Goal: Task Accomplishment & Management: Manage account settings

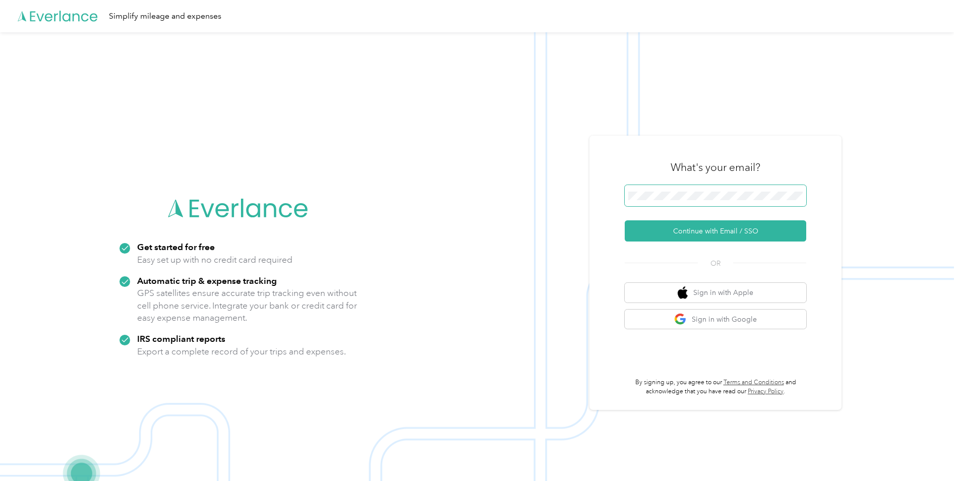
click at [719, 188] on span at bounding box center [716, 195] width 182 height 21
click at [695, 234] on button "Continue with Email / SSO" at bounding box center [716, 230] width 182 height 21
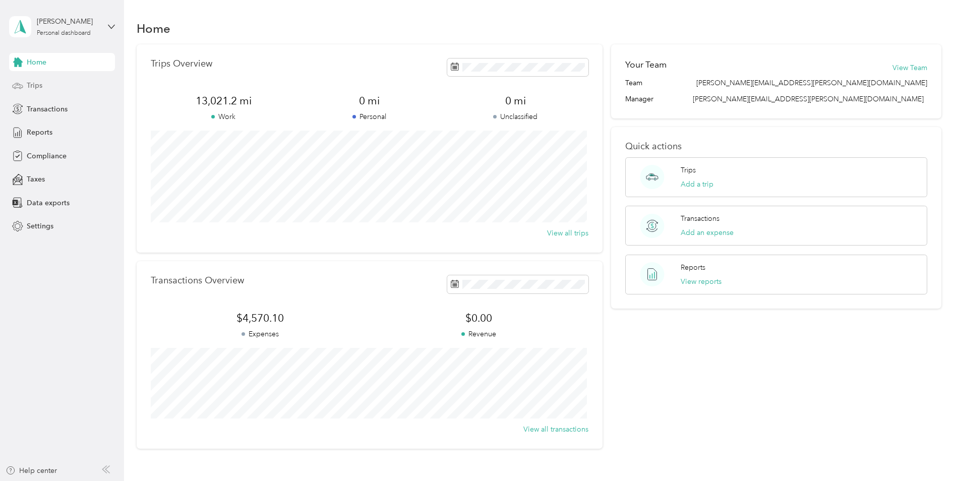
click at [28, 85] on span "Trips" at bounding box center [35, 85] width 16 height 11
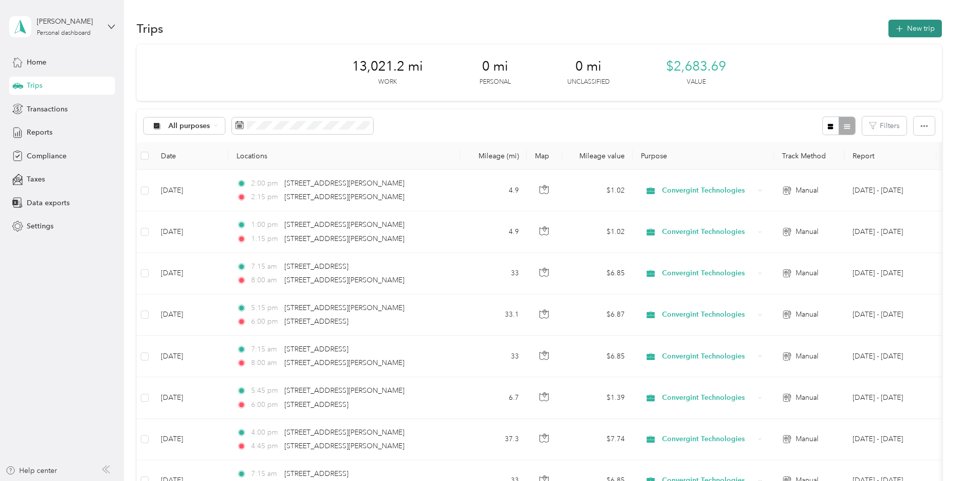
click at [921, 28] on button "New trip" at bounding box center [915, 29] width 53 height 18
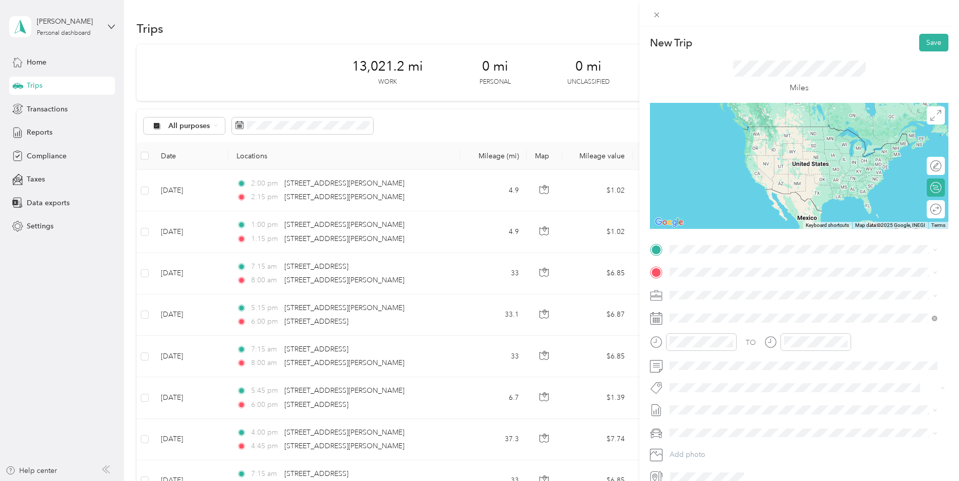
click at [704, 289] on span "[STREET_ADDRESS][PERSON_NAME][US_STATE]" at bounding box center [767, 284] width 157 height 9
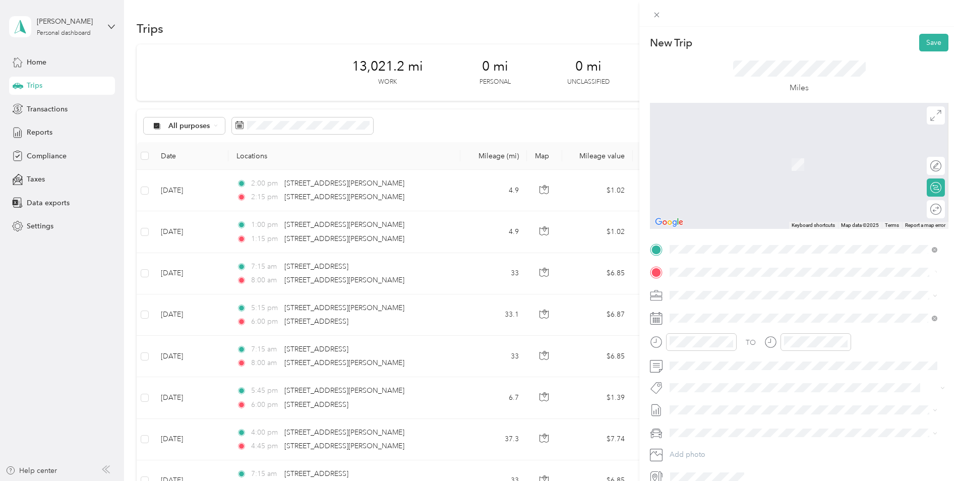
click at [710, 312] on span "[STREET_ADDRESS][US_STATE]" at bounding box center [739, 308] width 101 height 9
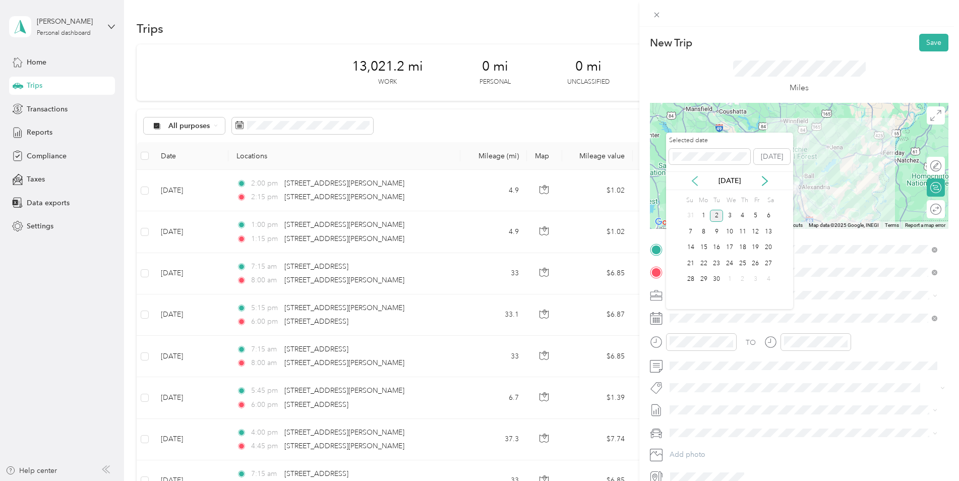
click at [693, 179] on icon at bounding box center [695, 181] width 10 height 10
click at [734, 248] on div "13" at bounding box center [729, 248] width 13 height 13
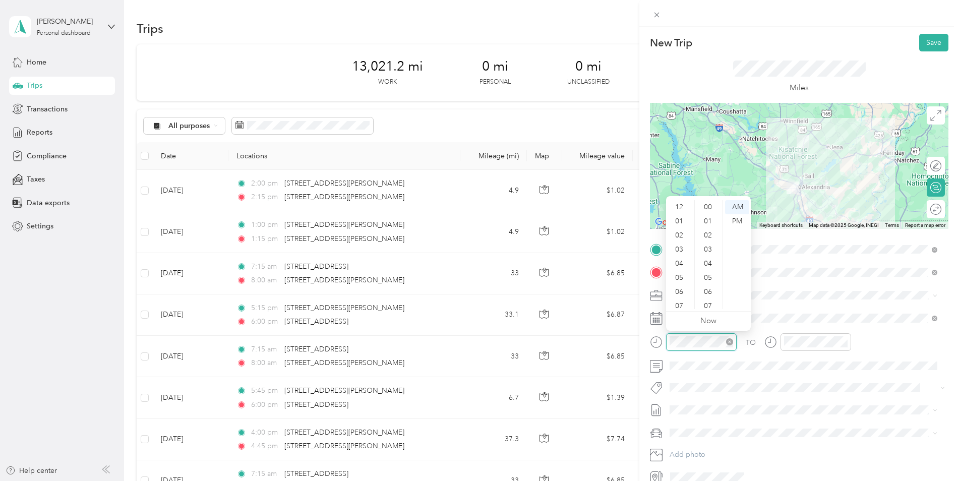
scroll to position [61, 0]
click at [678, 216] on div "05" at bounding box center [680, 217] width 24 height 14
click at [712, 290] on div "15" at bounding box center [709, 286] width 24 height 14
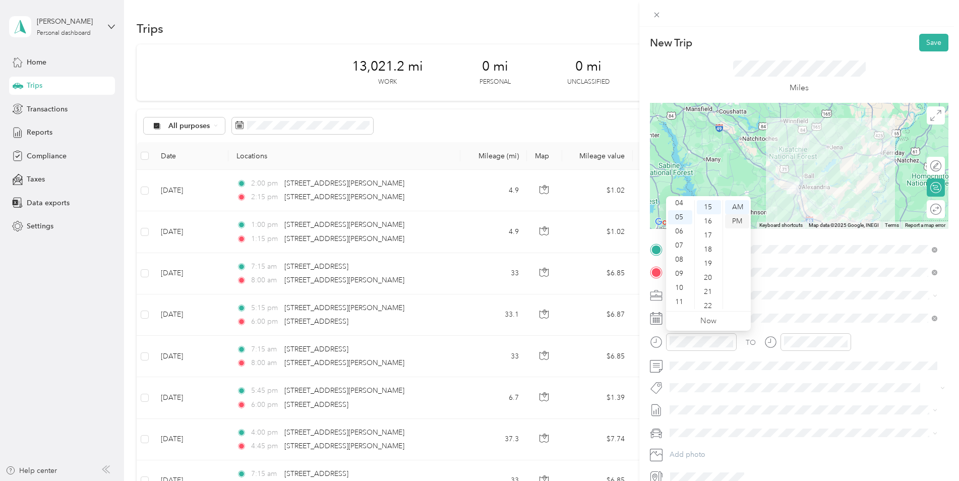
click at [736, 220] on div "PM" at bounding box center [737, 221] width 24 height 14
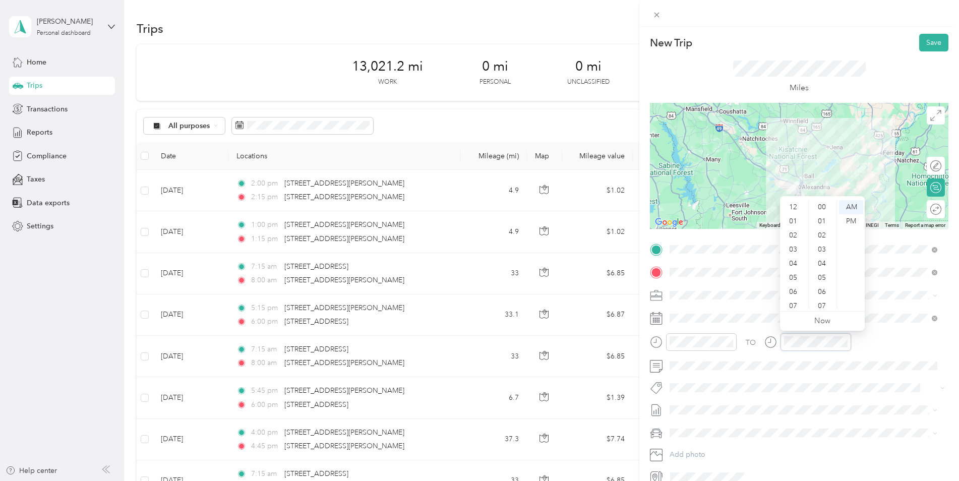
scroll to position [738, 0]
click at [789, 232] on div "06" at bounding box center [794, 231] width 24 height 14
click at [824, 205] on div "00" at bounding box center [823, 207] width 24 height 14
click at [853, 222] on div "PM" at bounding box center [851, 221] width 24 height 14
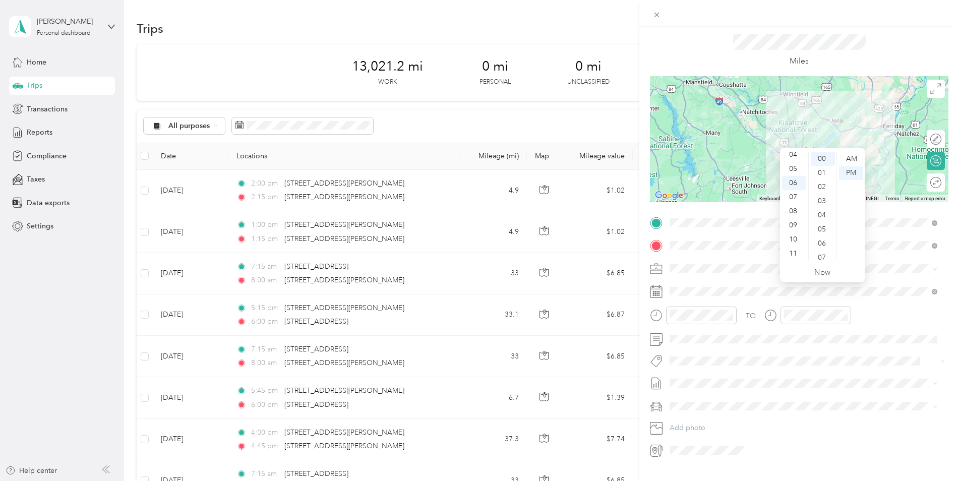
scroll to position [48, 0]
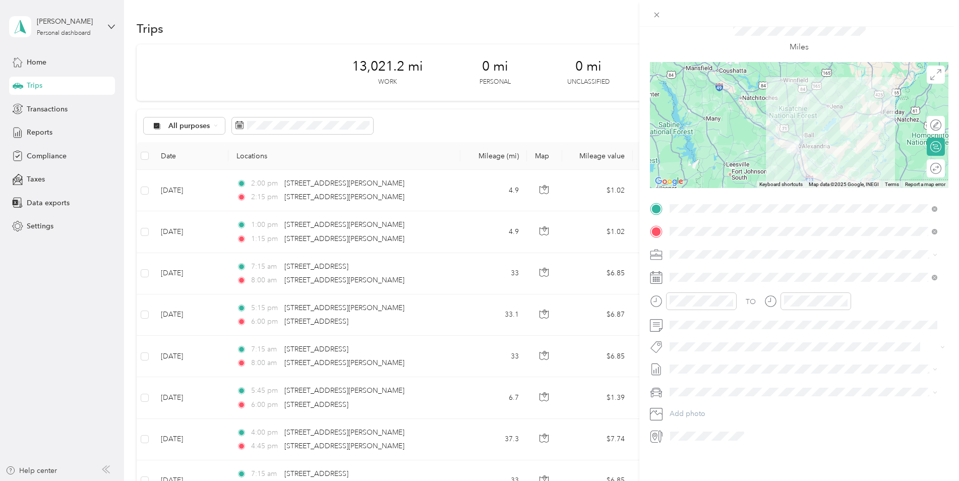
click at [701, 404] on li "Kia K5" at bounding box center [803, 402] width 275 height 18
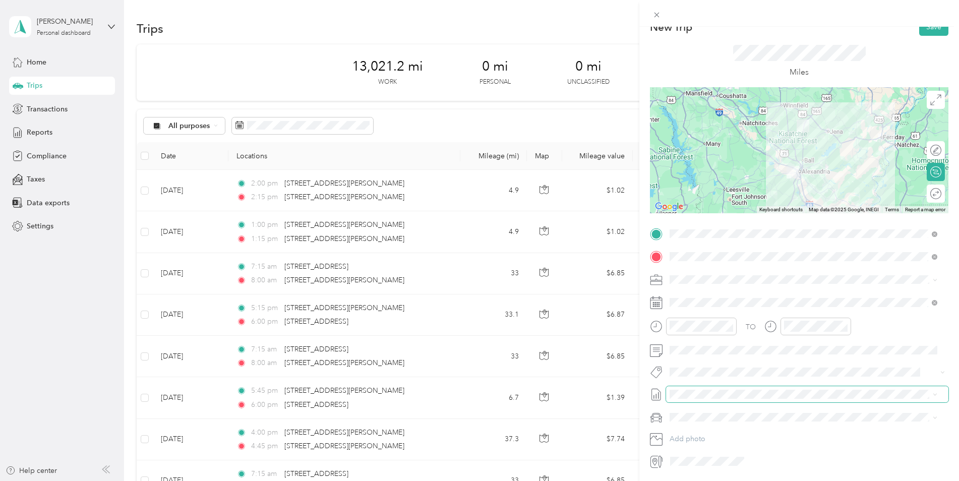
scroll to position [0, 0]
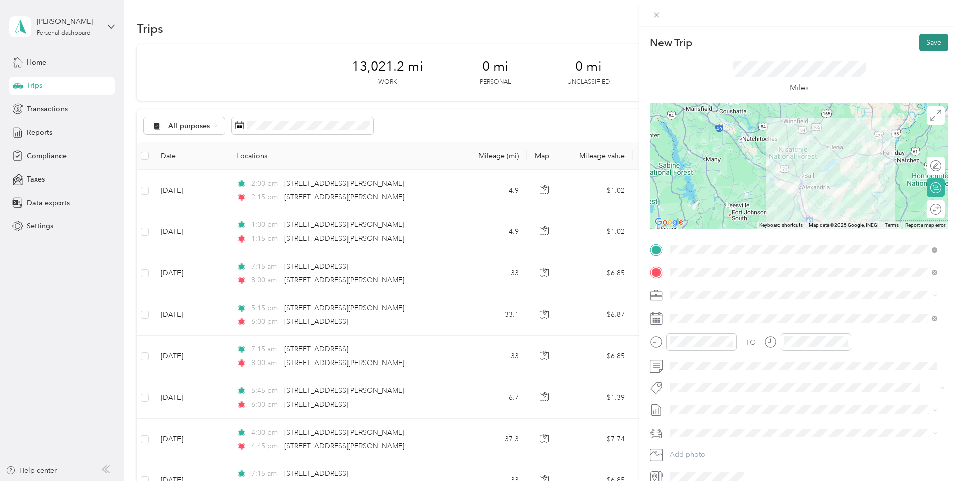
click at [927, 42] on button "Save" at bounding box center [933, 43] width 29 height 18
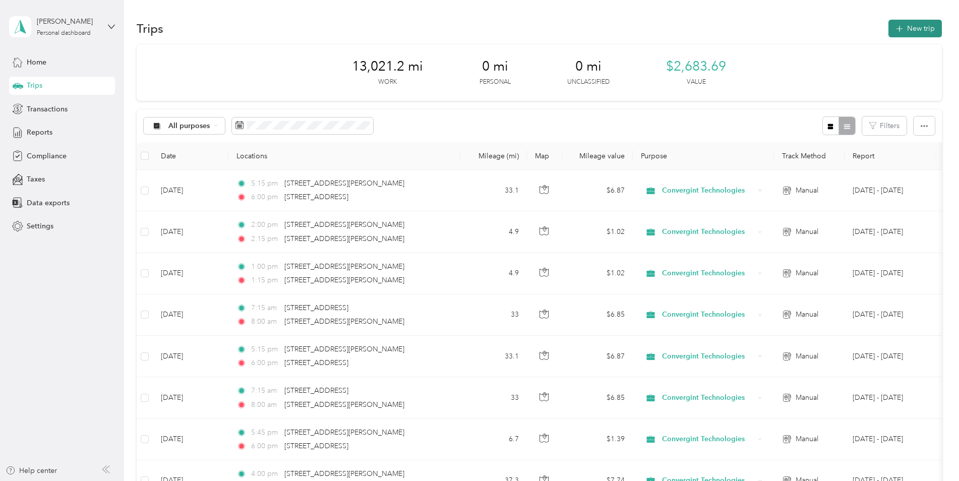
click at [917, 25] on button "New trip" at bounding box center [915, 29] width 53 height 18
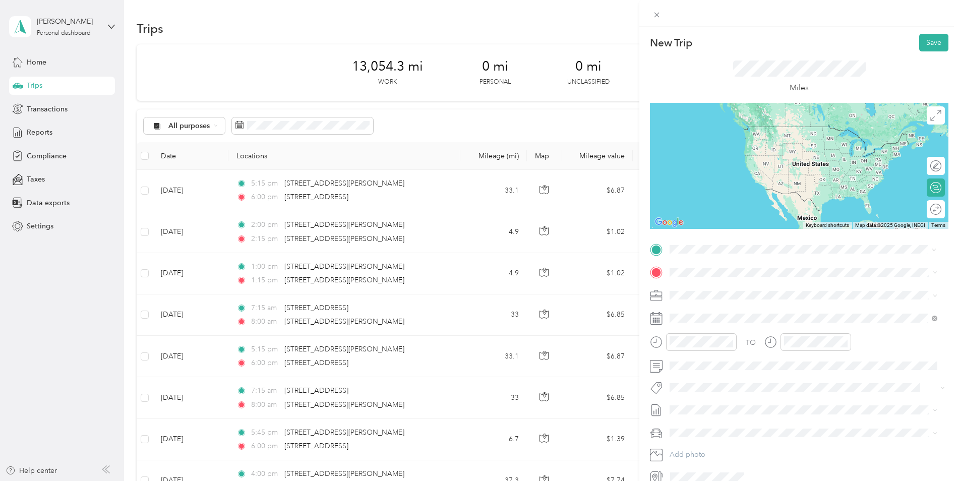
click at [726, 282] on span "[STREET_ADDRESS][US_STATE]" at bounding box center [739, 285] width 101 height 9
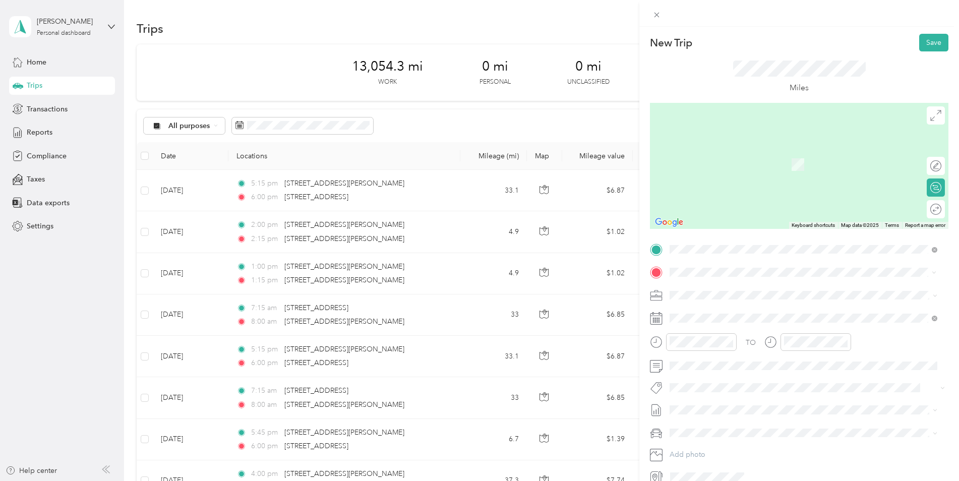
click at [719, 316] on div "[STREET_ADDRESS][PERSON_NAME][US_STATE]" at bounding box center [803, 310] width 261 height 14
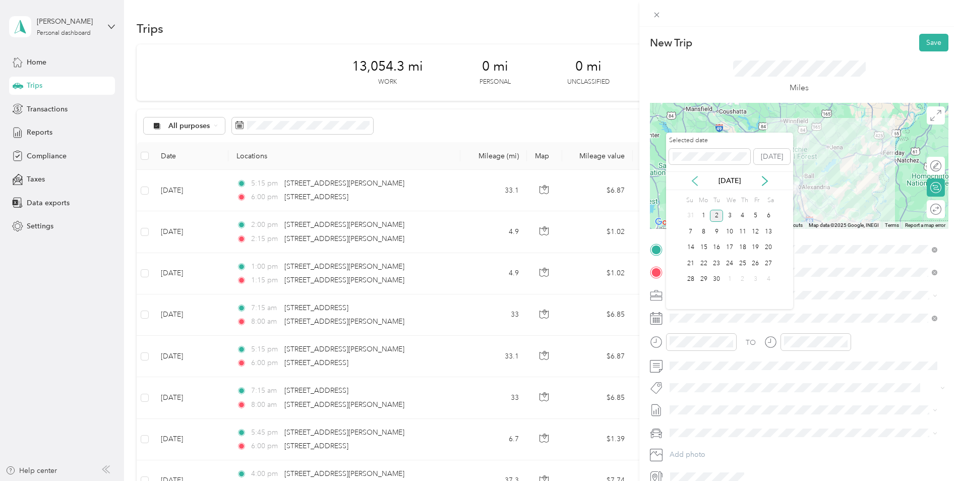
click at [695, 182] on icon at bounding box center [695, 181] width 10 height 10
click at [748, 249] on div "14" at bounding box center [742, 248] width 13 height 13
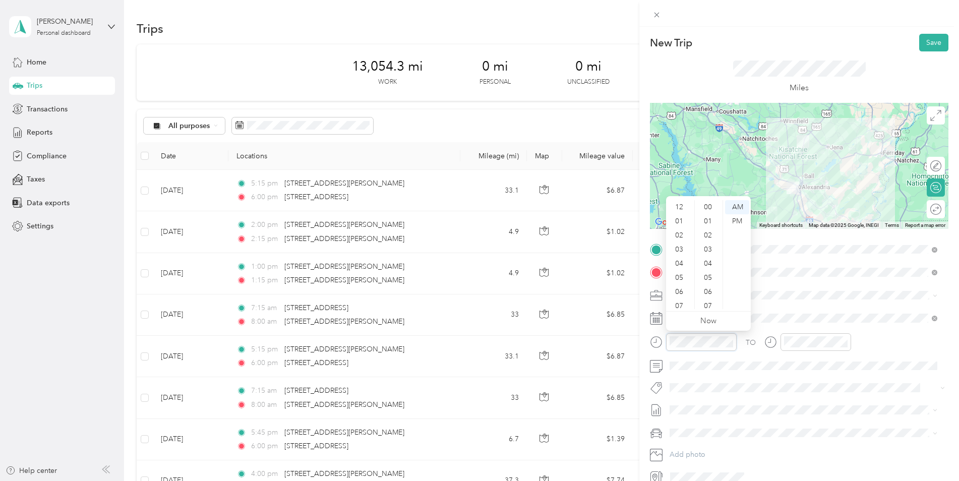
scroll to position [738, 0]
click at [682, 245] on div "07" at bounding box center [680, 246] width 24 height 14
click at [708, 266] on div "15" at bounding box center [709, 268] width 24 height 14
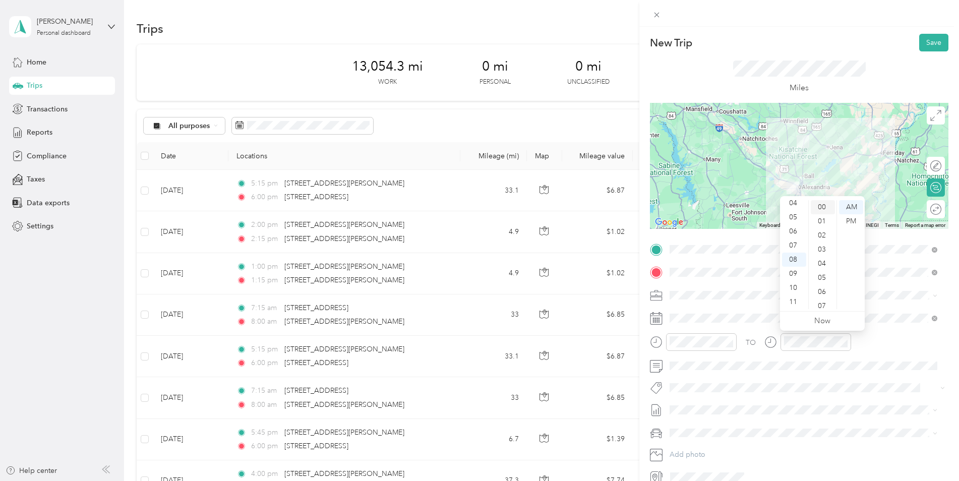
click at [820, 202] on div "00" at bounding box center [823, 207] width 24 height 14
click at [712, 457] on ol "Kia K5 Car" at bounding box center [803, 454] width 275 height 35
click at [706, 458] on ol "Kia K5 Car" at bounding box center [803, 459] width 275 height 35
click at [703, 447] on div "Kia K5" at bounding box center [803, 447] width 261 height 11
click at [923, 47] on button "Save" at bounding box center [933, 43] width 29 height 18
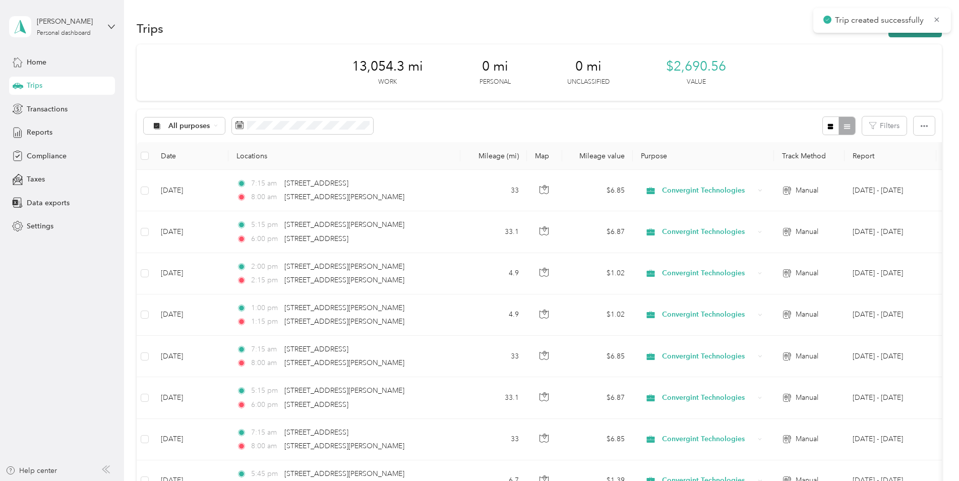
click at [911, 35] on button "New trip" at bounding box center [915, 29] width 53 height 18
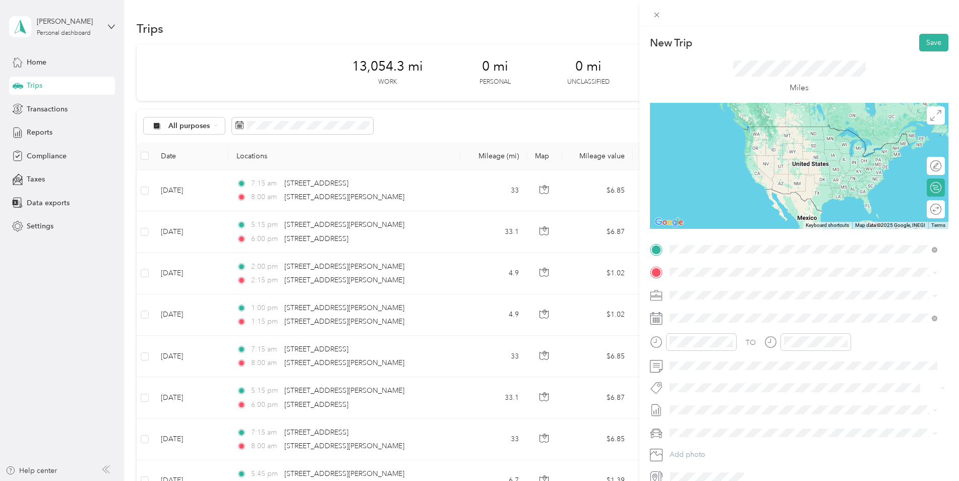
click at [709, 289] on span "[STREET_ADDRESS][PERSON_NAME][US_STATE]" at bounding box center [767, 285] width 157 height 9
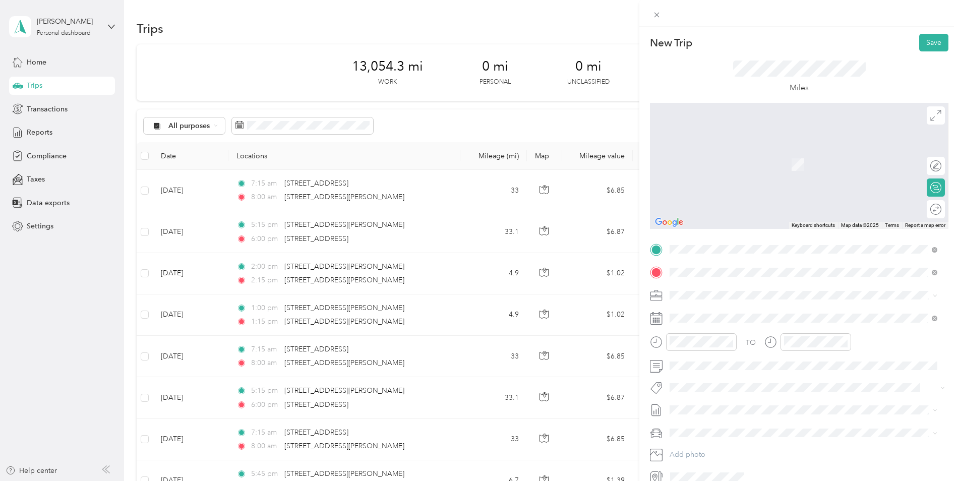
click at [698, 313] on span "[STREET_ADDRESS][US_STATE]" at bounding box center [739, 308] width 101 height 9
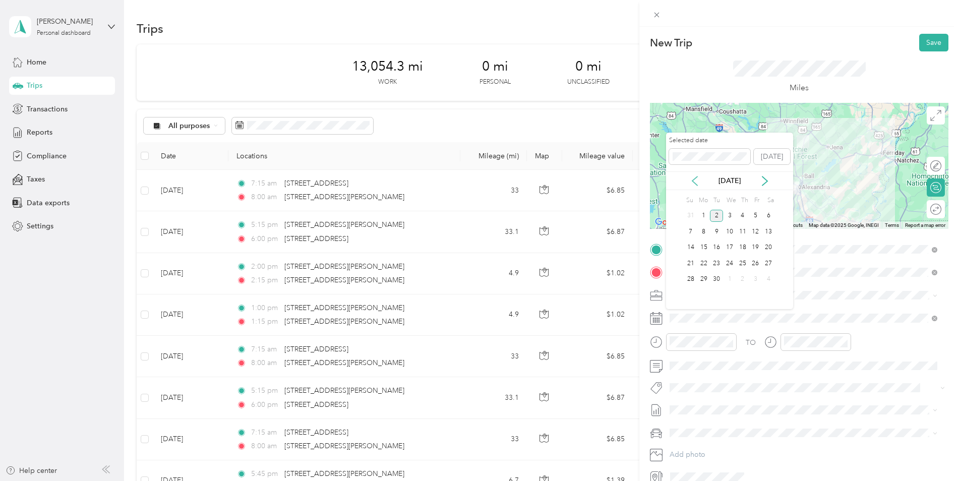
click at [693, 183] on icon at bounding box center [695, 181] width 10 height 10
click at [744, 249] on div "14" at bounding box center [742, 248] width 13 height 13
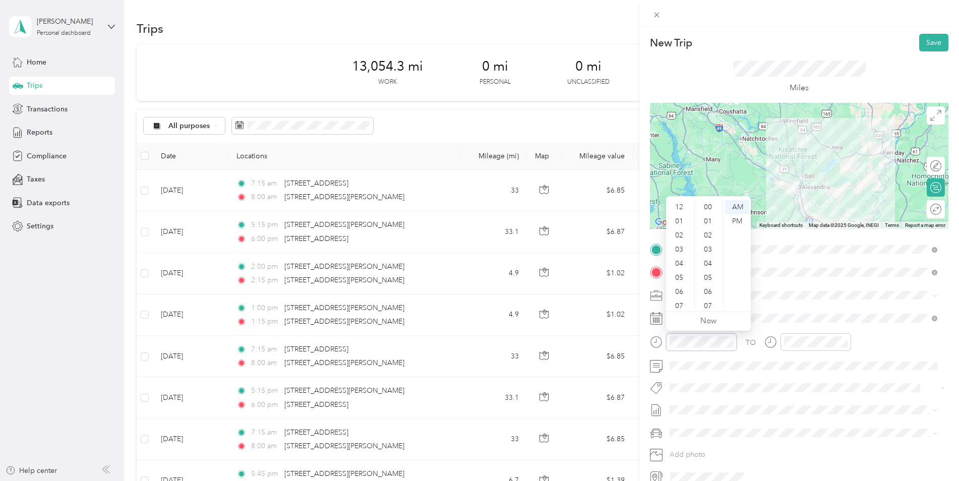
scroll to position [738, 0]
click at [680, 217] on div "05" at bounding box center [680, 217] width 24 height 14
click at [712, 206] on div "00" at bounding box center [709, 207] width 24 height 14
click at [735, 221] on div "PM" at bounding box center [737, 221] width 24 height 14
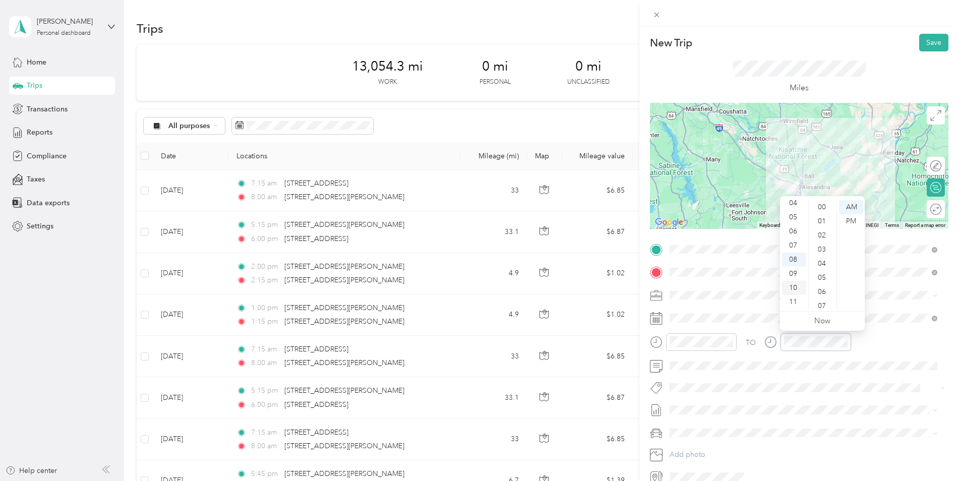
scroll to position [738, 0]
click at [794, 220] on div "05" at bounding box center [794, 217] width 24 height 14
click at [820, 205] on div "45" at bounding box center [823, 205] width 24 height 14
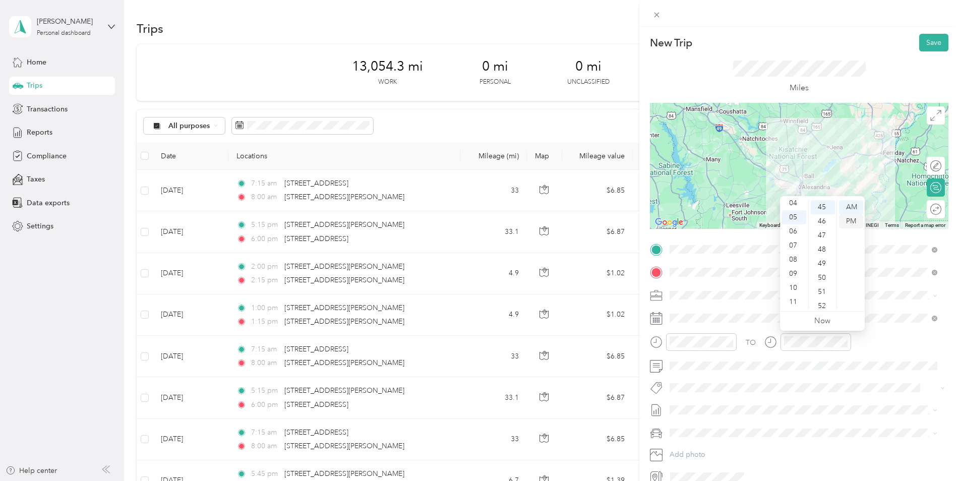
click at [853, 224] on div "PM" at bounding box center [851, 221] width 24 height 14
click at [699, 448] on div "Kia K5" at bounding box center [803, 446] width 261 height 11
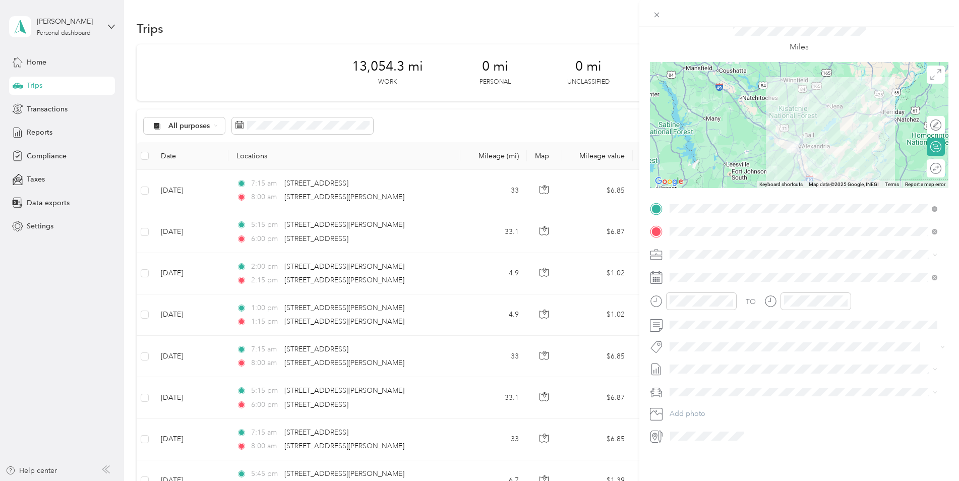
scroll to position [0, 0]
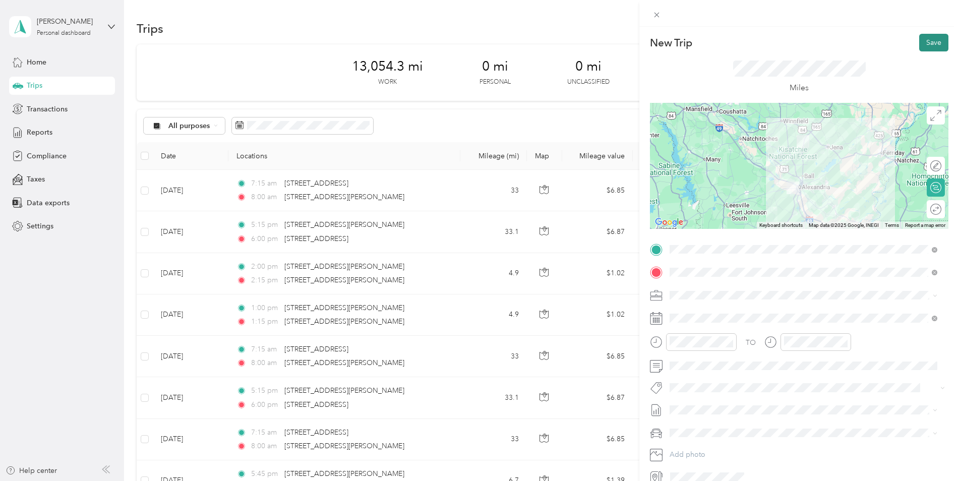
click at [926, 47] on button "Save" at bounding box center [933, 43] width 29 height 18
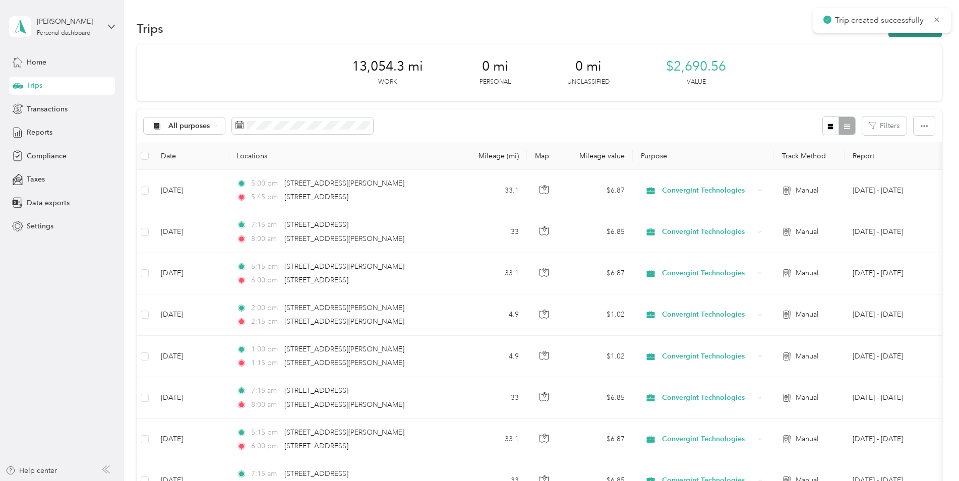
click at [920, 36] on button "New trip" at bounding box center [915, 29] width 53 height 18
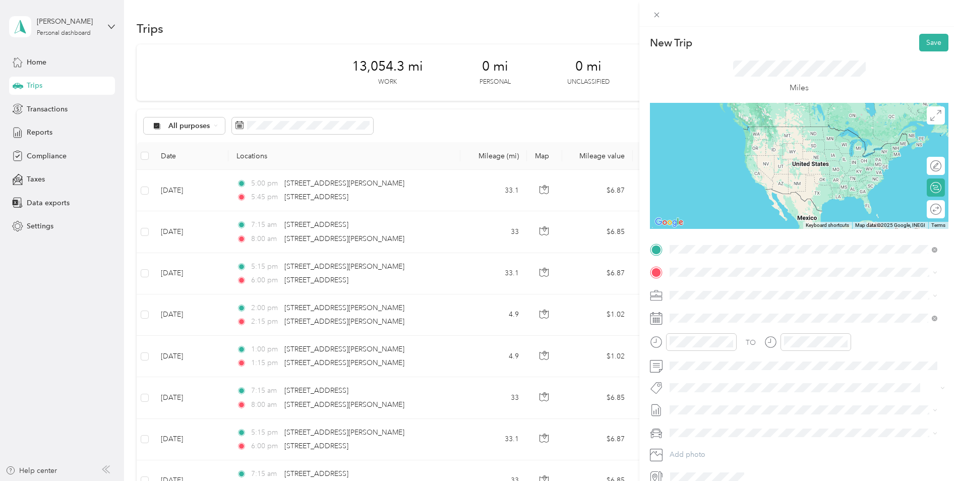
click at [710, 290] on span "[STREET_ADDRESS][US_STATE]" at bounding box center [739, 285] width 101 height 9
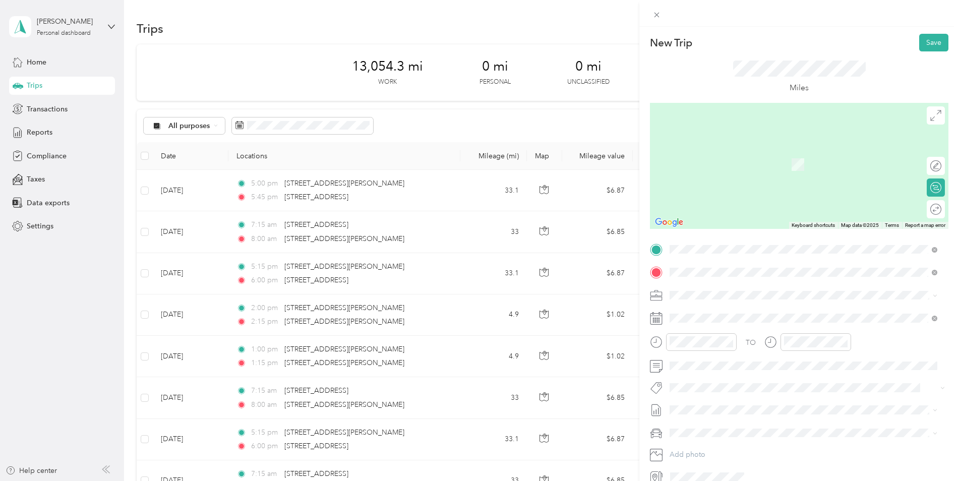
click at [714, 313] on span "[STREET_ADDRESS][PERSON_NAME][US_STATE]" at bounding box center [767, 308] width 157 height 9
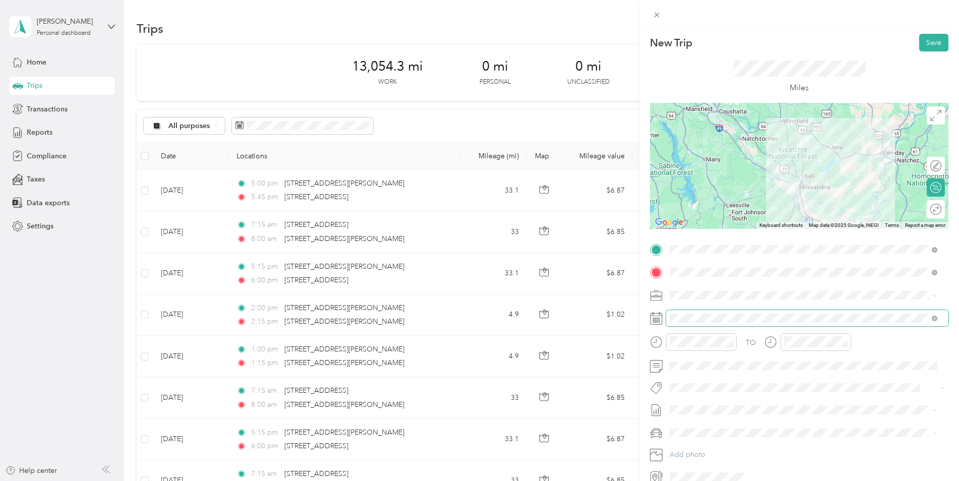
click at [714, 325] on span at bounding box center [807, 318] width 282 height 16
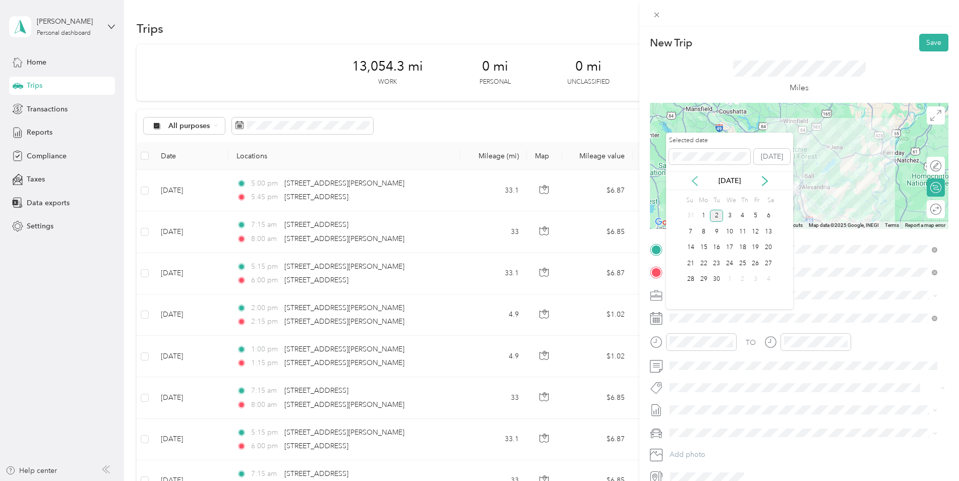
click at [697, 182] on icon at bounding box center [695, 181] width 10 height 10
click at [754, 247] on div "15" at bounding box center [755, 248] width 13 height 13
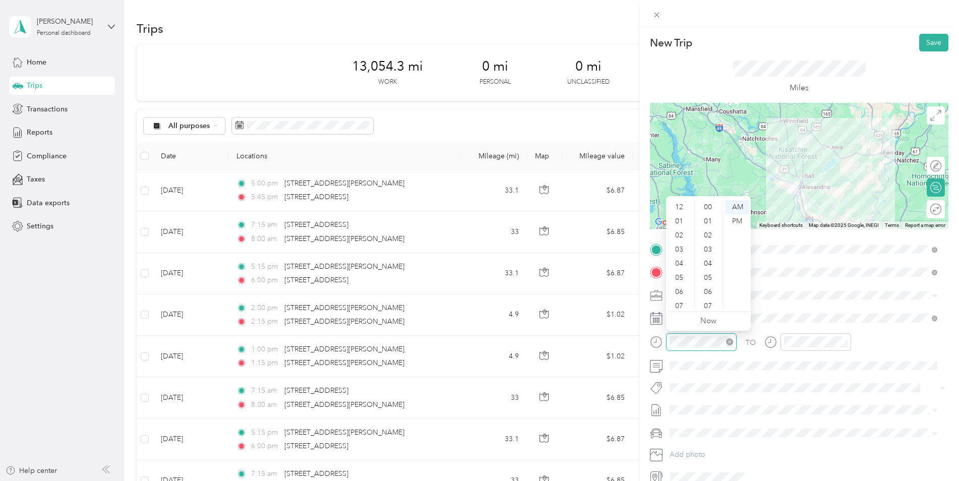
scroll to position [61, 0]
click at [679, 246] on div "07" at bounding box center [680, 246] width 24 height 14
click at [709, 237] on div "15" at bounding box center [709, 235] width 24 height 14
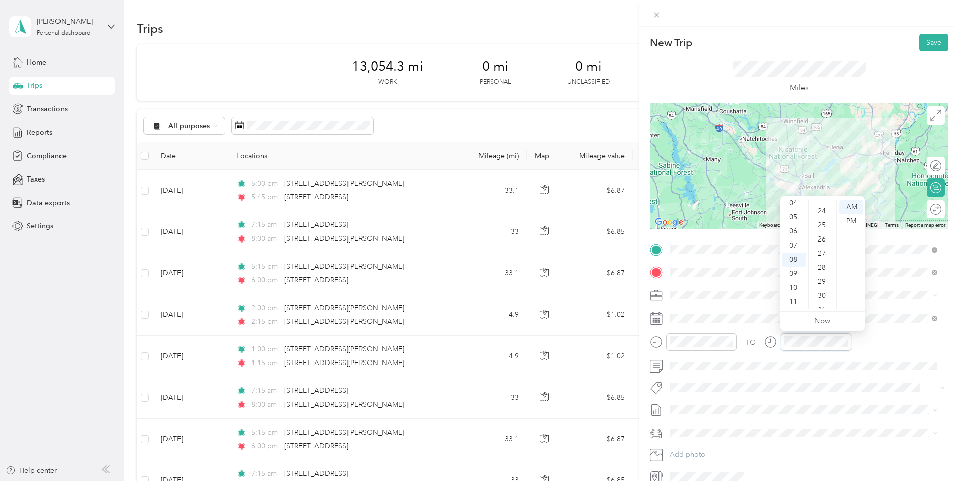
scroll to position [0, 0]
click at [824, 206] on div "00" at bounding box center [823, 207] width 24 height 14
click at [690, 448] on span "Kia K5" at bounding box center [683, 450] width 20 height 9
click at [922, 47] on button "Save" at bounding box center [933, 43] width 29 height 18
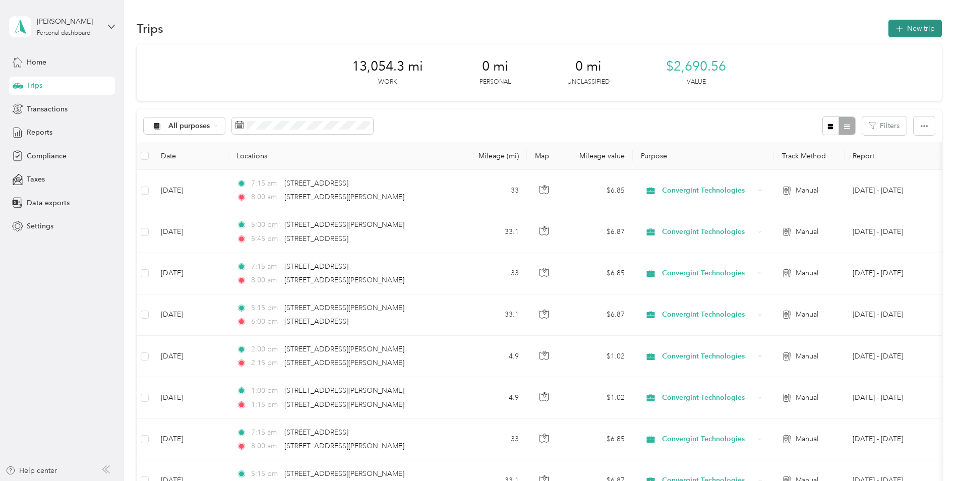
click at [920, 35] on button "New trip" at bounding box center [915, 29] width 53 height 18
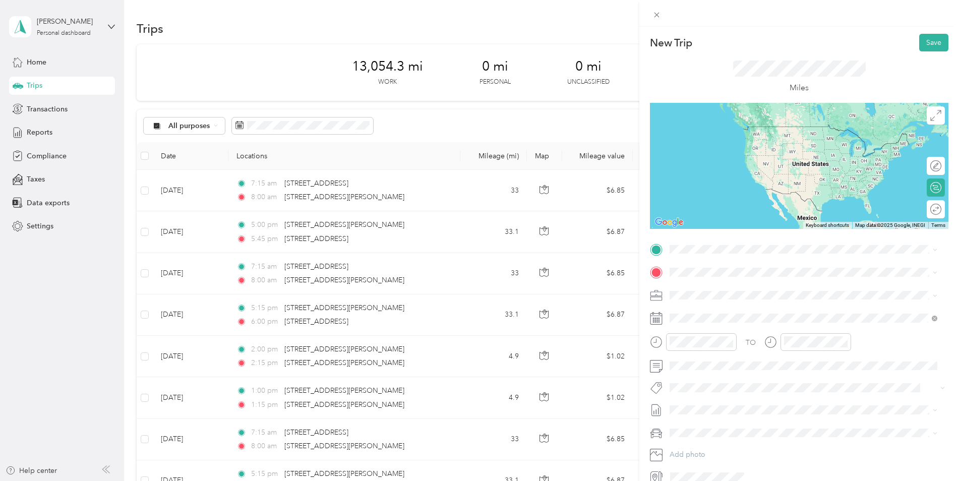
click at [706, 288] on span "[STREET_ADDRESS][PERSON_NAME][US_STATE]" at bounding box center [767, 283] width 157 height 9
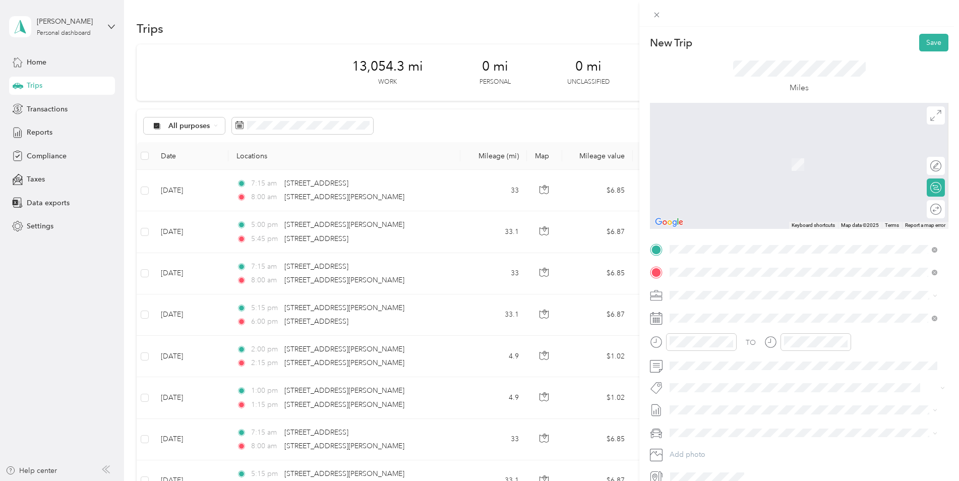
click at [701, 309] on span "[STREET_ADDRESS][US_STATE]" at bounding box center [739, 308] width 101 height 9
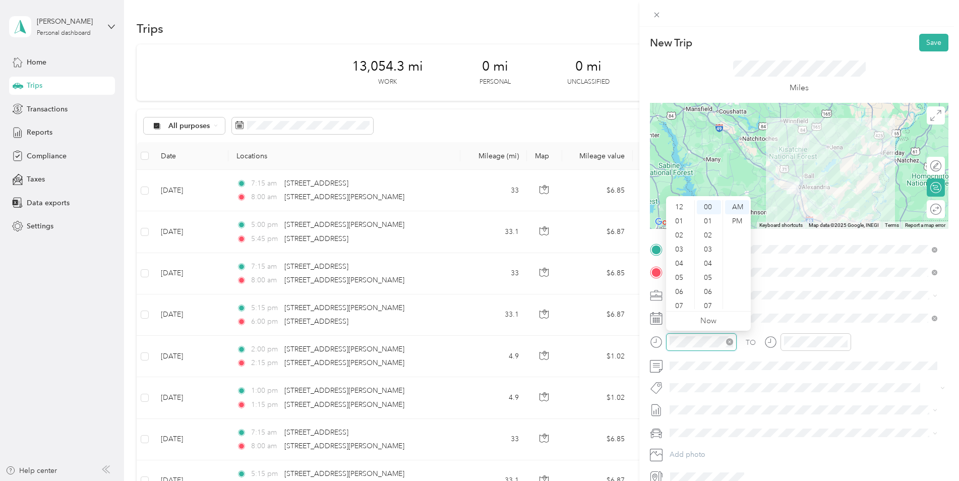
scroll to position [61, 0]
click at [682, 285] on div "10" at bounding box center [680, 288] width 24 height 14
click at [685, 218] on div "05" at bounding box center [680, 217] width 24 height 14
click at [732, 223] on div "PM" at bounding box center [737, 221] width 24 height 14
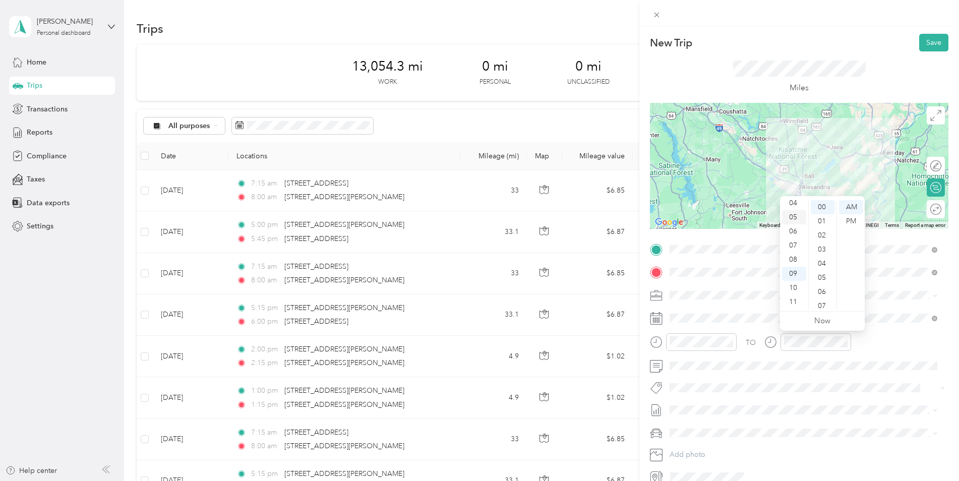
click at [794, 219] on div "05" at bounding box center [794, 217] width 24 height 14
click at [820, 237] on div "45" at bounding box center [823, 237] width 24 height 14
click at [847, 222] on div "PM" at bounding box center [851, 221] width 24 height 14
click at [700, 449] on div "Kia K5" at bounding box center [803, 450] width 261 height 11
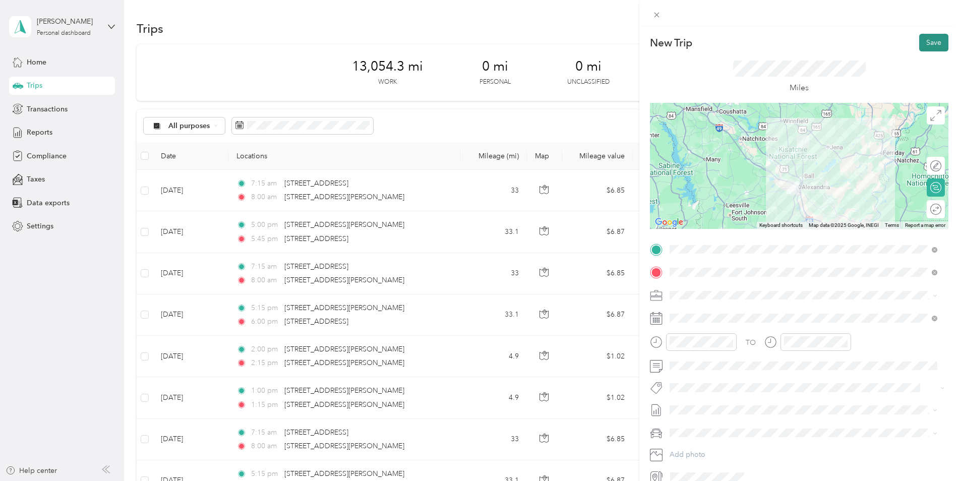
click at [930, 44] on button "Save" at bounding box center [933, 43] width 29 height 18
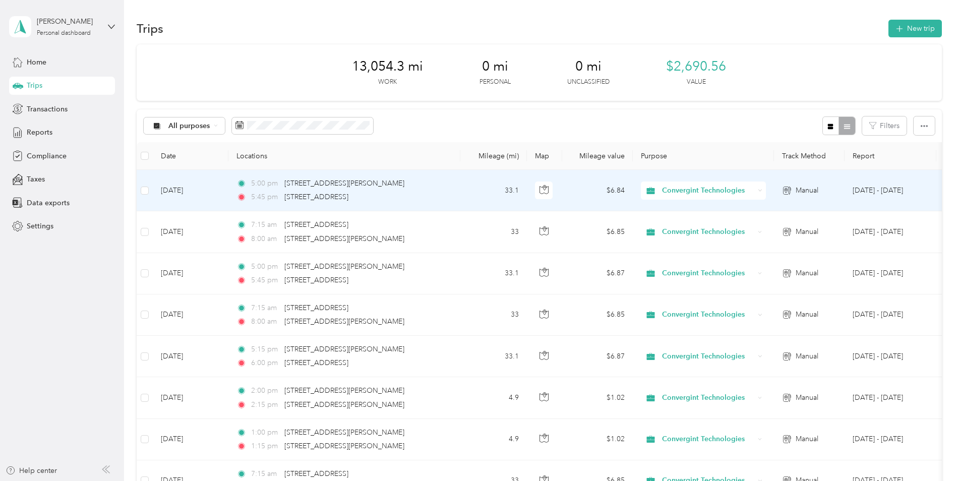
click at [212, 187] on td "[DATE]" at bounding box center [191, 190] width 76 height 41
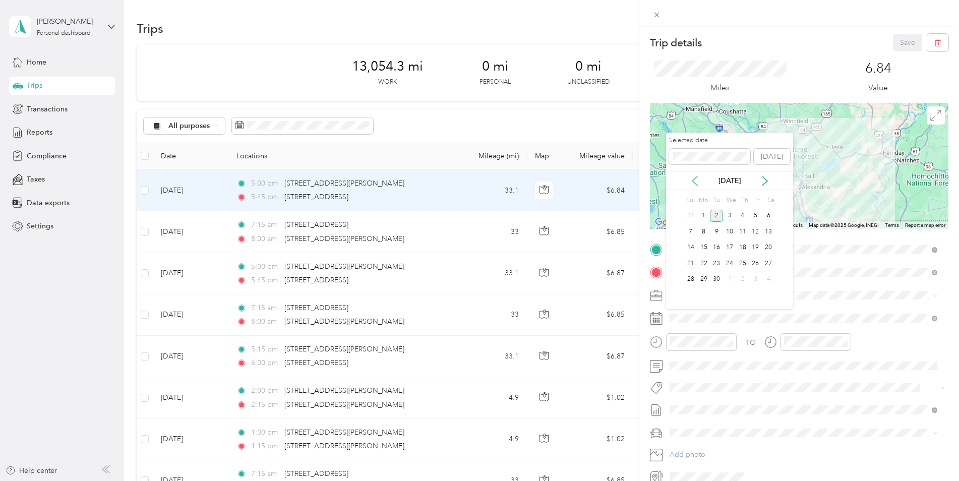
click at [699, 183] on icon at bounding box center [695, 181] width 10 height 10
click at [753, 251] on div "15" at bounding box center [755, 248] width 13 height 13
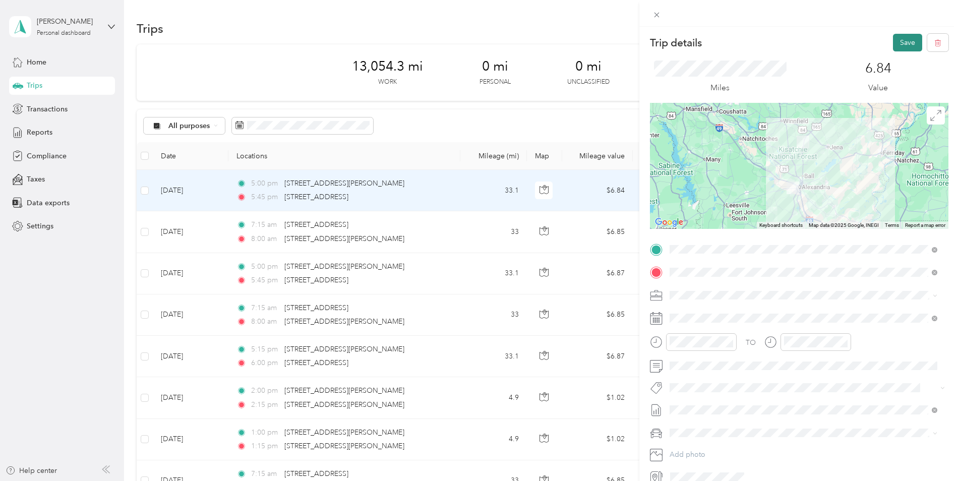
click at [900, 38] on button "Save" at bounding box center [907, 43] width 29 height 18
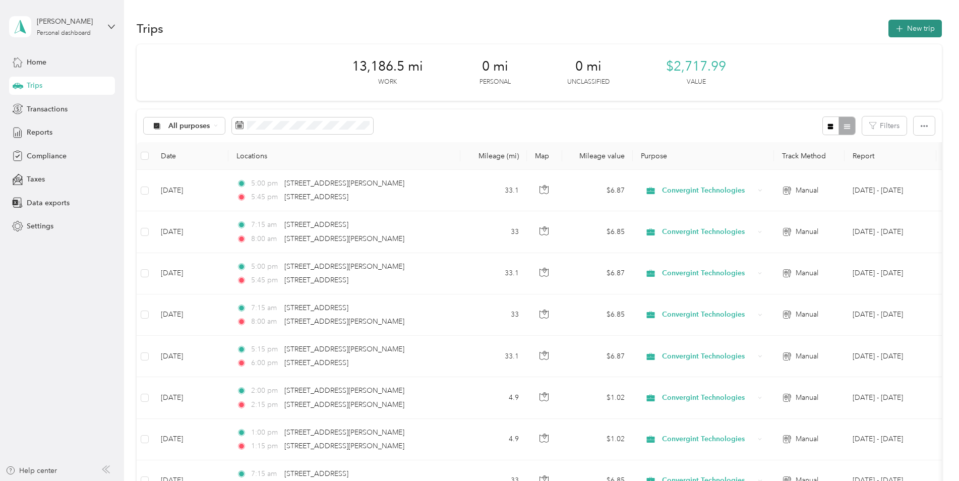
click at [911, 29] on button "New trip" at bounding box center [915, 29] width 53 height 18
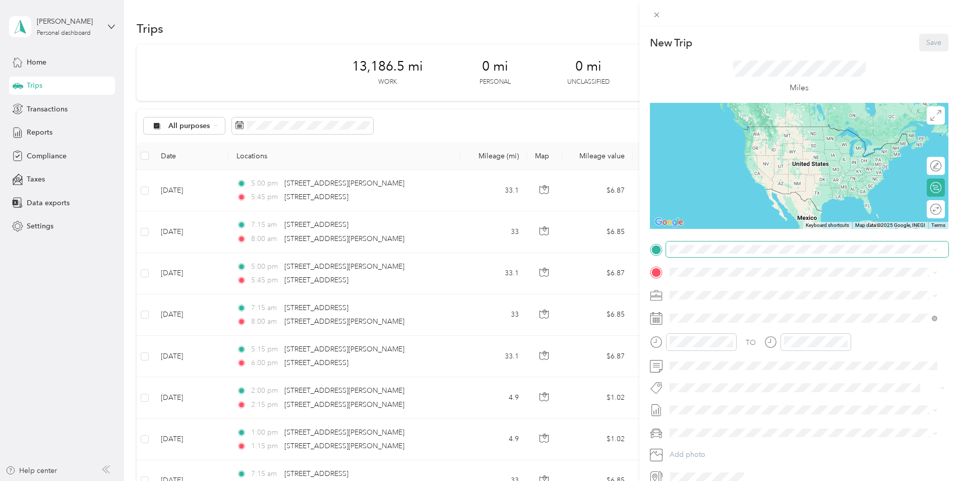
click at [793, 257] on span at bounding box center [807, 250] width 282 height 16
click at [737, 290] on span "[STREET_ADDRESS][US_STATE]" at bounding box center [739, 285] width 101 height 9
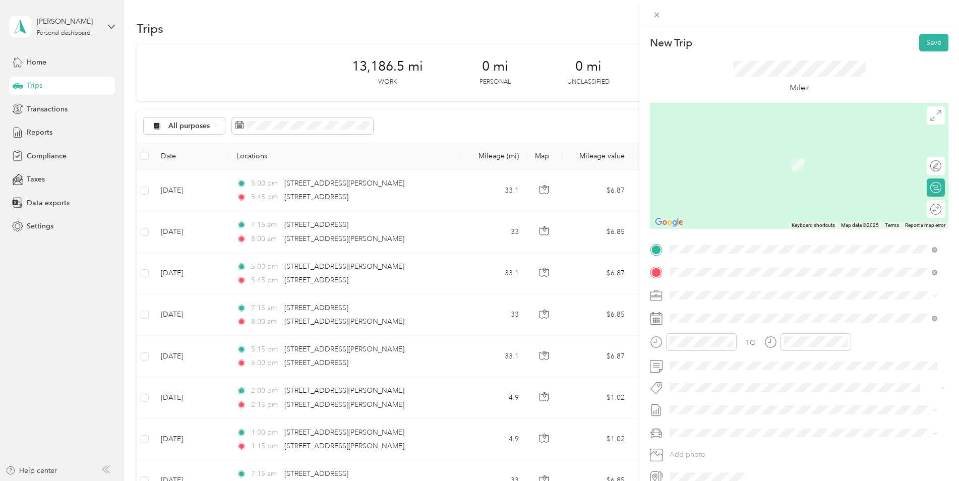
click at [732, 309] on span "[STREET_ADDRESS][PERSON_NAME][US_STATE]" at bounding box center [767, 308] width 157 height 9
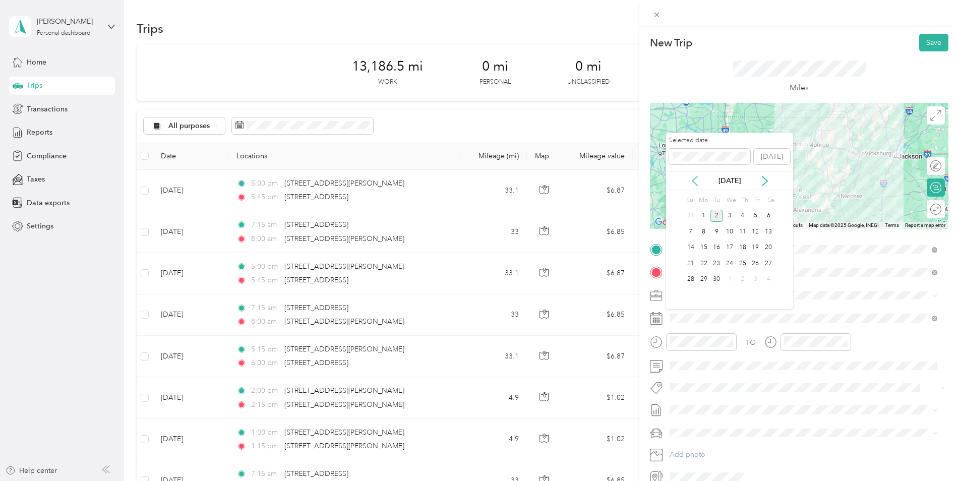
click at [699, 181] on icon at bounding box center [695, 181] width 10 height 10
click at [703, 265] on div "18" at bounding box center [703, 263] width 13 height 13
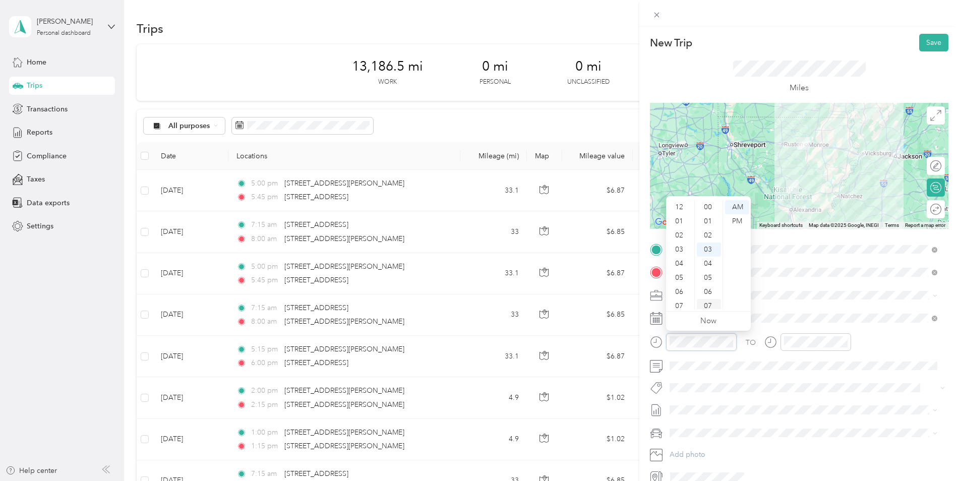
scroll to position [42, 0]
click at [678, 260] on div "08" at bounding box center [680, 260] width 24 height 14
click at [704, 209] on div "00" at bounding box center [709, 207] width 24 height 14
click at [815, 335] on div at bounding box center [816, 342] width 71 height 18
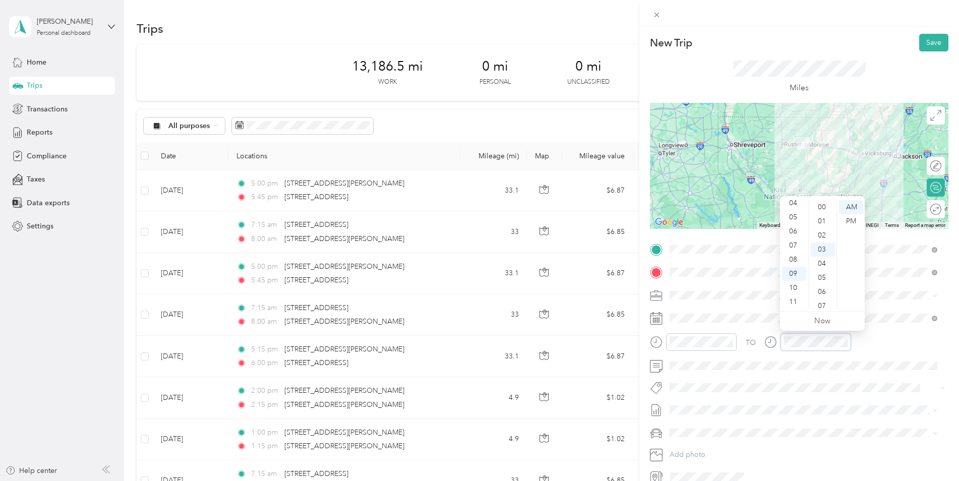
scroll to position [42, 0]
click at [799, 274] on div "09" at bounding box center [794, 274] width 24 height 14
click at [827, 275] on div "15" at bounding box center [823, 276] width 24 height 14
click at [695, 452] on li "Kia K5" at bounding box center [803, 448] width 275 height 18
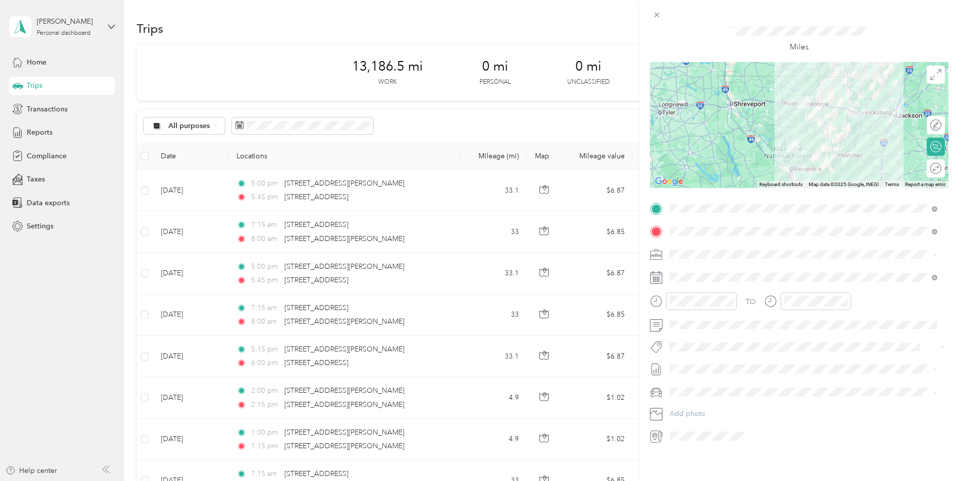
scroll to position [0, 0]
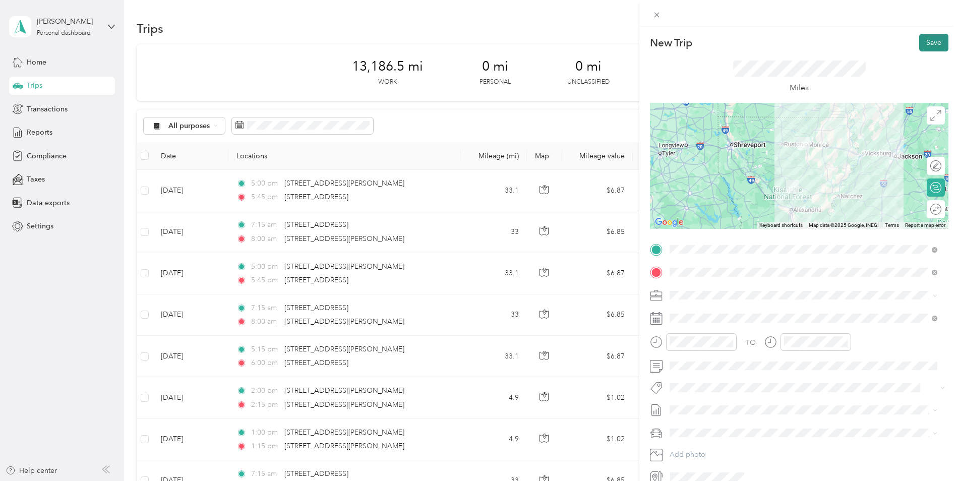
click at [920, 42] on button "Save" at bounding box center [933, 43] width 29 height 18
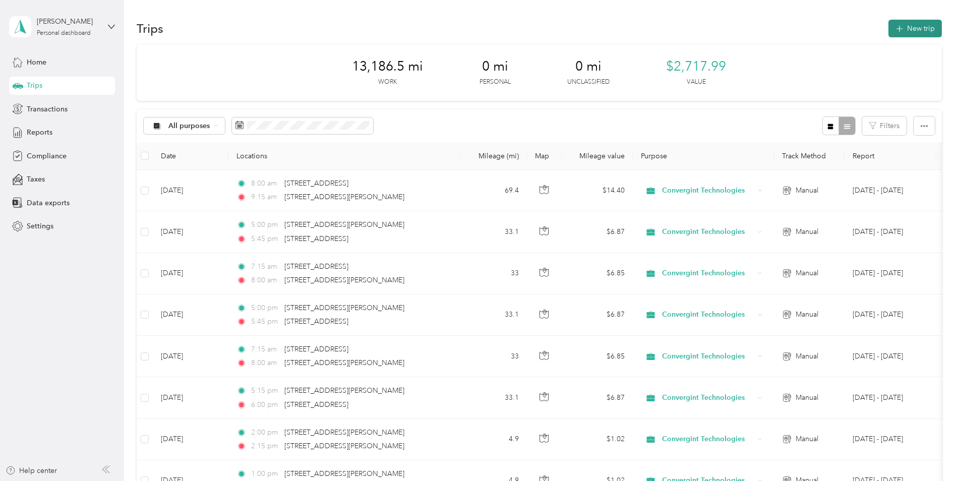
click at [917, 34] on button "New trip" at bounding box center [915, 29] width 53 height 18
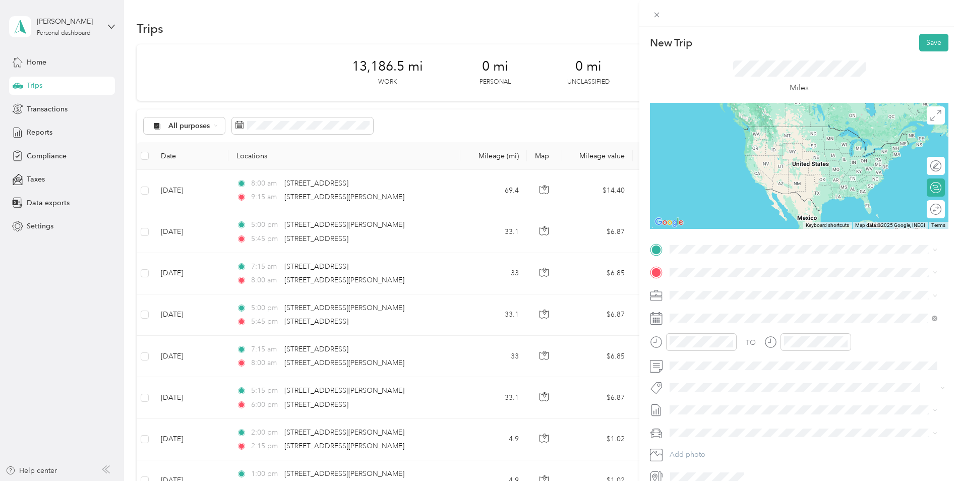
click at [723, 284] on span "[STREET_ADDRESS][PERSON_NAME][US_STATE]" at bounding box center [767, 284] width 157 height 9
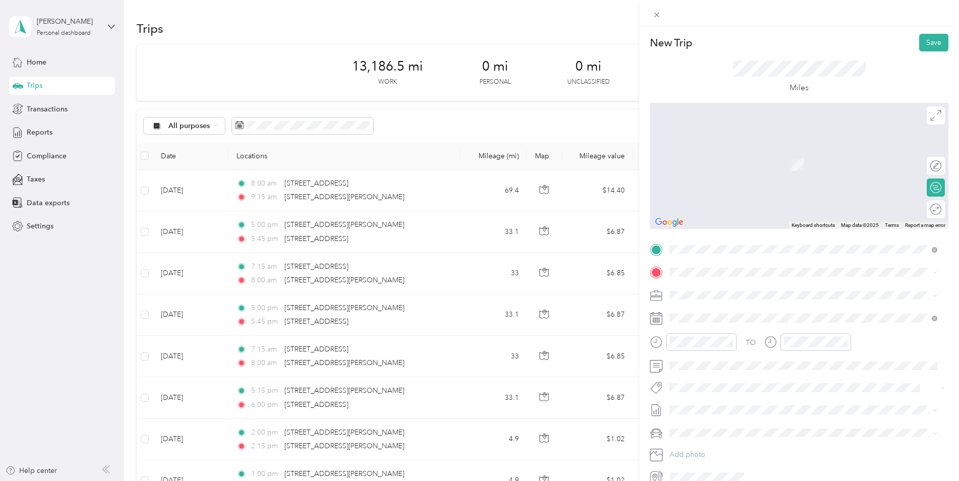
click at [709, 309] on span "[STREET_ADDRESS][PERSON_NAME][US_STATE]" at bounding box center [767, 306] width 157 height 9
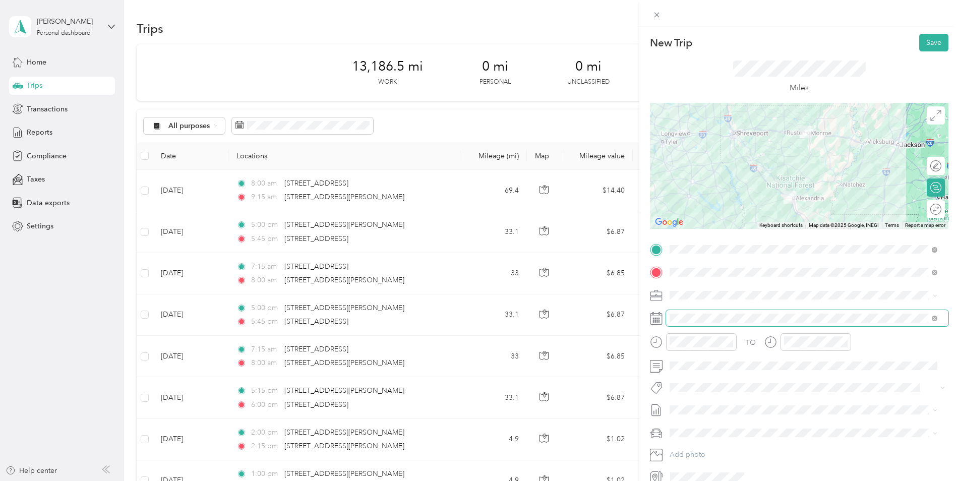
click at [707, 323] on span at bounding box center [807, 318] width 282 height 16
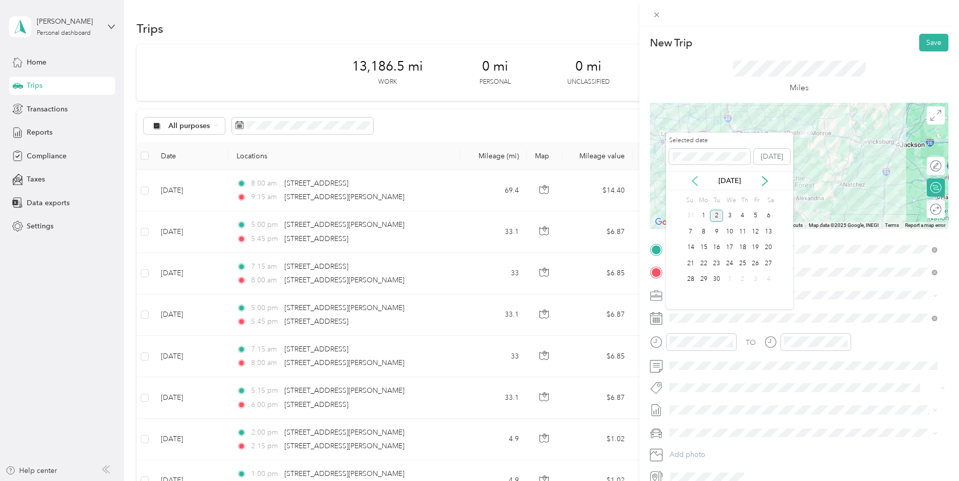
click at [696, 176] on icon at bounding box center [695, 181] width 10 height 10
click at [704, 265] on div "18" at bounding box center [703, 263] width 13 height 13
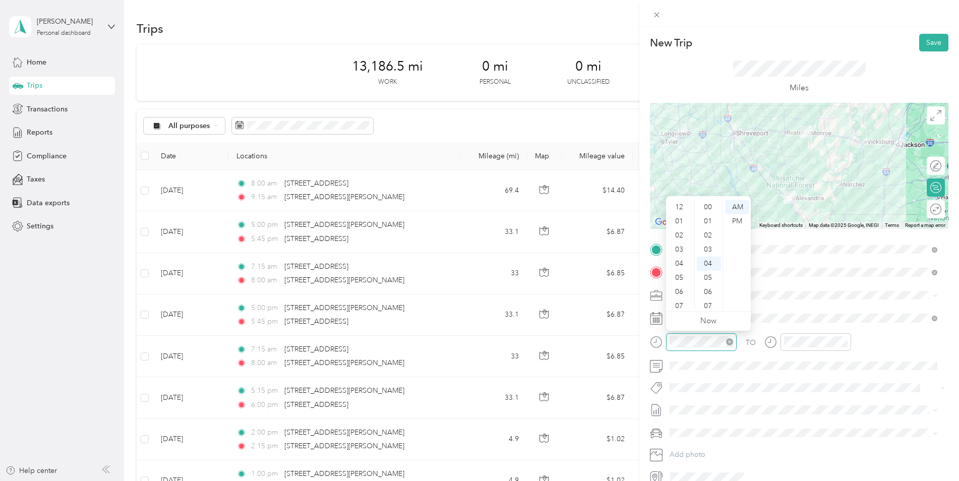
scroll to position [61, 0]
click at [683, 304] on div "11" at bounding box center [680, 302] width 24 height 14
click at [710, 201] on div "00" at bounding box center [709, 201] width 24 height 14
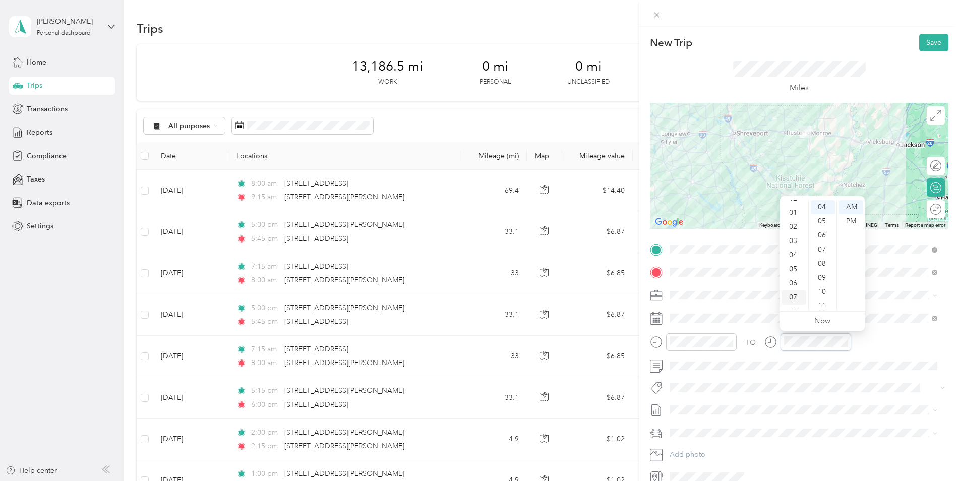
scroll to position [0, 0]
click at [795, 222] on div "01" at bounding box center [794, 221] width 24 height 14
click at [824, 205] on div "00" at bounding box center [823, 207] width 24 height 14
click at [858, 224] on div "PM" at bounding box center [851, 221] width 24 height 14
click at [722, 439] on span at bounding box center [807, 433] width 282 height 16
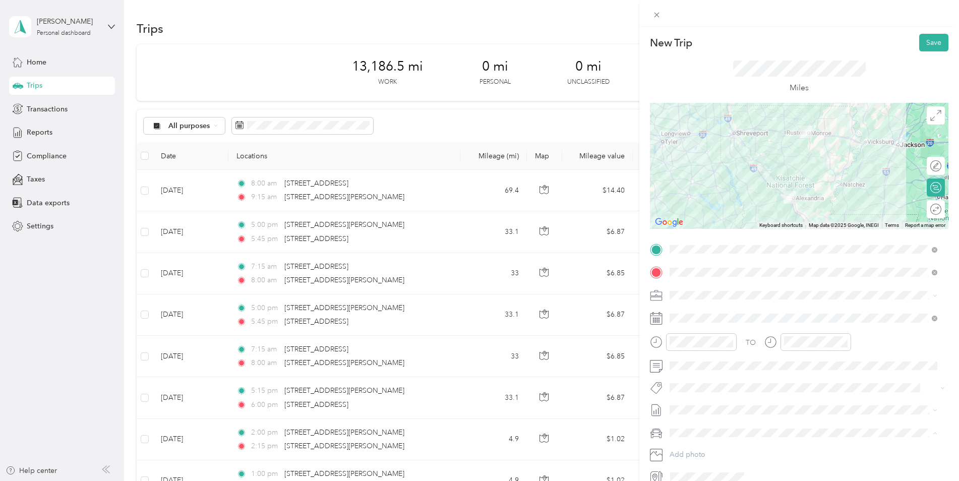
click at [705, 454] on ol "Kia K5 Car" at bounding box center [803, 459] width 275 height 35
click at [701, 455] on ol "Kia K5 Car" at bounding box center [803, 459] width 275 height 35
click at [700, 448] on div "Kia K5" at bounding box center [803, 450] width 261 height 11
click at [928, 44] on button "Save" at bounding box center [933, 43] width 29 height 18
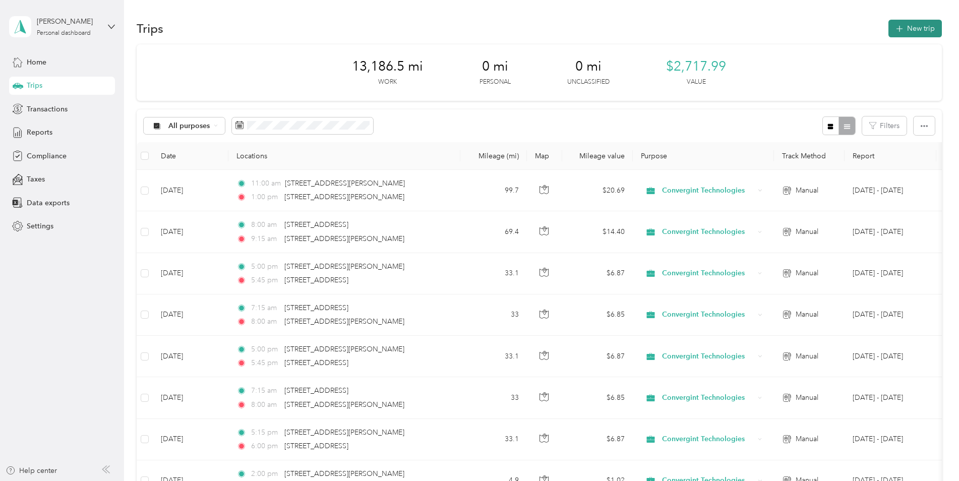
click at [916, 35] on button "New trip" at bounding box center [915, 29] width 53 height 18
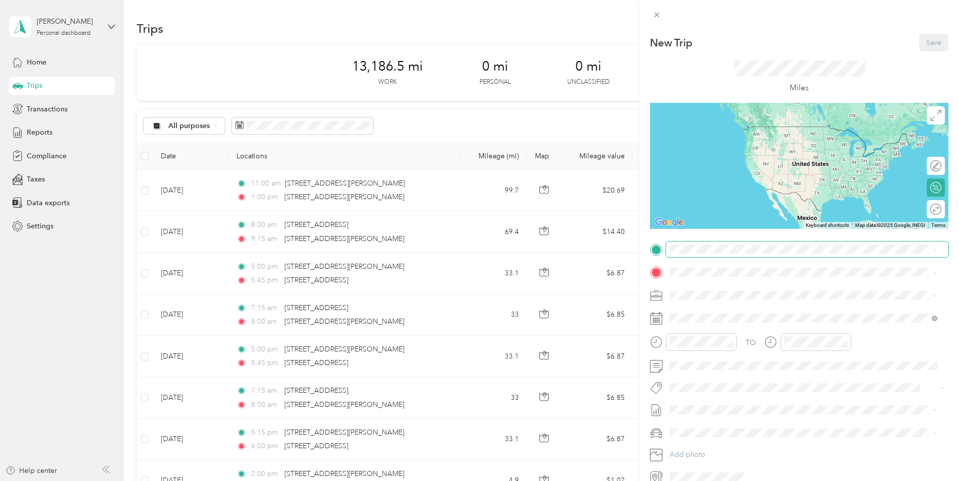
click at [708, 256] on span at bounding box center [807, 250] width 282 height 16
click at [706, 286] on span "[STREET_ADDRESS][PERSON_NAME][US_STATE]" at bounding box center [767, 281] width 157 height 9
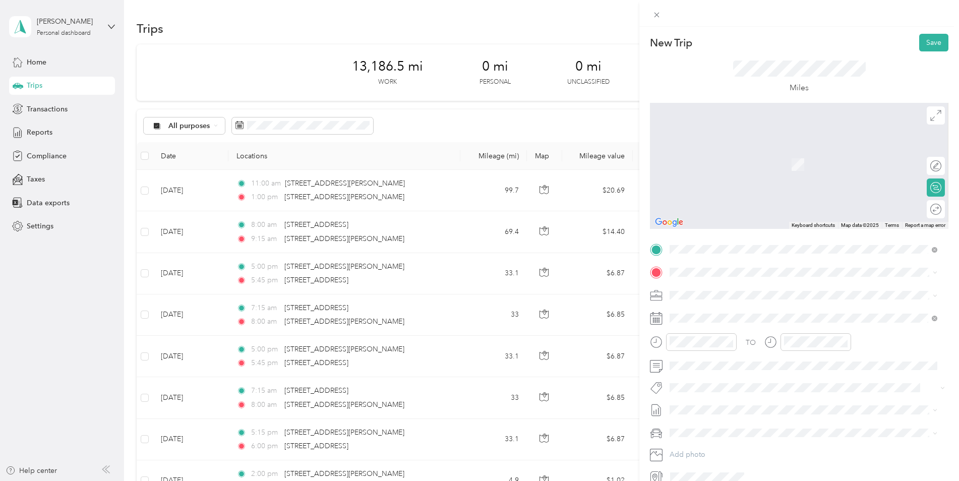
click at [697, 316] on li "[STREET_ADDRESS][US_STATE]" at bounding box center [803, 305] width 275 height 21
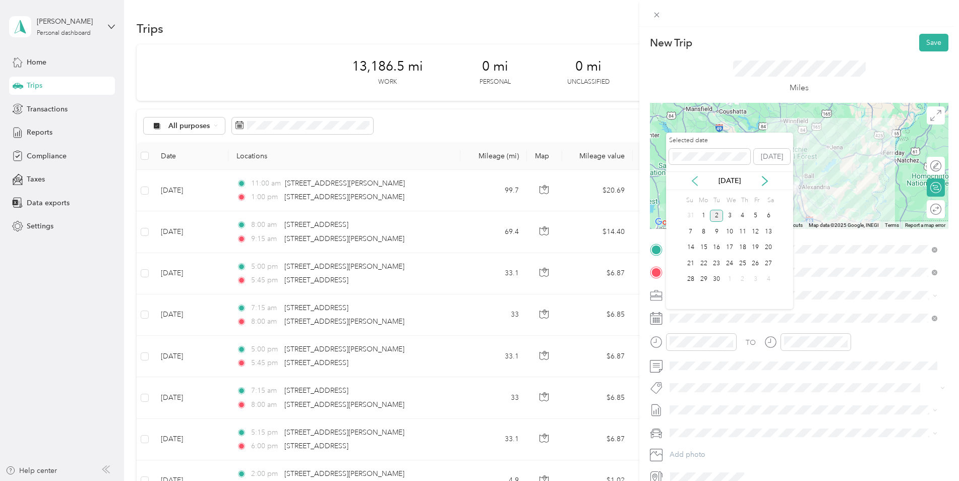
click at [699, 183] on icon at bounding box center [695, 181] width 10 height 10
click at [706, 265] on div "18" at bounding box center [703, 263] width 13 height 13
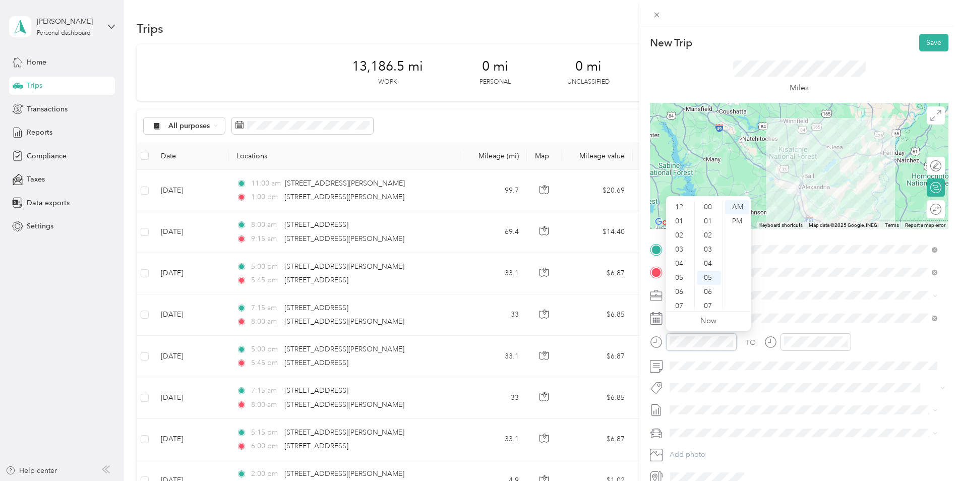
scroll to position [61, 0]
click at [678, 215] on div "05" at bounding box center [680, 217] width 24 height 14
click at [709, 202] on div "00" at bounding box center [709, 207] width 24 height 14
click at [736, 221] on div "PM" at bounding box center [737, 221] width 24 height 14
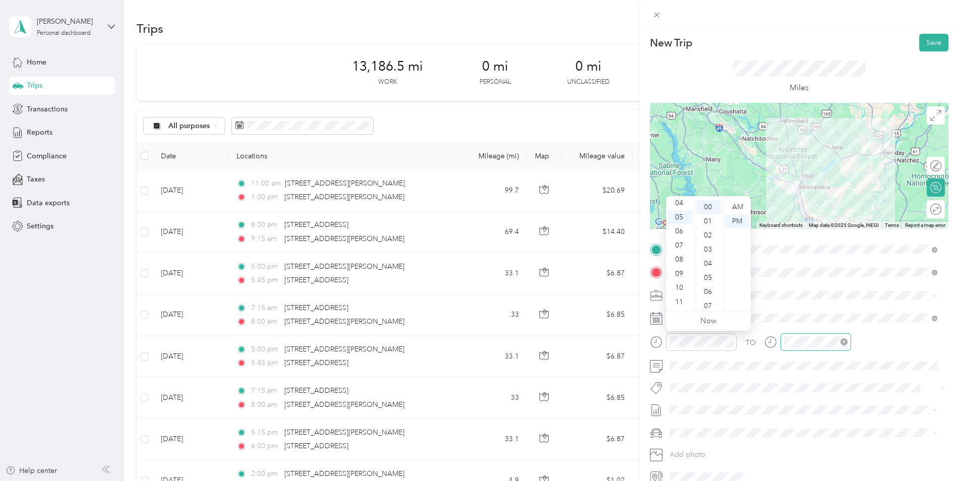
click at [805, 347] on div at bounding box center [816, 342] width 71 height 18
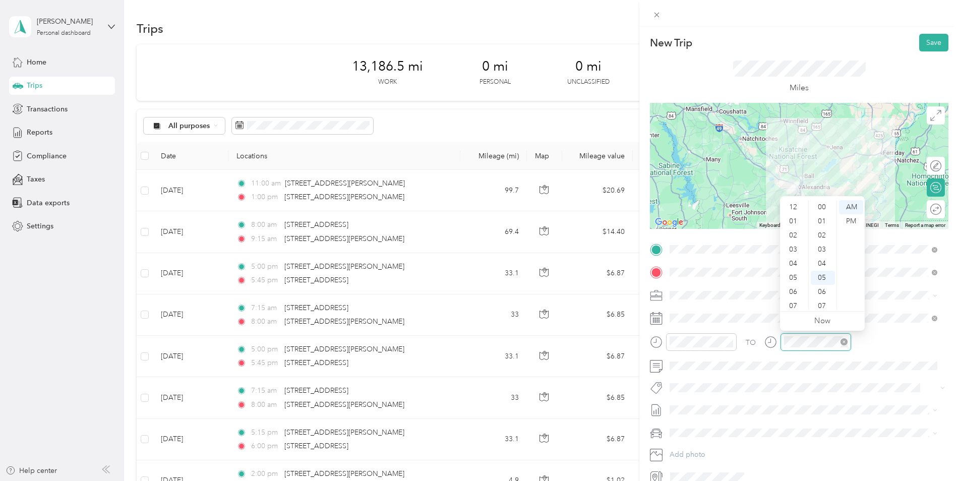
scroll to position [61, 0]
click at [795, 218] on div "05" at bounding box center [794, 217] width 24 height 14
click at [824, 218] on div "45" at bounding box center [823, 217] width 24 height 14
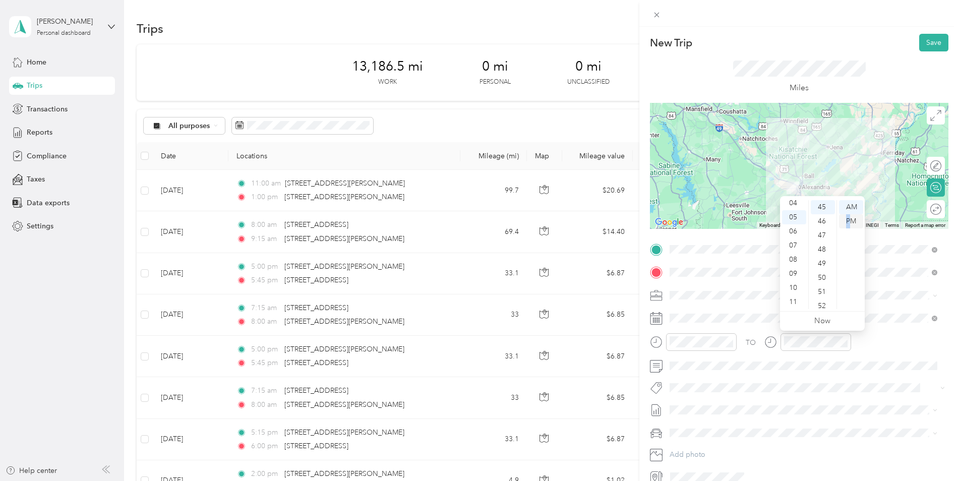
click at [849, 220] on div "PM" at bounding box center [851, 221] width 24 height 14
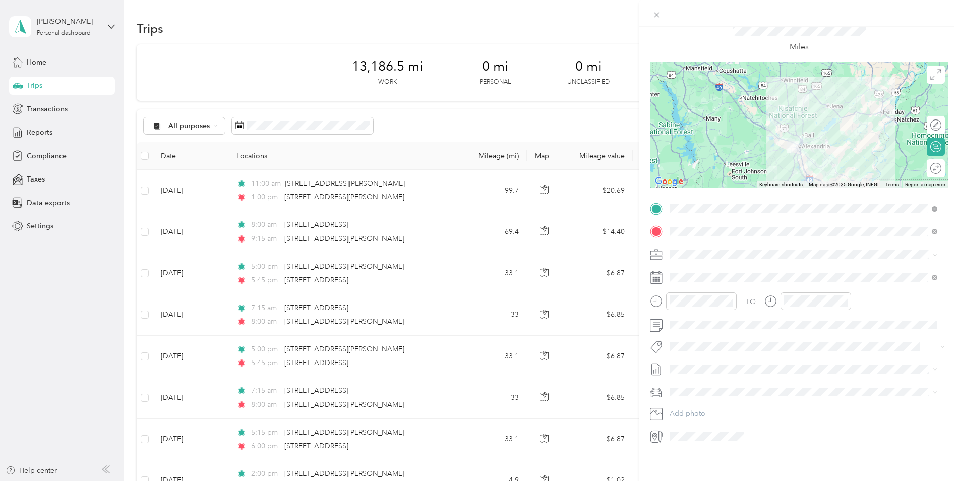
click at [716, 401] on div "Kia K5" at bounding box center [803, 402] width 261 height 11
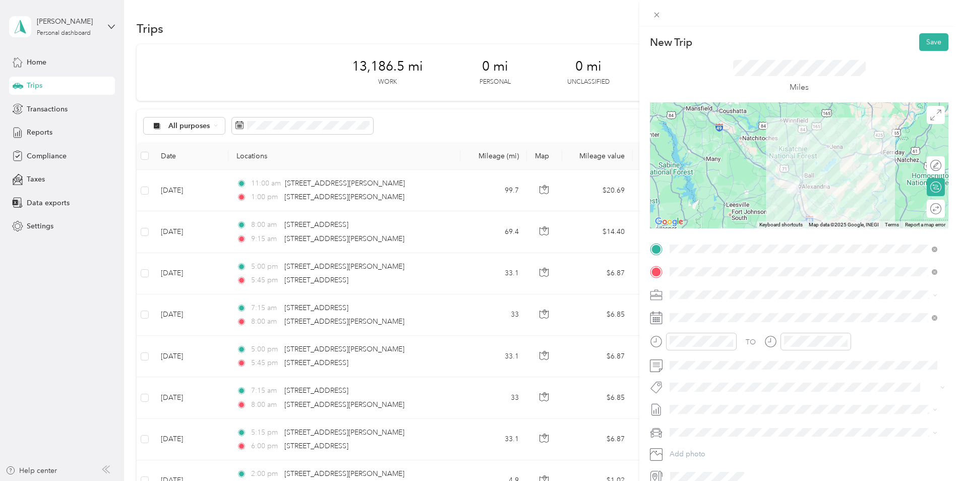
scroll to position [0, 0]
click at [937, 48] on button "Save" at bounding box center [933, 43] width 29 height 18
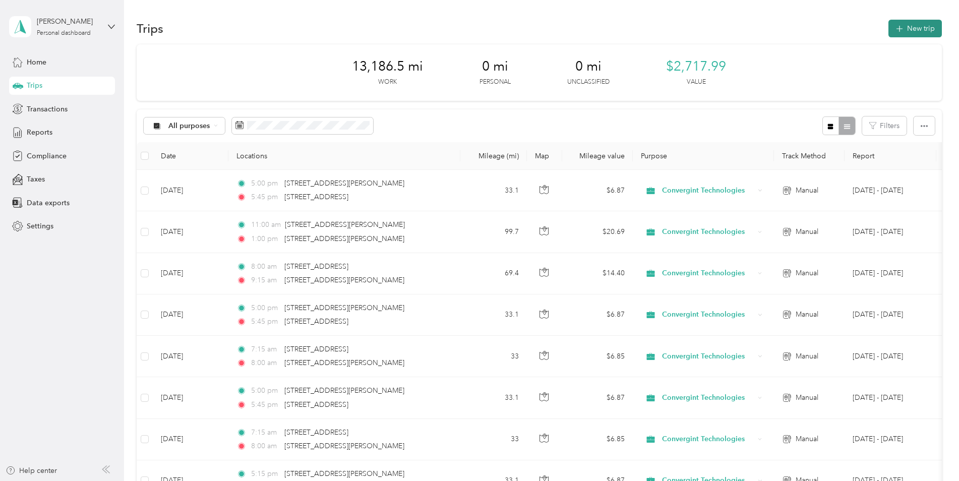
click at [914, 35] on button "New trip" at bounding box center [915, 29] width 53 height 18
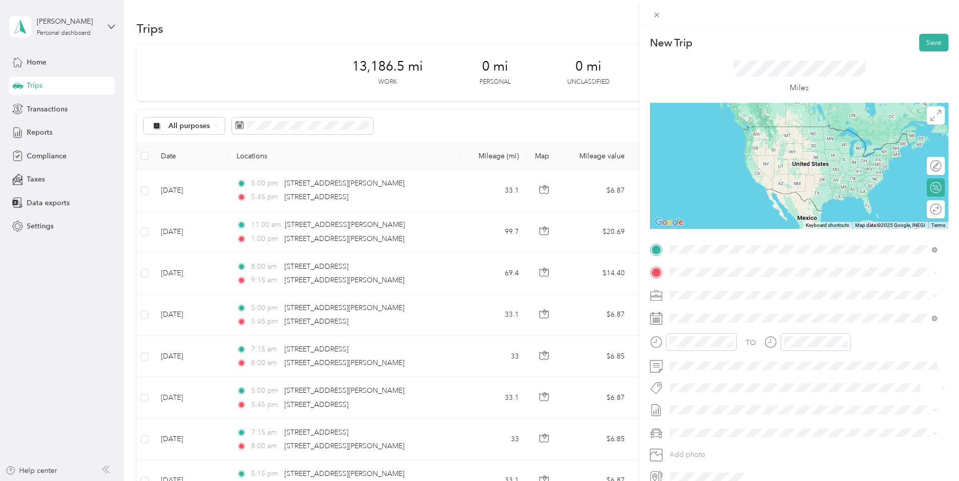
click at [713, 293] on div "[STREET_ADDRESS][US_STATE]" at bounding box center [803, 286] width 261 height 14
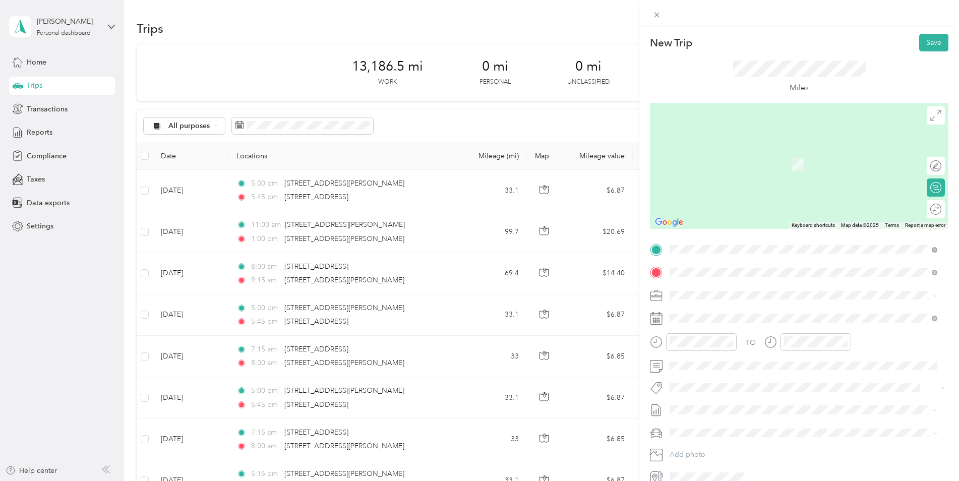
click at [713, 313] on span "[STREET_ADDRESS][US_STATE][US_STATE]" at bounding box center [758, 308] width 138 height 9
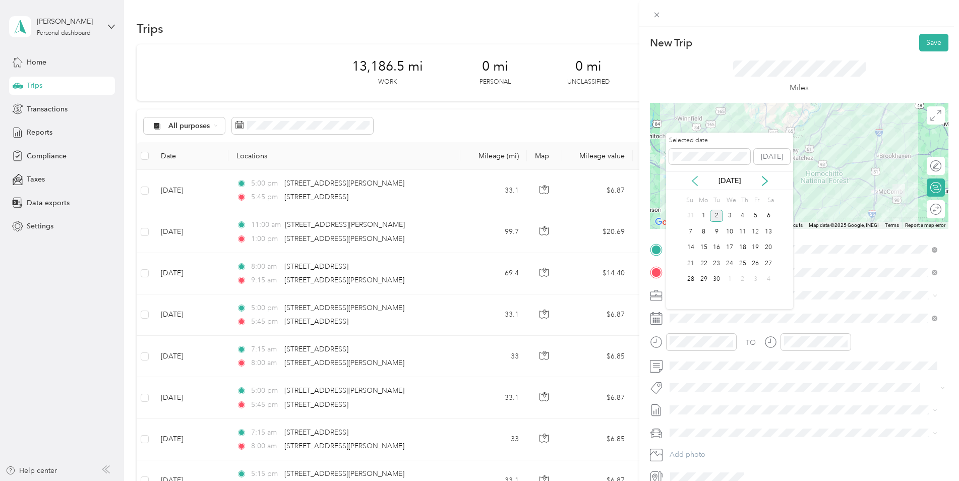
click at [697, 180] on icon at bounding box center [695, 181] width 10 height 10
click at [718, 268] on div "19" at bounding box center [716, 263] width 13 height 13
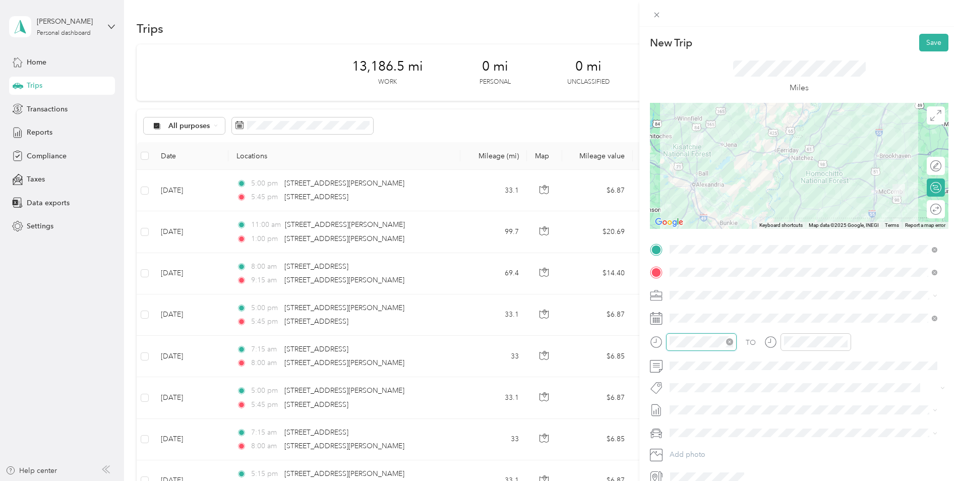
scroll to position [61, 0]
click at [680, 246] on div "07" at bounding box center [680, 246] width 24 height 14
click at [710, 244] on div "30" at bounding box center [709, 244] width 24 height 14
click at [797, 288] on div "10" at bounding box center [794, 288] width 24 height 14
click at [821, 292] on div "30" at bounding box center [823, 294] width 24 height 14
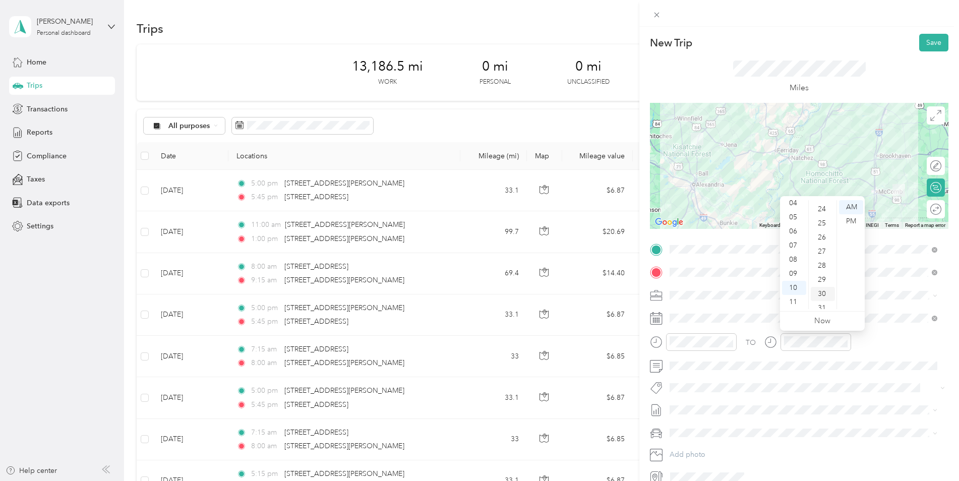
scroll to position [424, 0]
click at [689, 446] on span "Kia K5" at bounding box center [683, 448] width 20 height 9
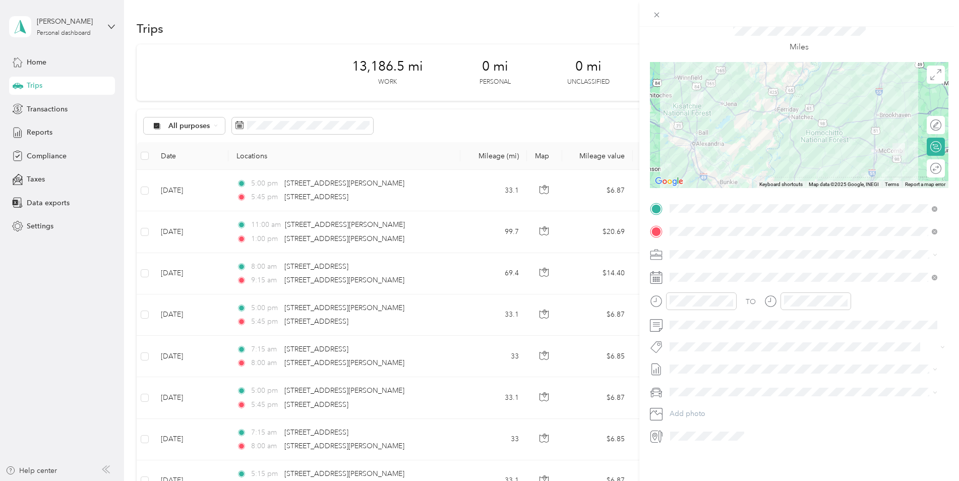
scroll to position [0, 0]
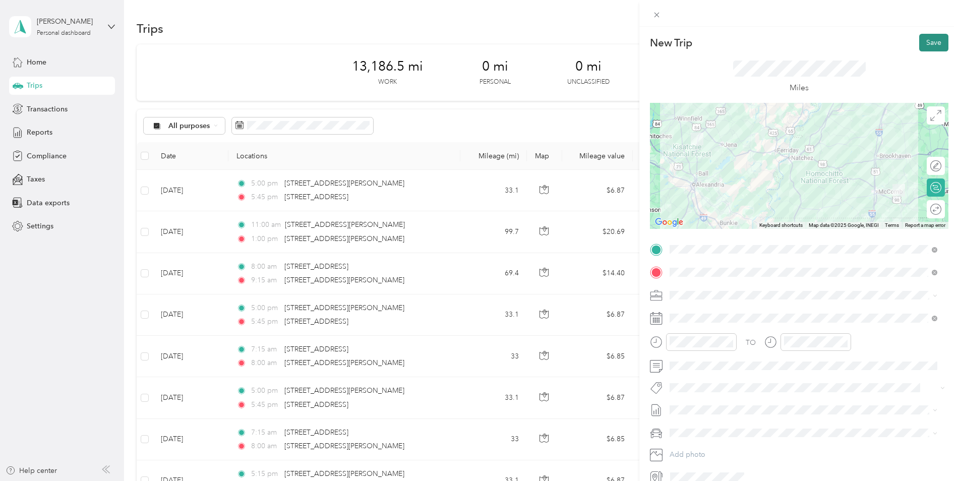
click at [919, 43] on button "Save" at bounding box center [933, 43] width 29 height 18
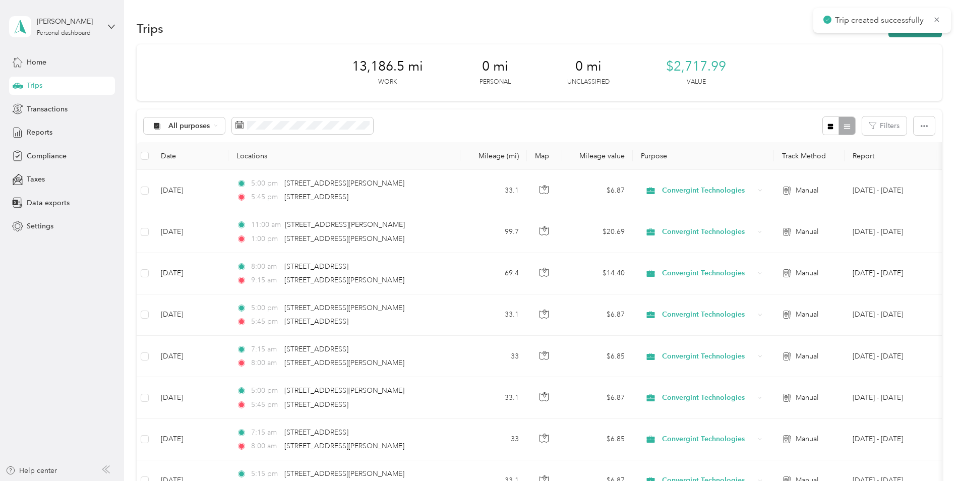
click at [916, 35] on button "New trip" at bounding box center [915, 29] width 53 height 18
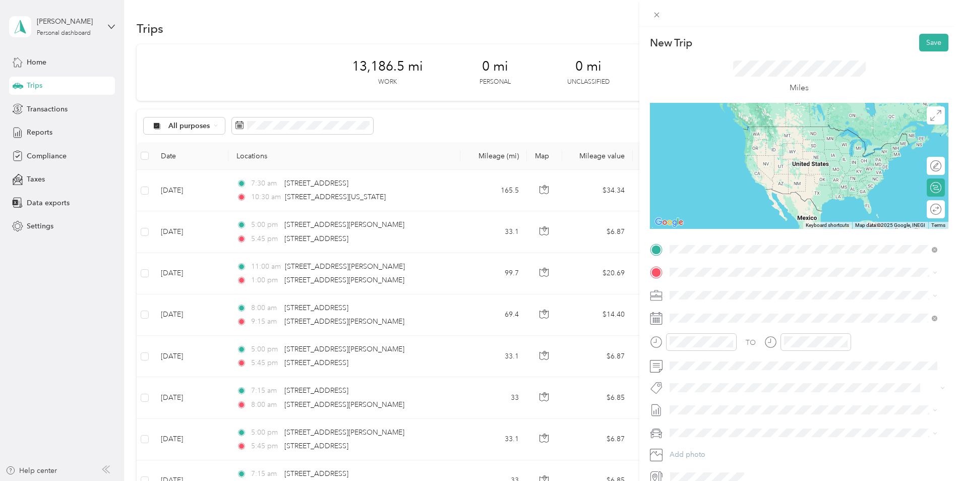
click at [694, 290] on span "[STREET_ADDRESS][US_STATE][US_STATE]" at bounding box center [758, 285] width 138 height 9
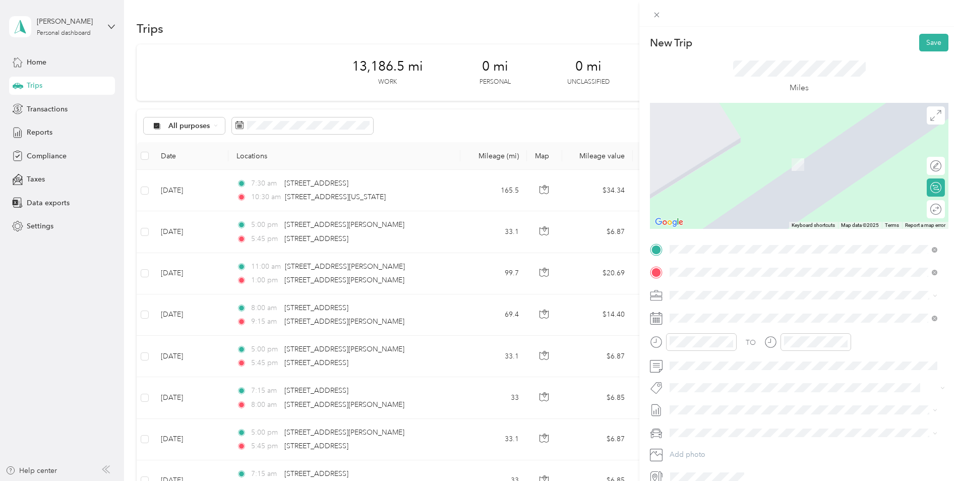
click at [705, 313] on span "[STREET_ADDRESS][US_STATE]" at bounding box center [739, 308] width 101 height 9
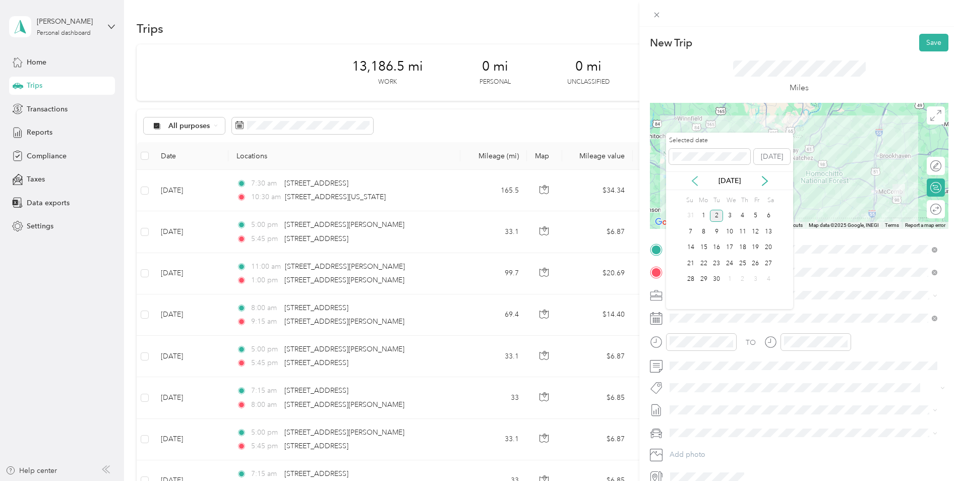
click at [693, 180] on icon at bounding box center [694, 181] width 5 height 9
click at [722, 260] on div "19" at bounding box center [716, 263] width 13 height 13
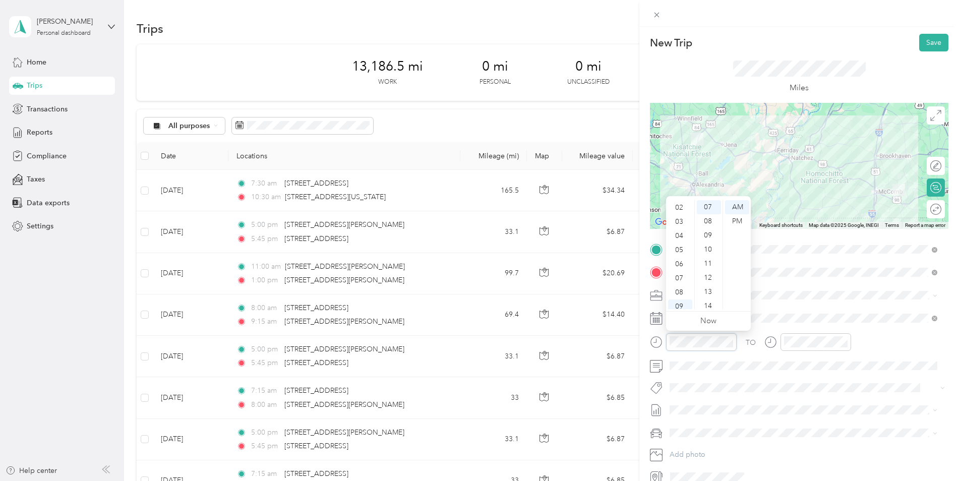
scroll to position [10, 0]
click at [680, 239] on div "03" at bounding box center [680, 239] width 24 height 14
click at [709, 278] on div "30" at bounding box center [709, 280] width 24 height 14
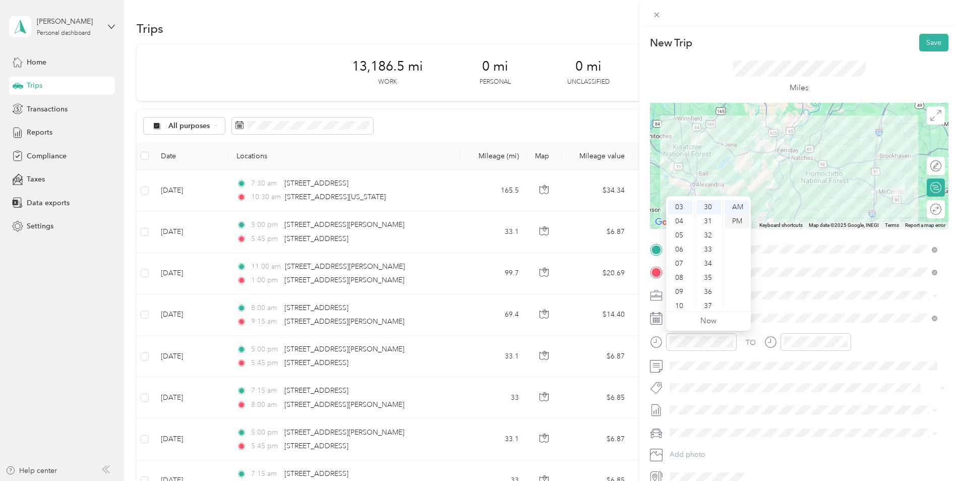
click at [733, 220] on div "PM" at bounding box center [737, 221] width 24 height 14
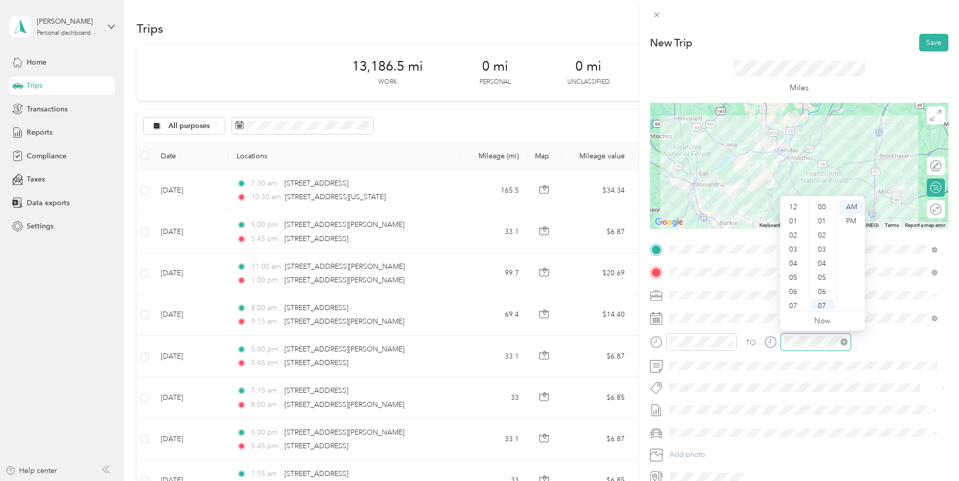
scroll to position [61, 0]
click at [791, 232] on div "06" at bounding box center [794, 231] width 24 height 14
click at [825, 275] on div "30" at bounding box center [823, 280] width 24 height 14
click at [847, 223] on div "PM" at bounding box center [851, 221] width 24 height 14
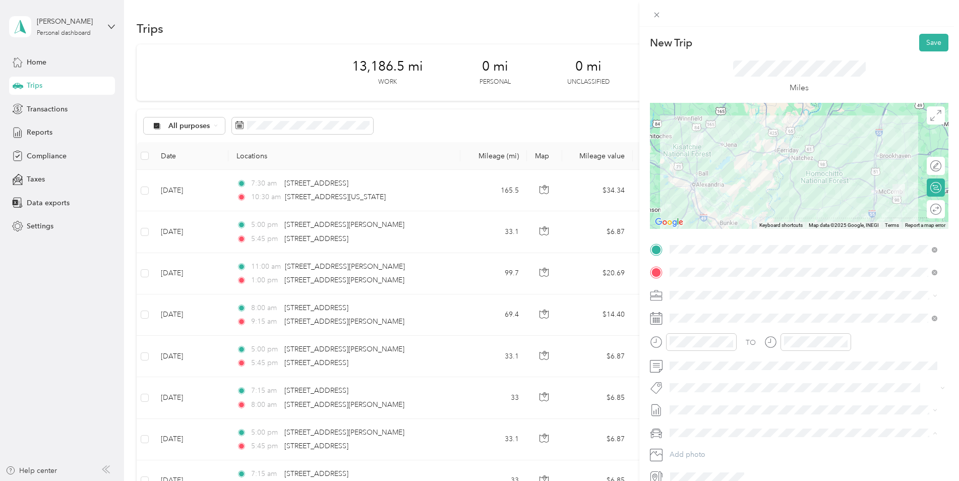
click at [720, 450] on div "Kia K5" at bounding box center [803, 450] width 261 height 11
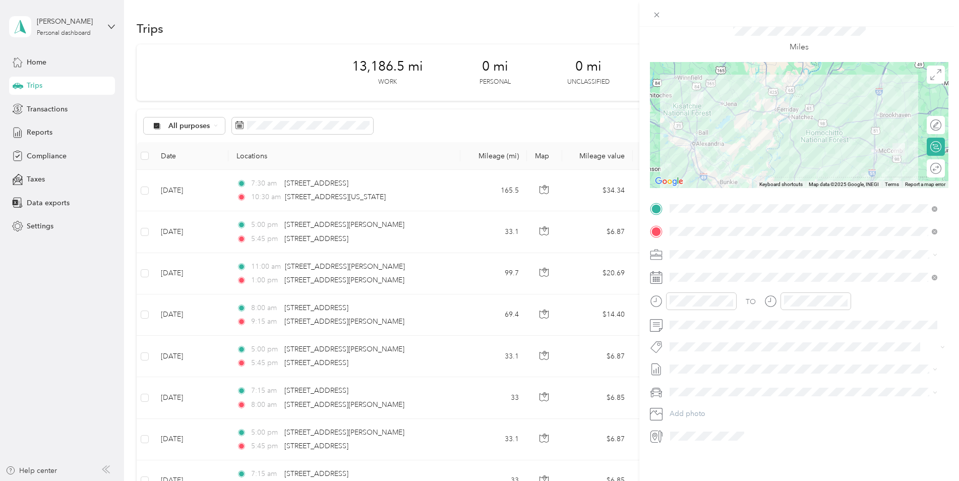
scroll to position [0, 0]
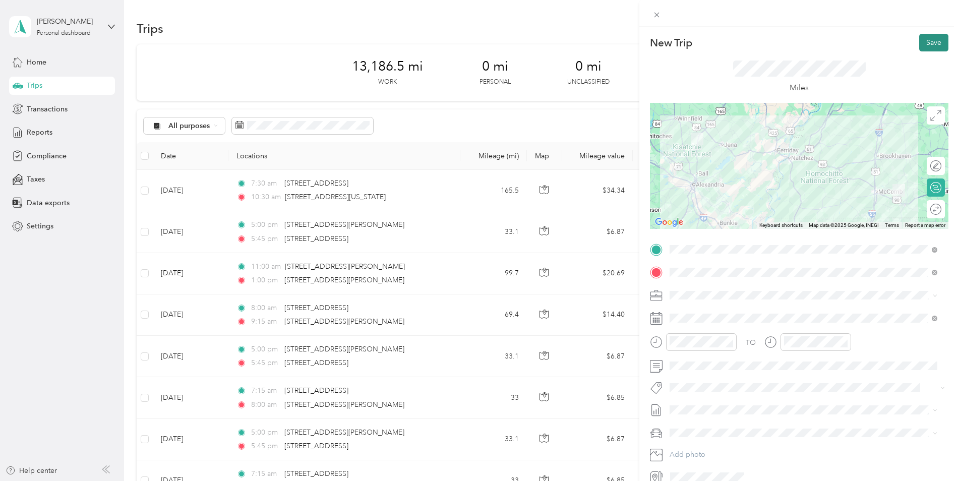
click at [920, 40] on button "Save" at bounding box center [933, 43] width 29 height 18
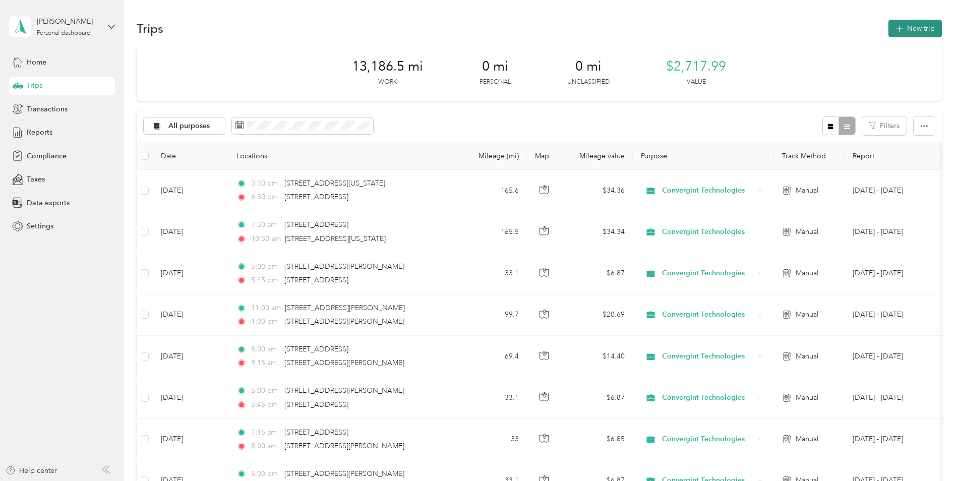
click at [917, 25] on button "New trip" at bounding box center [915, 29] width 53 height 18
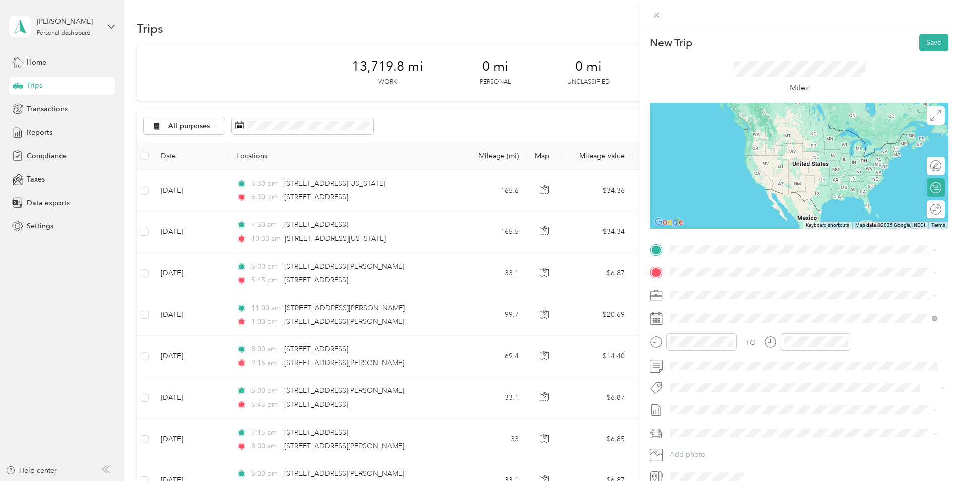
click at [709, 287] on span "[STREET_ADDRESS][US_STATE]" at bounding box center [739, 285] width 101 height 9
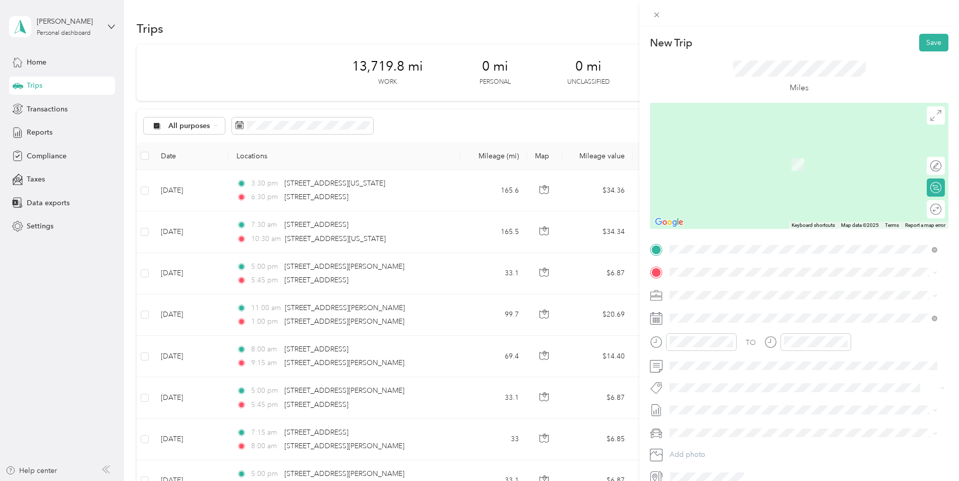
click at [697, 311] on span "[STREET_ADDRESS][PERSON_NAME][US_STATE]" at bounding box center [767, 306] width 157 height 9
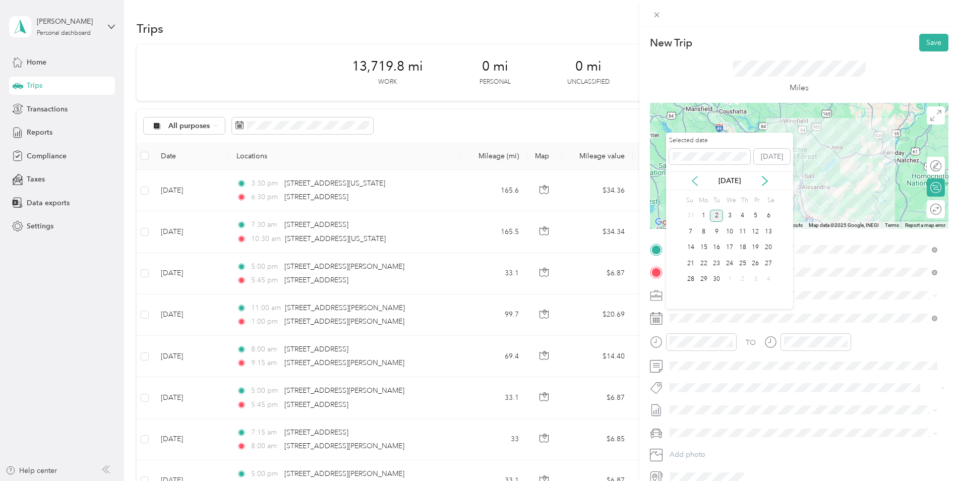
click at [691, 179] on icon at bounding box center [695, 181] width 10 height 10
click at [730, 263] on div "20" at bounding box center [729, 263] width 13 height 13
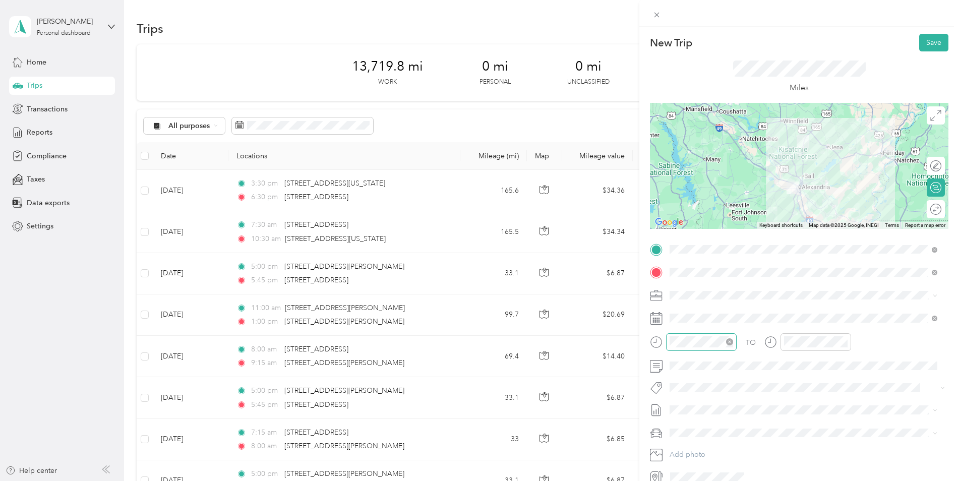
click at [708, 351] on div at bounding box center [701, 342] width 71 height 18
click at [681, 264] on div "08" at bounding box center [680, 260] width 24 height 14
click at [708, 205] on div "00" at bounding box center [709, 207] width 24 height 14
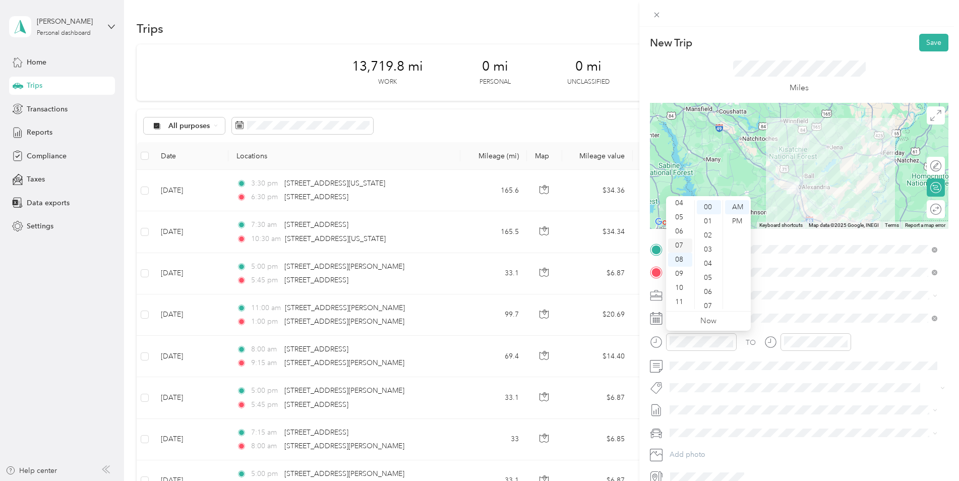
click at [682, 247] on div "07" at bounding box center [680, 246] width 24 height 14
click at [710, 270] on div "15" at bounding box center [709, 268] width 24 height 14
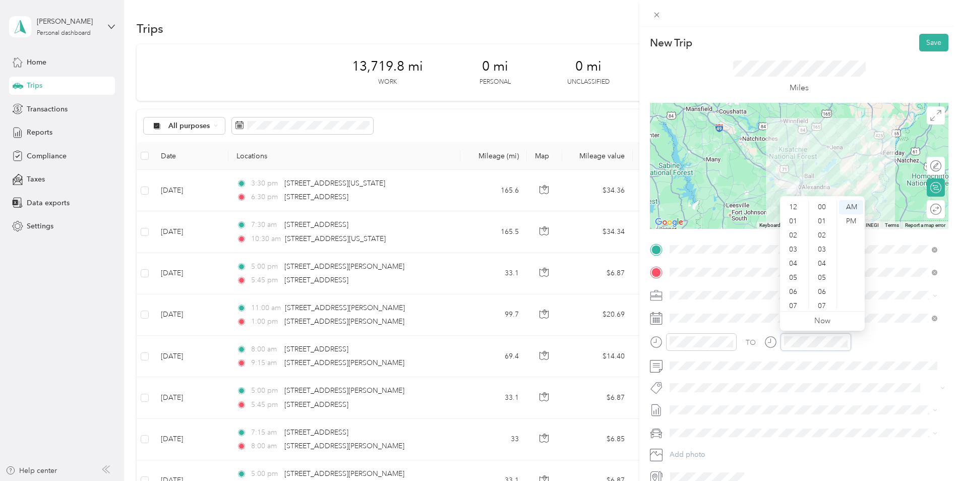
scroll to position [61, 0]
click at [796, 259] on div "08" at bounding box center [794, 260] width 24 height 14
click at [823, 207] on div "00" at bounding box center [823, 207] width 24 height 14
click at [706, 447] on div "Kia K5" at bounding box center [803, 447] width 261 height 11
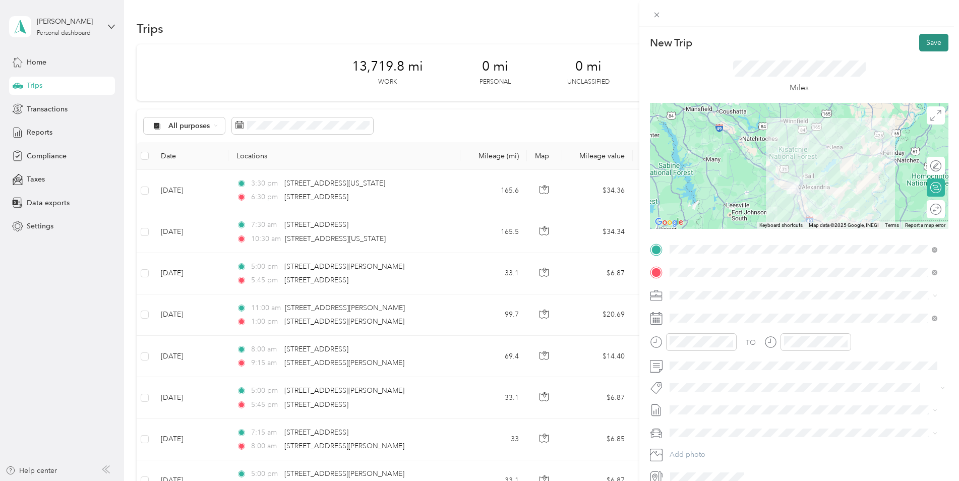
click at [924, 43] on button "Save" at bounding box center [933, 43] width 29 height 18
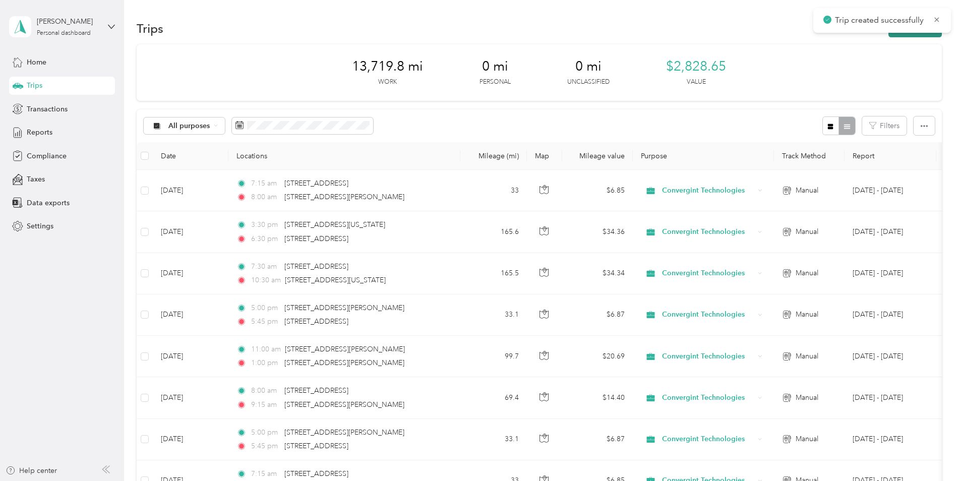
click at [900, 37] on button "New trip" at bounding box center [915, 29] width 53 height 18
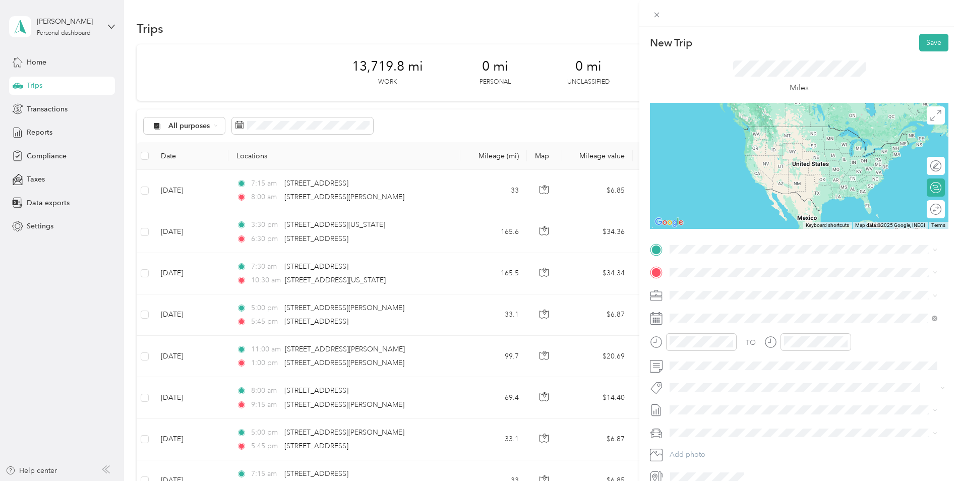
click at [703, 287] on span "[STREET_ADDRESS][PERSON_NAME][US_STATE]" at bounding box center [767, 283] width 157 height 9
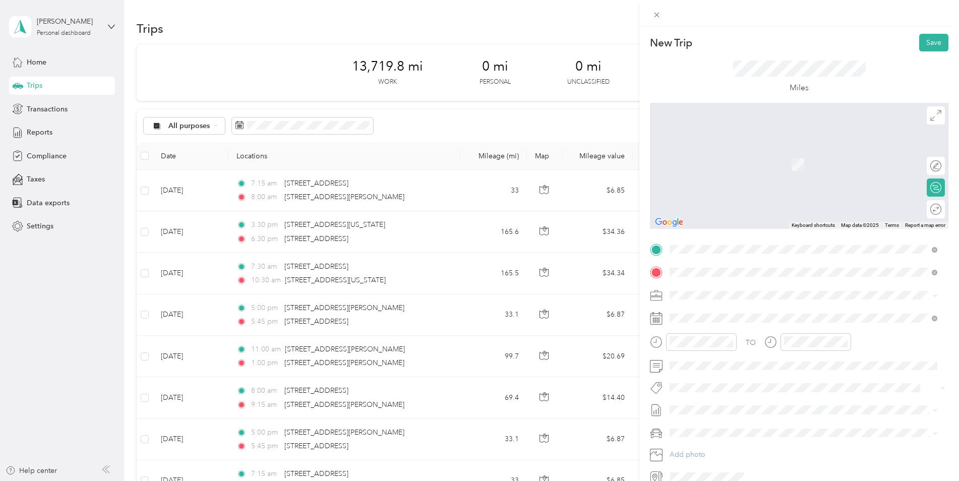
click at [711, 313] on span "[STREET_ADDRESS][US_STATE]" at bounding box center [739, 308] width 101 height 9
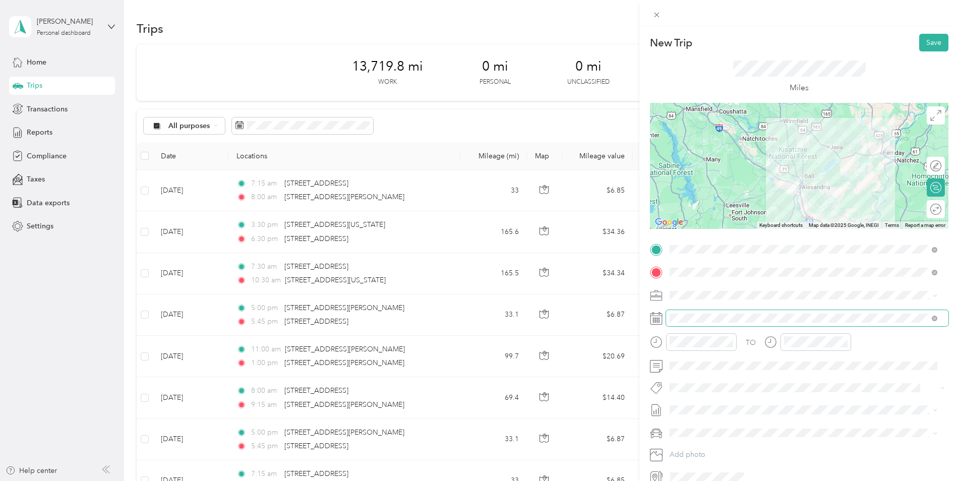
click at [712, 324] on span at bounding box center [807, 318] width 282 height 16
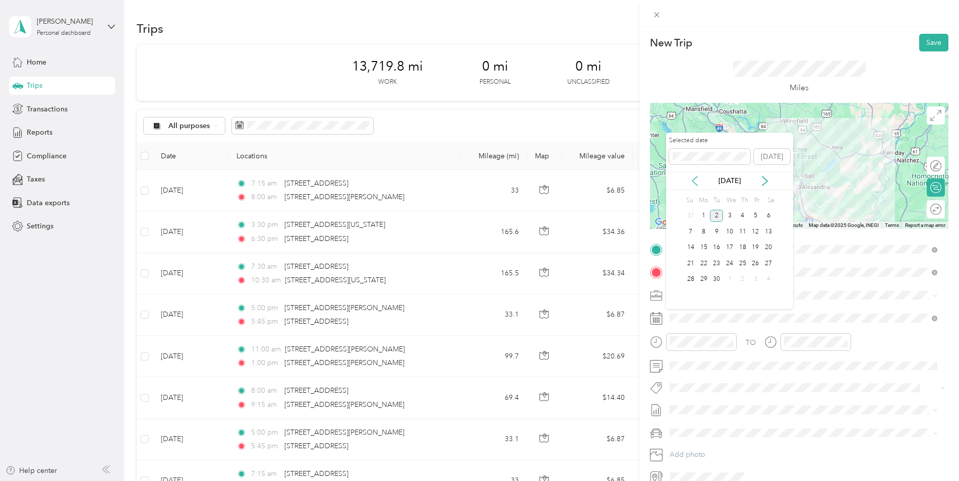
click at [697, 183] on icon at bounding box center [695, 181] width 10 height 10
click at [727, 268] on div "20" at bounding box center [729, 263] width 13 height 13
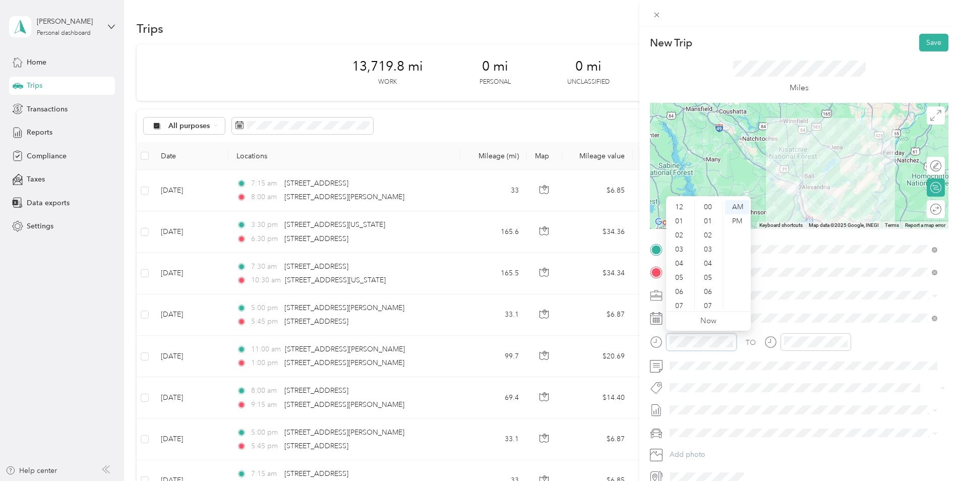
scroll to position [61, 0]
click at [681, 217] on div "05" at bounding box center [680, 217] width 24 height 14
click at [710, 262] on div "15" at bounding box center [709, 264] width 24 height 14
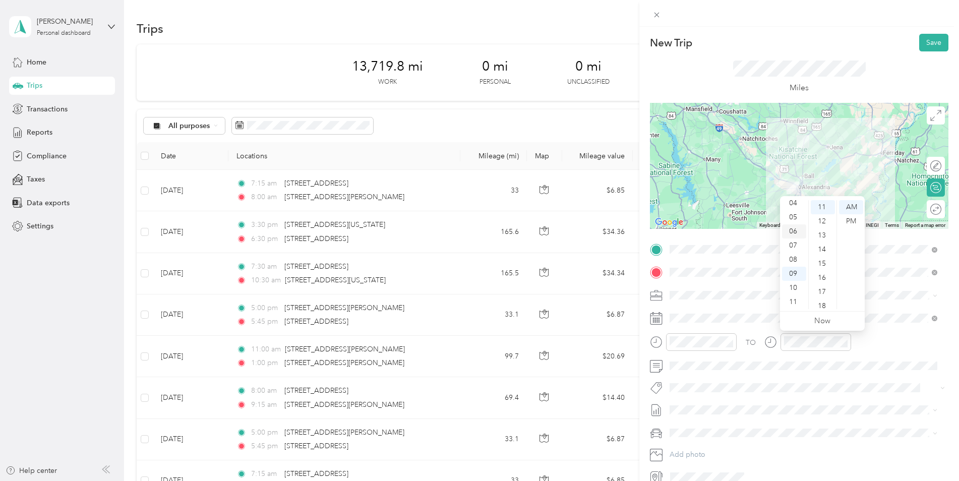
click at [796, 234] on div "06" at bounding box center [794, 231] width 24 height 14
click at [825, 207] on div "00" at bounding box center [823, 207] width 24 height 14
click at [851, 220] on div "PM" at bounding box center [851, 221] width 24 height 14
click at [730, 340] on icon "close-circle" at bounding box center [729, 341] width 7 height 7
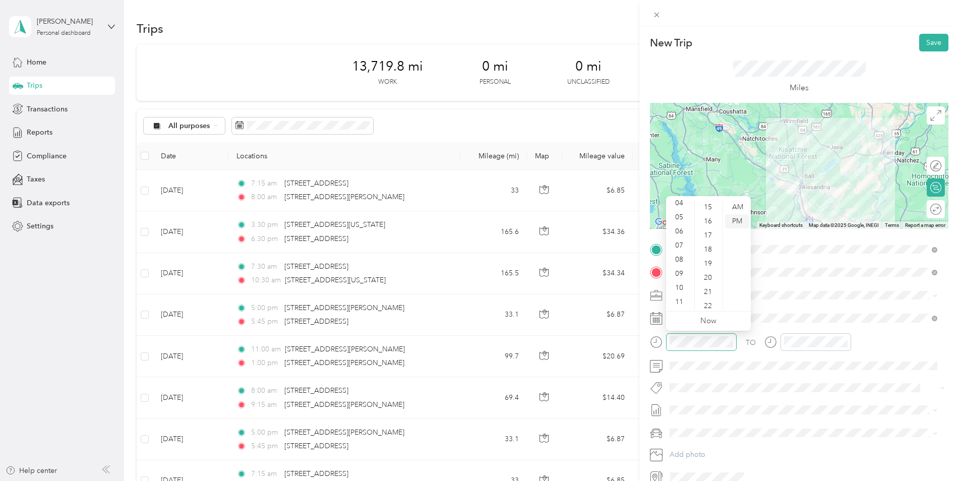
click at [740, 218] on div "PM" at bounding box center [737, 221] width 24 height 14
click at [684, 276] on div "05" at bounding box center [680, 278] width 24 height 14
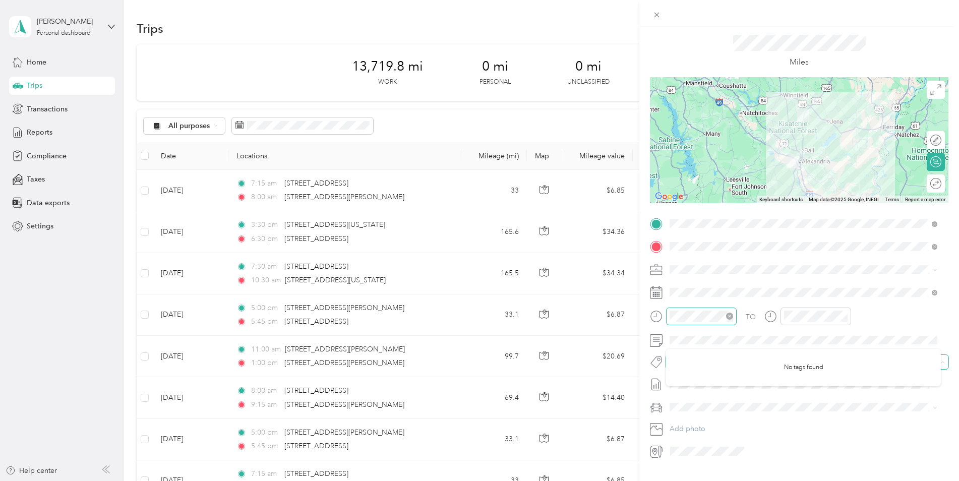
scroll to position [48, 0]
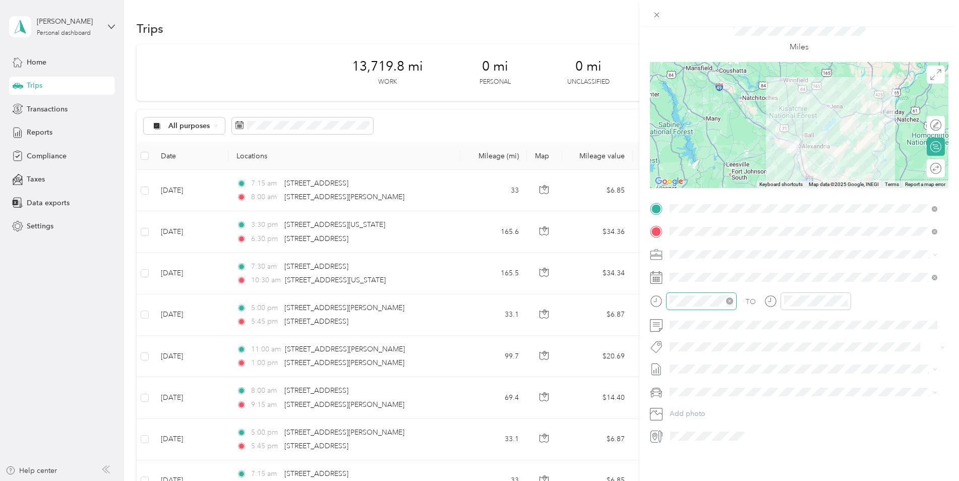
click at [722, 404] on li "Kia K5" at bounding box center [803, 400] width 275 height 18
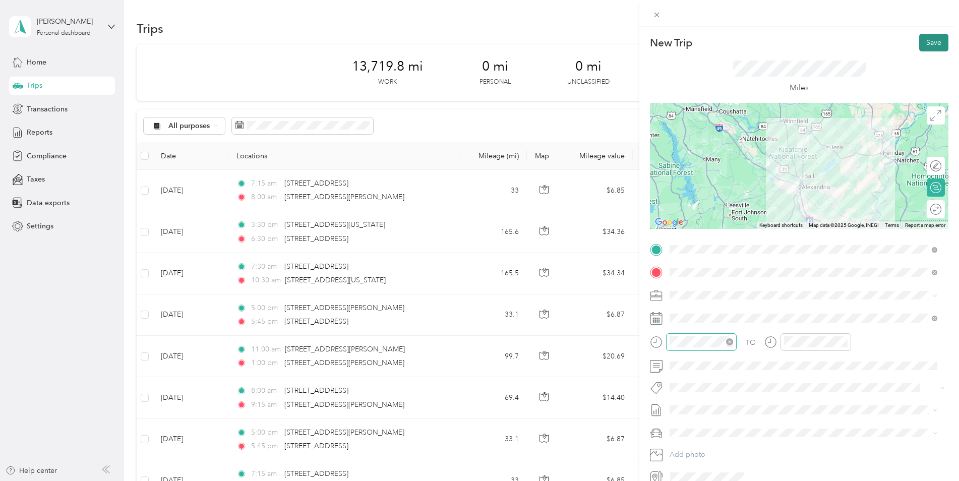
click at [920, 41] on button "Save" at bounding box center [933, 43] width 29 height 18
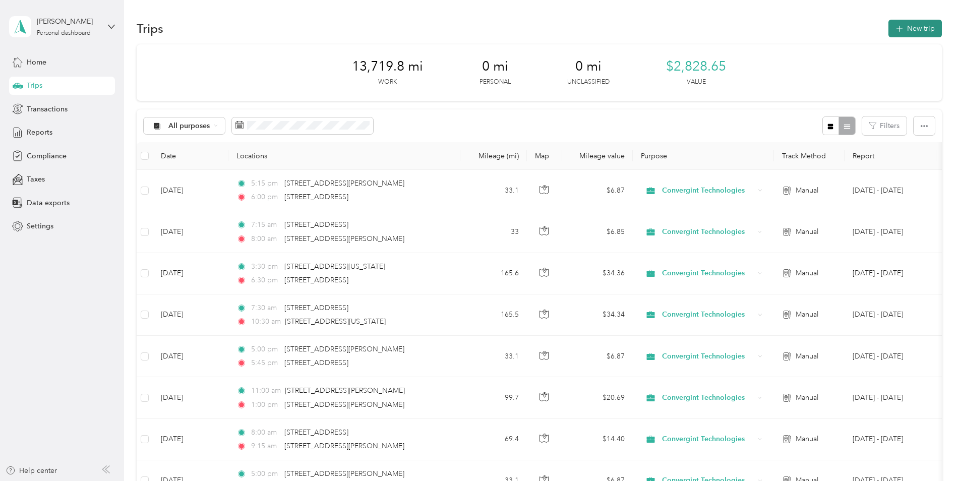
click at [919, 34] on button "New trip" at bounding box center [915, 29] width 53 height 18
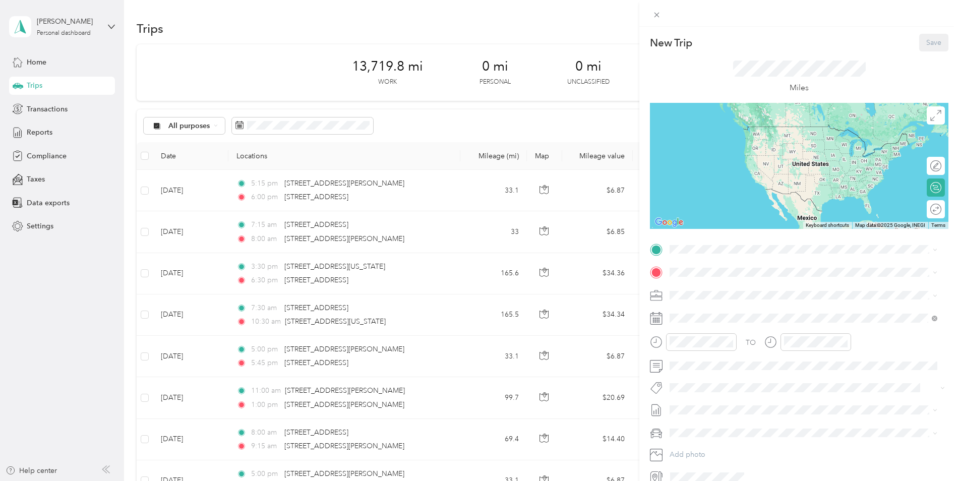
click at [383, 285] on div "New Trip Save This trip cannot be edited because it is either under review, app…" at bounding box center [479, 240] width 959 height 481
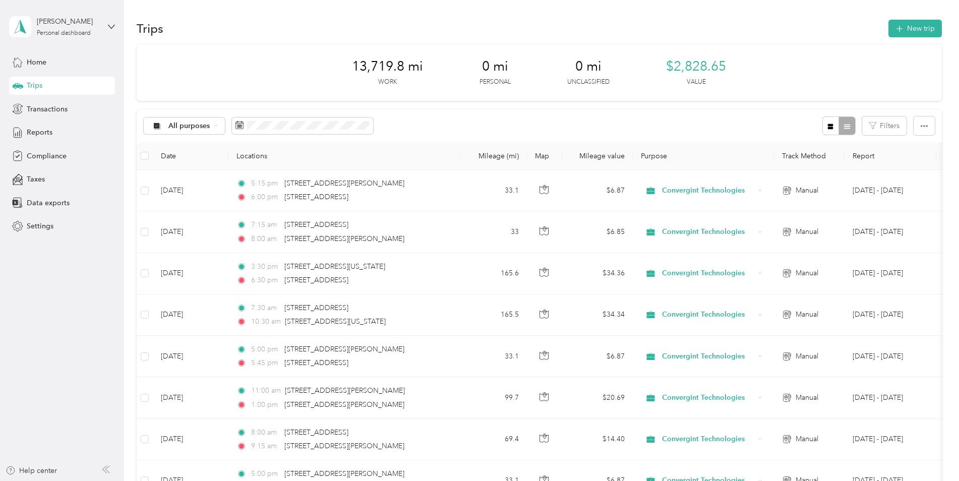
click at [99, 294] on aside "[PERSON_NAME] Personal dashboard Home Trips Transactions Reports Compliance Tax…" at bounding box center [62, 240] width 124 height 481
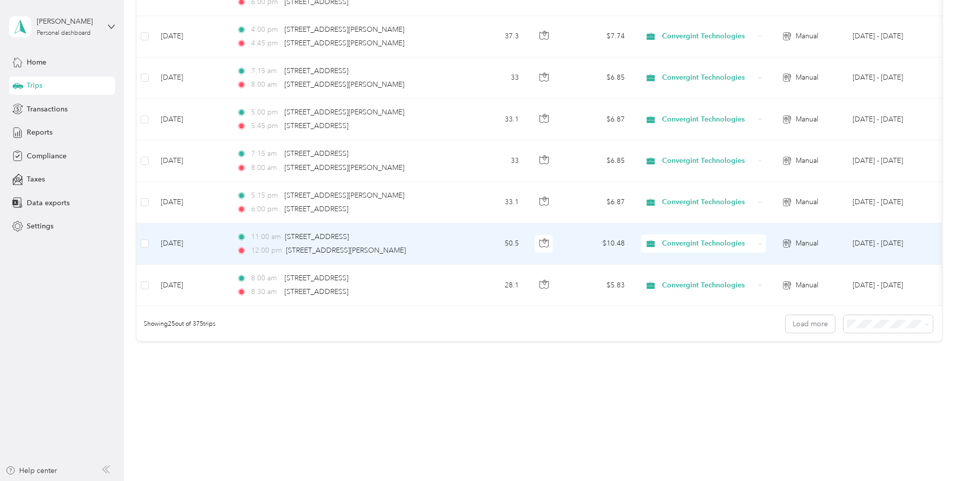
scroll to position [908, 0]
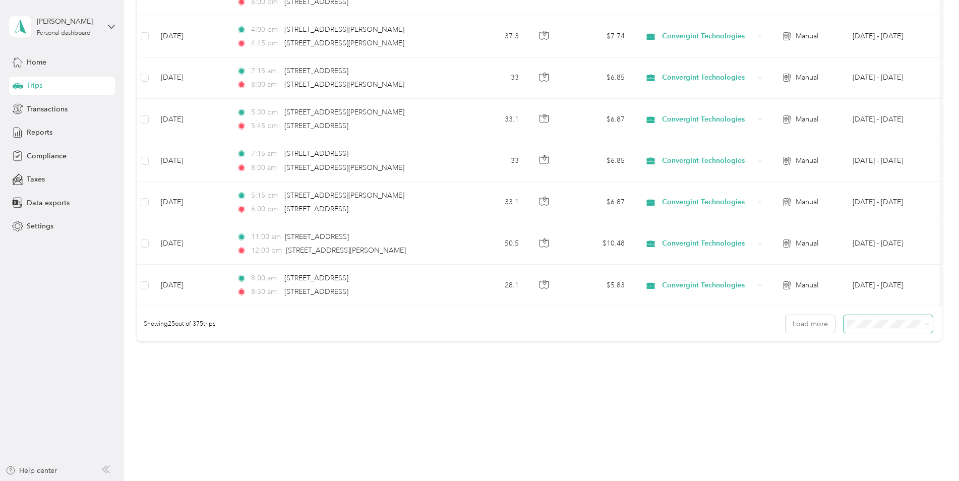
click at [894, 331] on span at bounding box center [888, 324] width 89 height 18
click at [879, 367] on ol "25 per load 50 per load 100 per load" at bounding box center [885, 357] width 89 height 53
click at [802, 326] on button "Load more" at bounding box center [810, 324] width 49 height 18
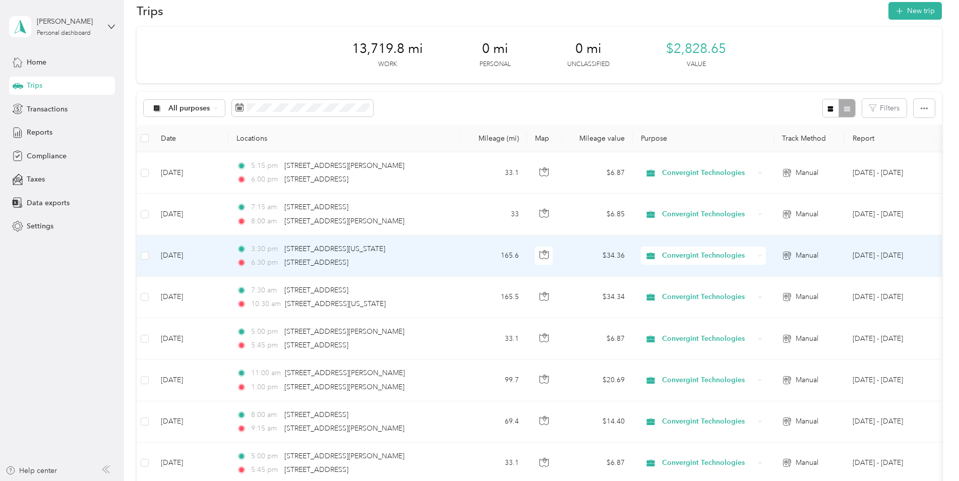
scroll to position [0, 0]
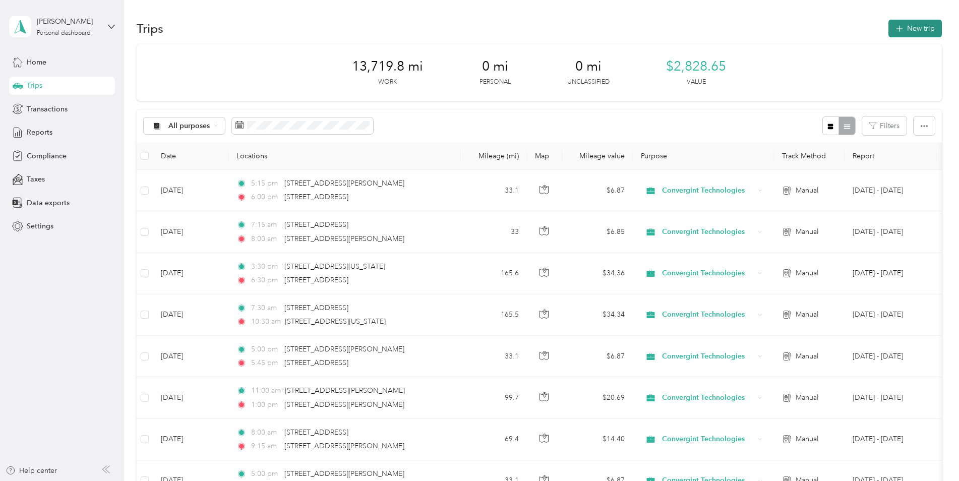
click at [914, 27] on button "New trip" at bounding box center [915, 29] width 53 height 18
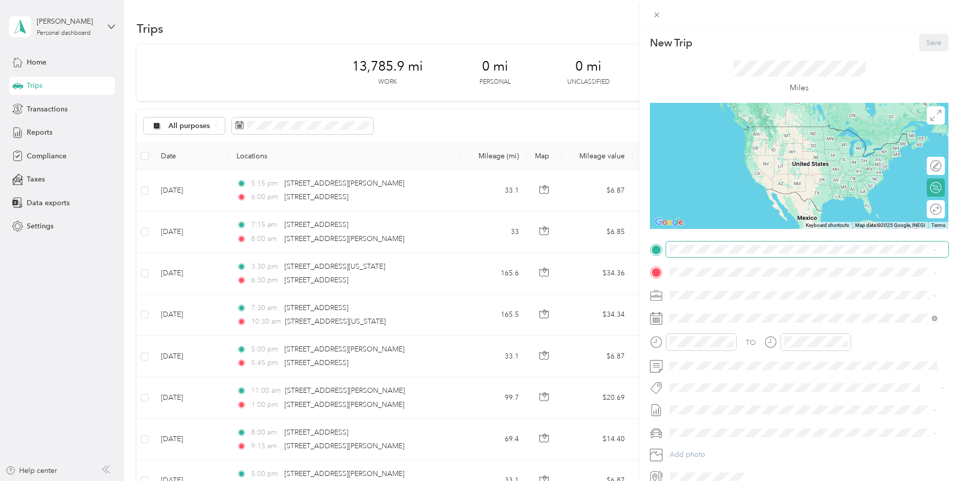
click at [710, 254] on span at bounding box center [807, 250] width 282 height 16
click at [710, 290] on span "[STREET_ADDRESS][US_STATE]" at bounding box center [739, 285] width 101 height 9
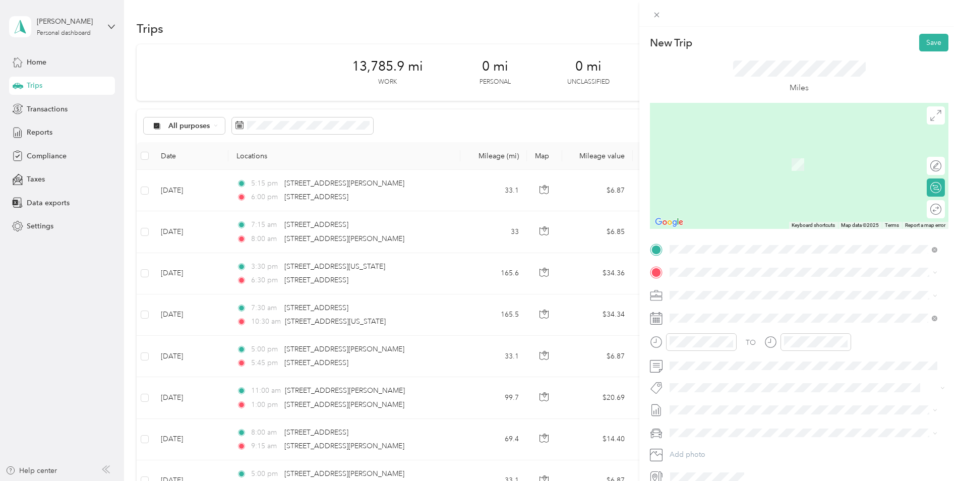
click at [711, 310] on span "[STREET_ADDRESS][PERSON_NAME][US_STATE]" at bounding box center [767, 305] width 157 height 9
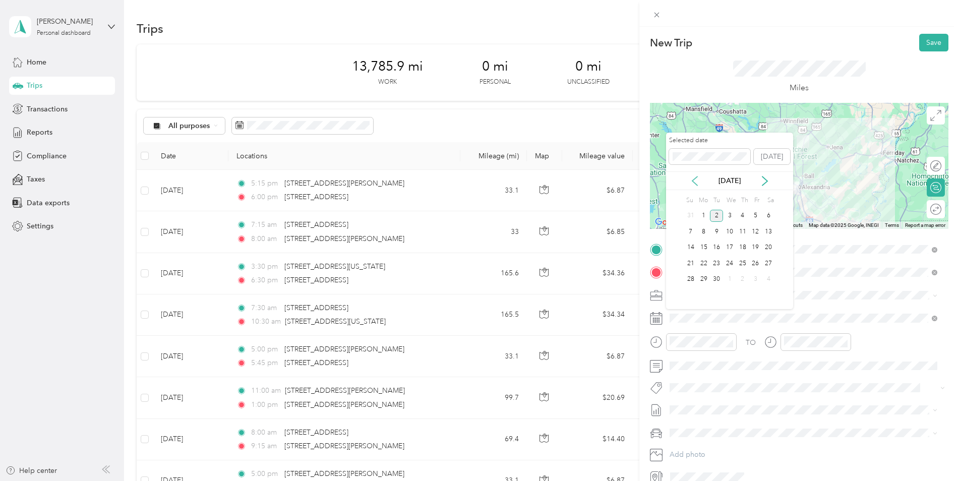
click at [695, 181] on icon at bounding box center [695, 181] width 10 height 10
click at [742, 264] on div "21" at bounding box center [742, 263] width 13 height 13
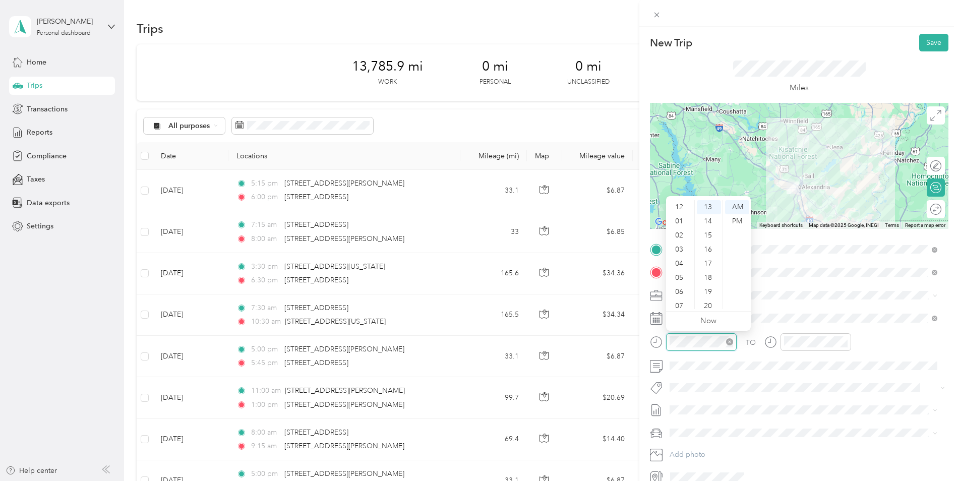
scroll to position [61, 0]
click at [681, 248] on div "07" at bounding box center [680, 246] width 24 height 14
click at [709, 239] on div "15" at bounding box center [709, 235] width 24 height 14
click at [815, 347] on div at bounding box center [816, 342] width 71 height 18
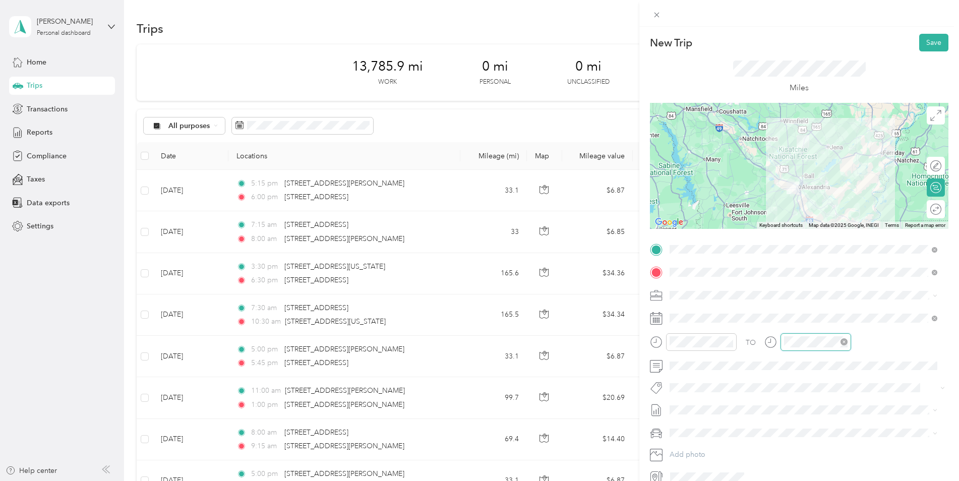
scroll to position [184, 0]
click at [792, 253] on div "08" at bounding box center [794, 260] width 24 height 14
click at [823, 206] on div "00" at bounding box center [823, 207] width 24 height 14
click at [715, 451] on div "Kia K5" at bounding box center [803, 450] width 261 height 11
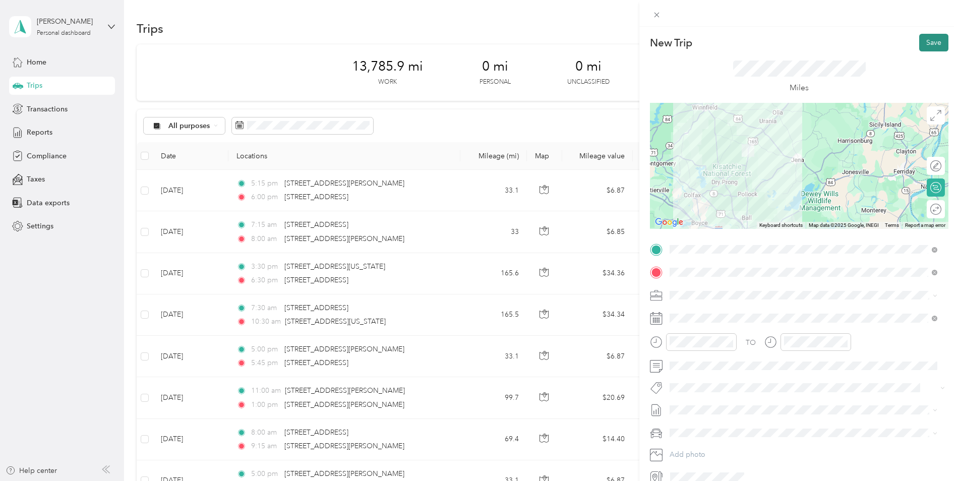
click at [924, 43] on button "Save" at bounding box center [933, 43] width 29 height 18
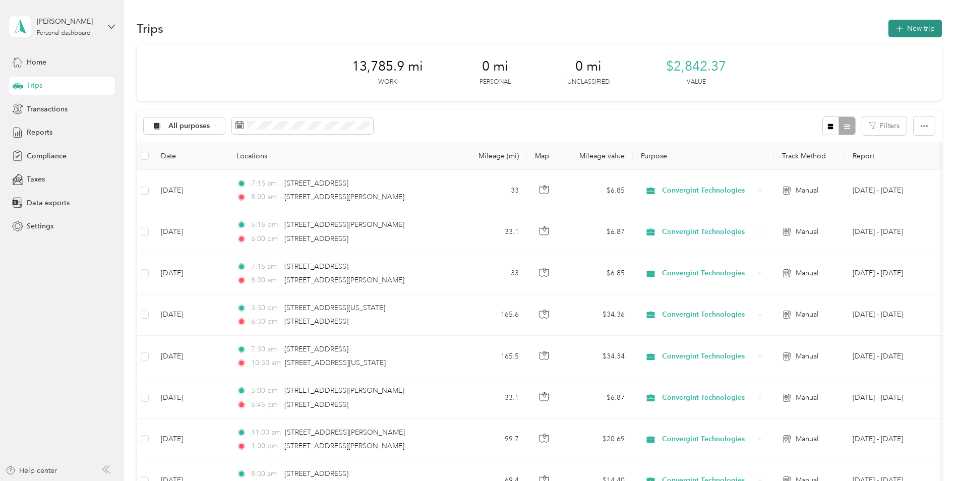
click at [919, 33] on button "New trip" at bounding box center [915, 29] width 53 height 18
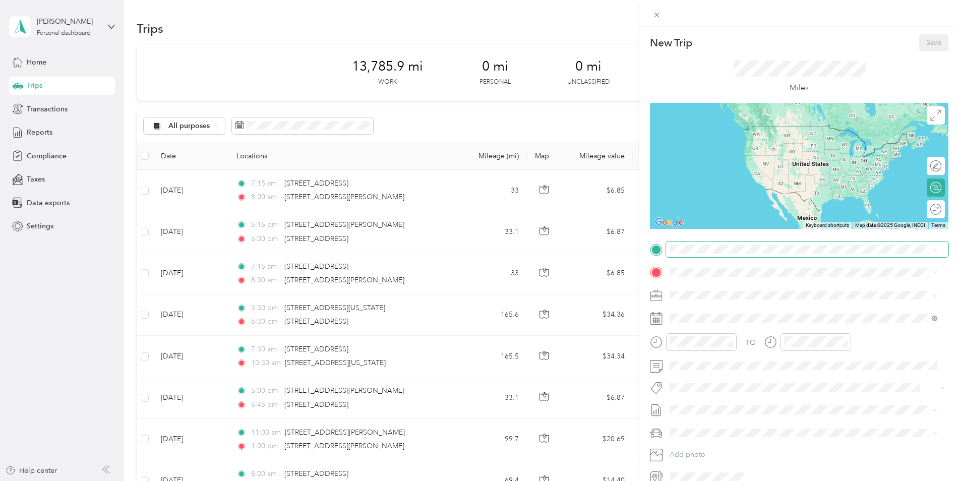
click at [724, 243] on span at bounding box center [807, 250] width 282 height 16
click at [721, 249] on span at bounding box center [807, 250] width 282 height 16
click at [727, 288] on span "[STREET_ADDRESS][PERSON_NAME][US_STATE]" at bounding box center [767, 285] width 157 height 9
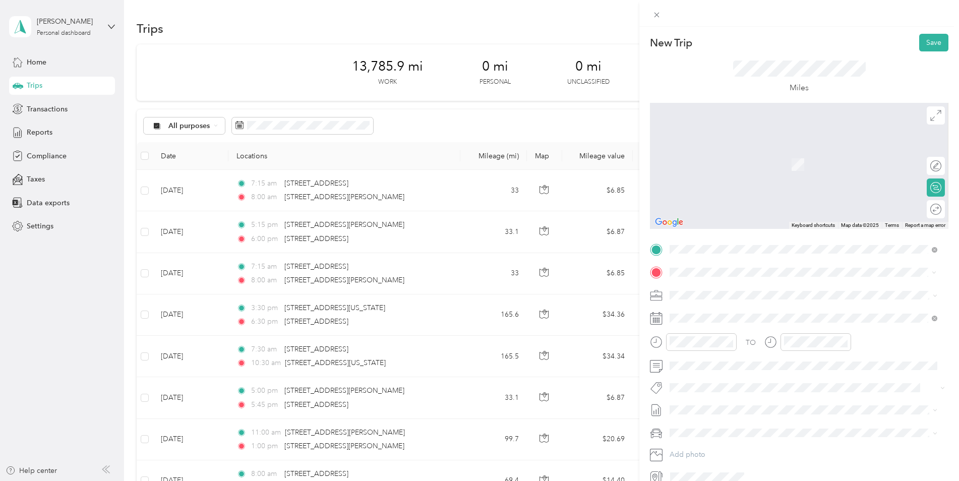
click at [723, 308] on span "[STREET_ADDRESS][US_STATE]" at bounding box center [739, 308] width 101 height 9
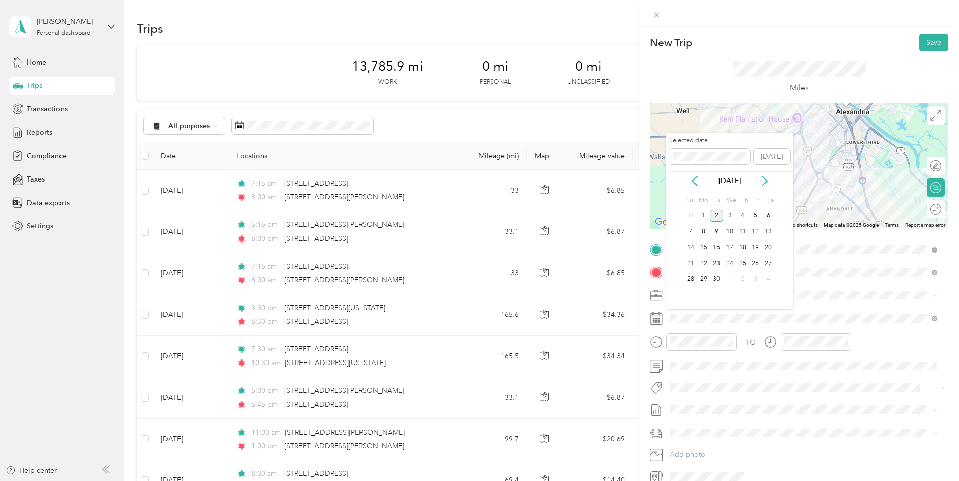
click at [700, 183] on div "[DATE]" at bounding box center [729, 181] width 127 height 11
click at [701, 184] on div "[DATE]" at bounding box center [729, 181] width 127 height 11
click at [698, 183] on icon at bounding box center [695, 181] width 10 height 10
click at [742, 264] on div "21" at bounding box center [742, 263] width 13 height 13
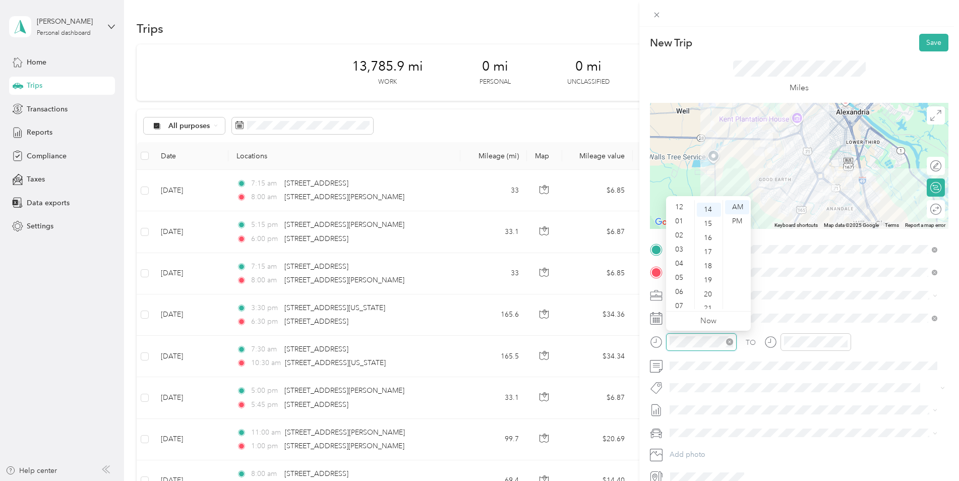
scroll to position [61, 0]
click at [680, 287] on div "10" at bounding box center [680, 288] width 24 height 14
click at [708, 204] on div "00" at bounding box center [709, 207] width 24 height 14
click at [816, 347] on div at bounding box center [816, 342] width 71 height 18
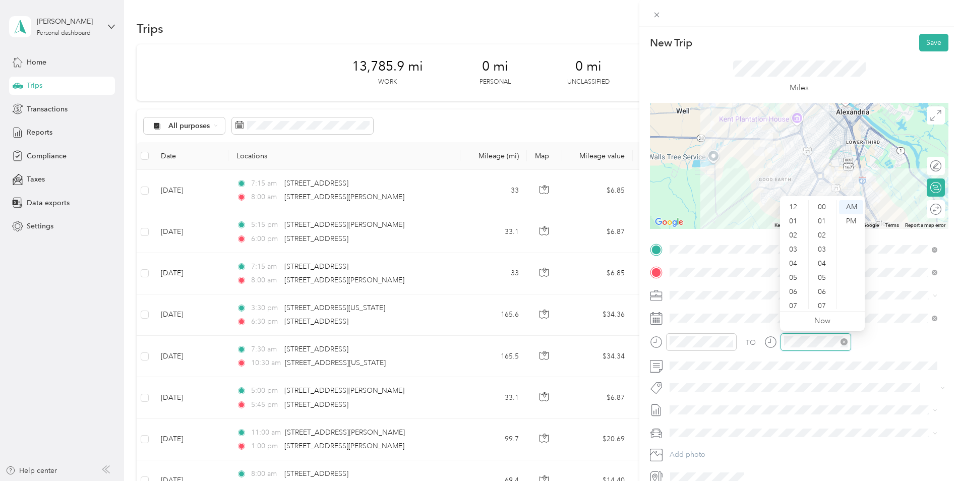
scroll to position [61, 0]
click at [799, 289] on div "10" at bounding box center [794, 288] width 24 height 14
click at [822, 216] on div "15" at bounding box center [823, 221] width 24 height 14
click at [737, 448] on div "Kia K5" at bounding box center [803, 447] width 261 height 11
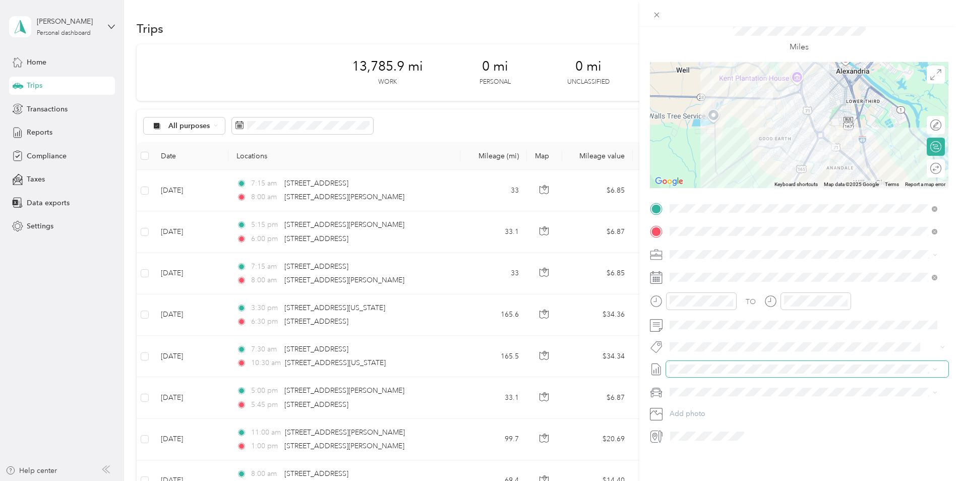
scroll to position [0, 0]
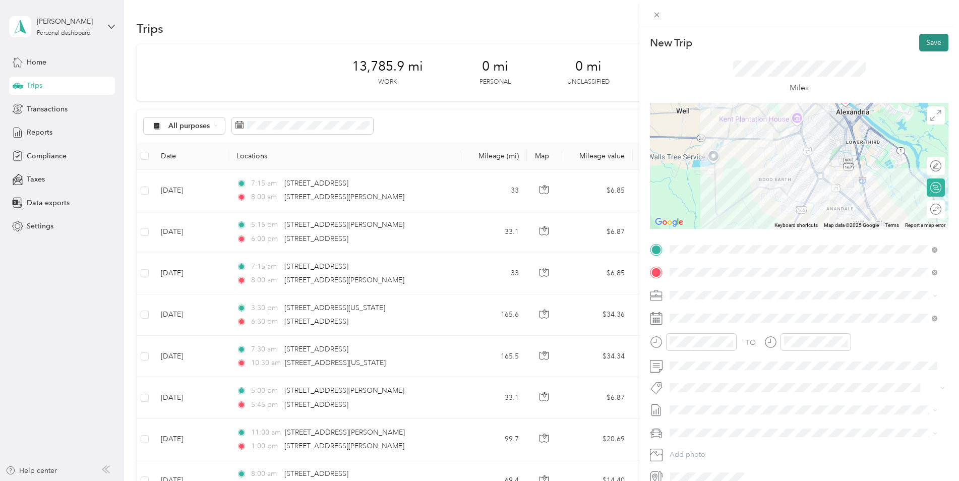
click at [924, 42] on button "Save" at bounding box center [933, 43] width 29 height 18
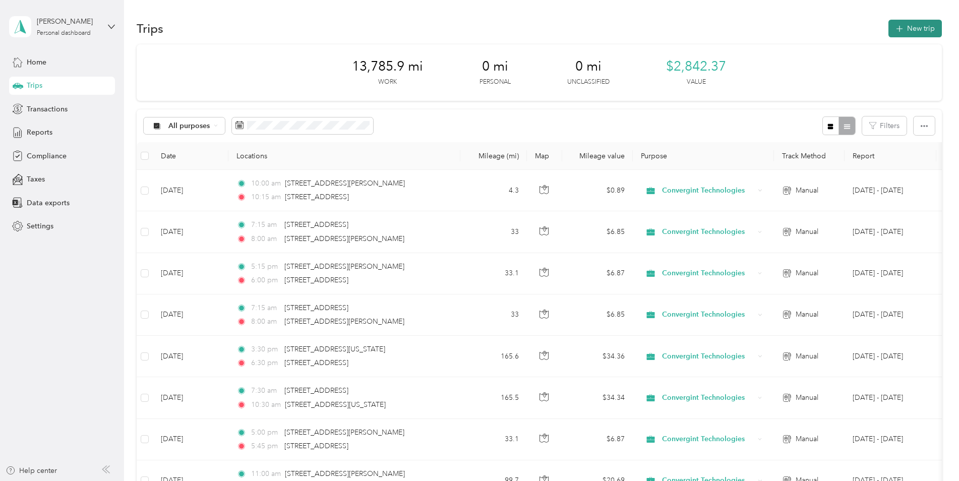
click at [916, 26] on button "New trip" at bounding box center [915, 29] width 53 height 18
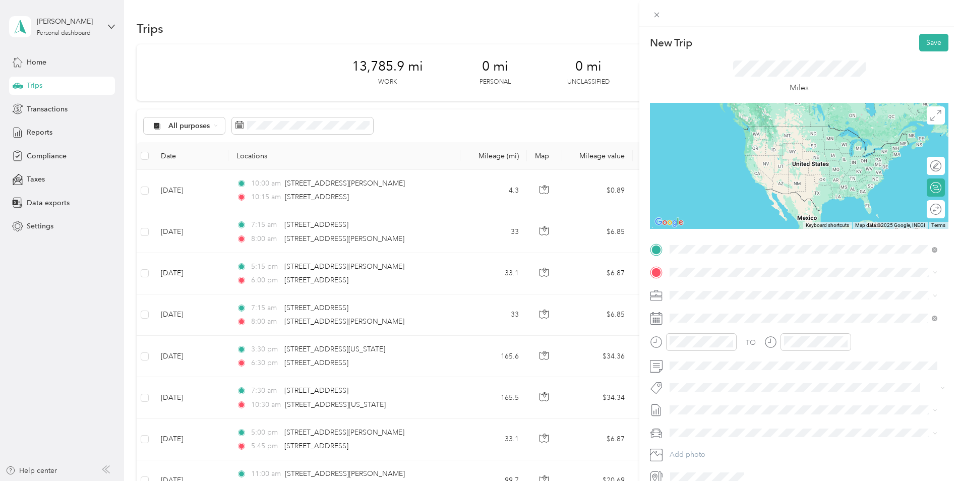
click at [716, 285] on span "[STREET_ADDRESS][US_STATE]" at bounding box center [739, 285] width 101 height 9
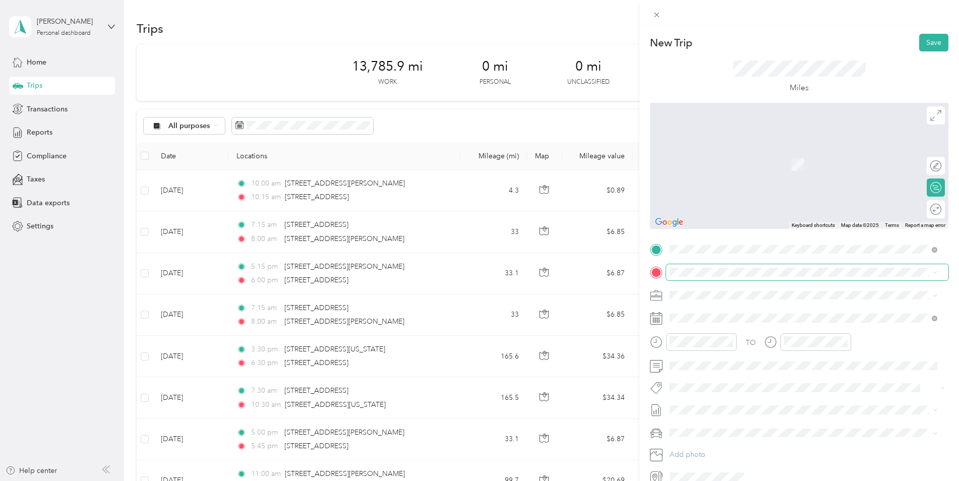
click at [716, 277] on span at bounding box center [807, 272] width 282 height 16
click at [719, 313] on span "[STREET_ADDRESS][PERSON_NAME][US_STATE]" at bounding box center [767, 308] width 157 height 9
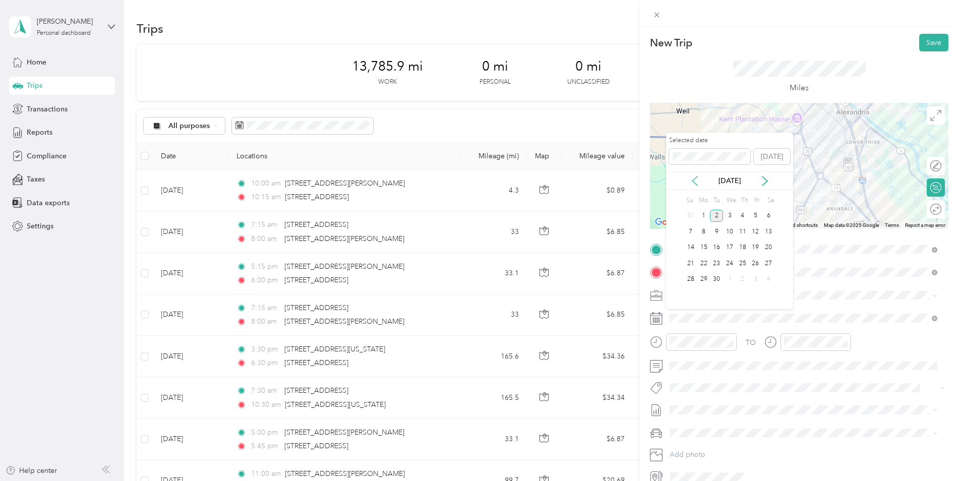
click at [698, 183] on icon at bounding box center [695, 181] width 10 height 10
click at [742, 263] on div "21" at bounding box center [742, 263] width 13 height 13
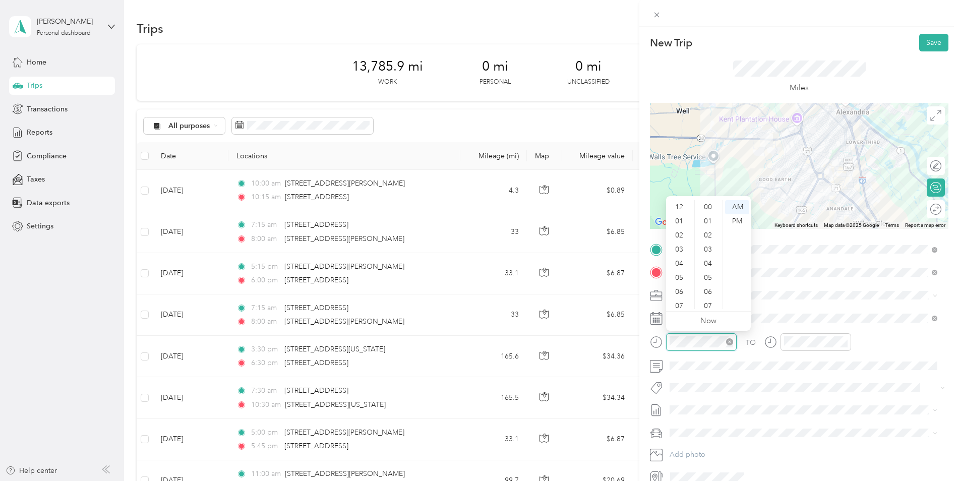
scroll to position [61, 0]
click at [682, 301] on div "11" at bounding box center [680, 302] width 24 height 14
click at [708, 220] on div "15" at bounding box center [709, 221] width 24 height 14
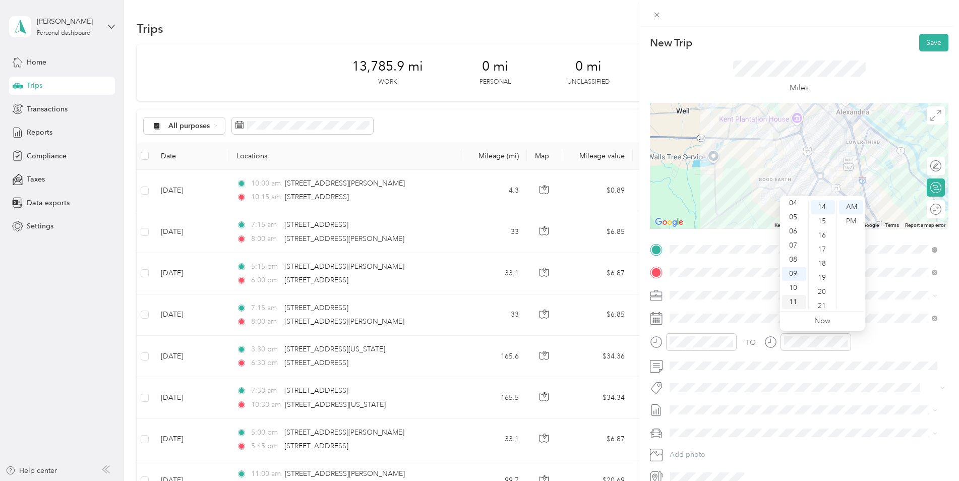
click at [795, 299] on div "11" at bounding box center [794, 302] width 24 height 14
click at [824, 282] on div "30" at bounding box center [823, 282] width 24 height 14
click at [711, 450] on div "Kia K5" at bounding box center [803, 449] width 261 height 11
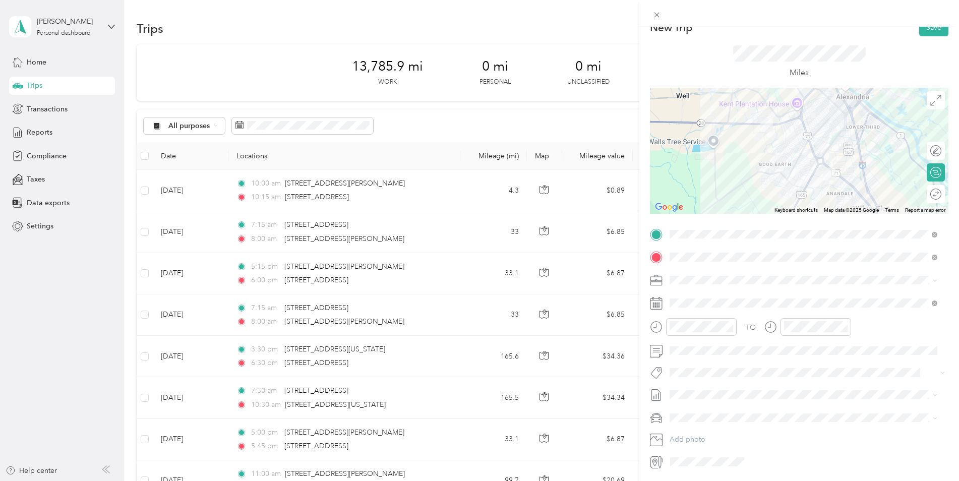
scroll to position [0, 0]
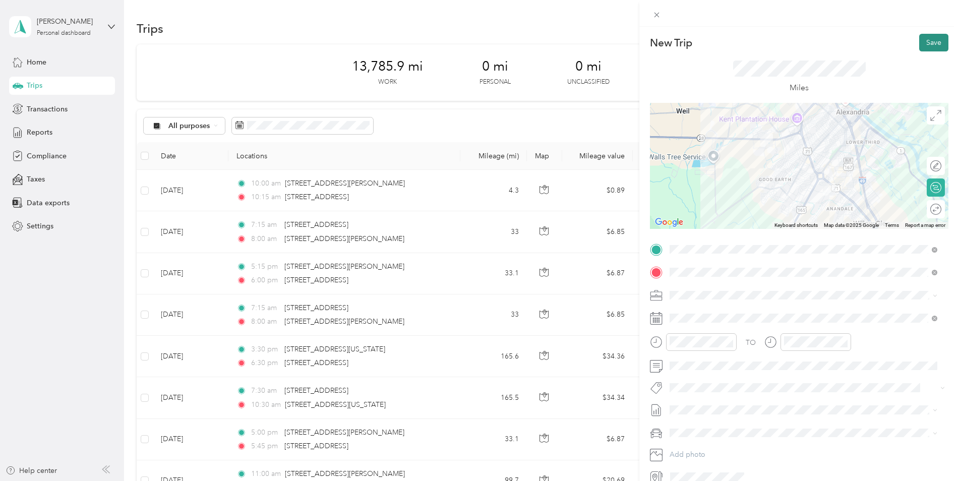
click at [926, 40] on button "Save" at bounding box center [933, 43] width 29 height 18
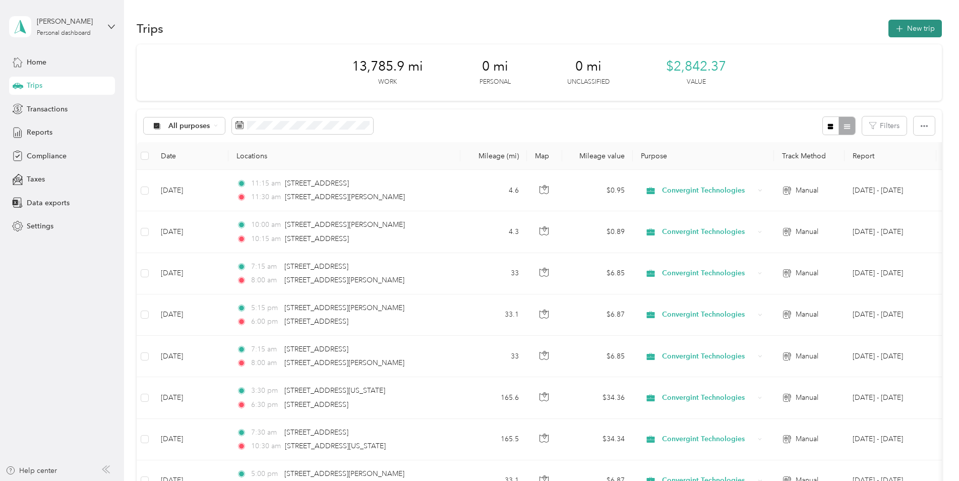
click at [920, 29] on button "New trip" at bounding box center [915, 29] width 53 height 18
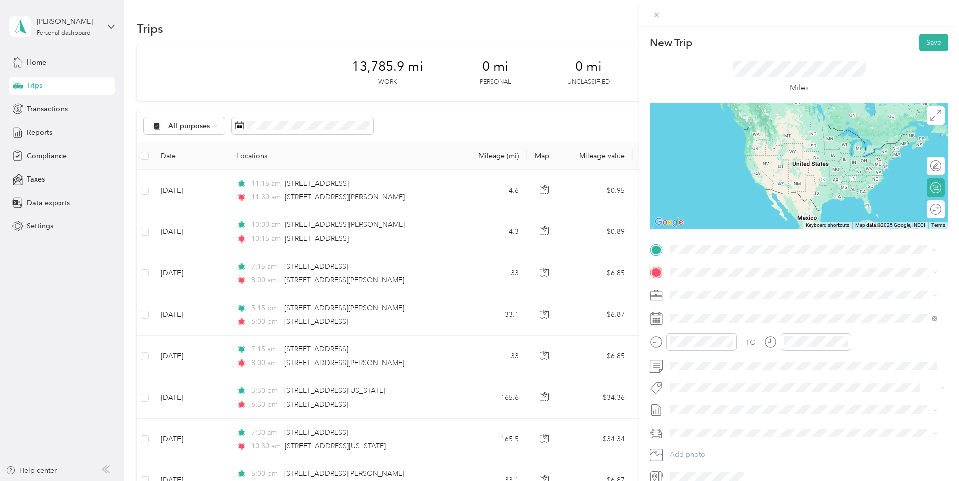
click at [738, 283] on span "[STREET_ADDRESS][US_STATE]" at bounding box center [739, 285] width 101 height 9
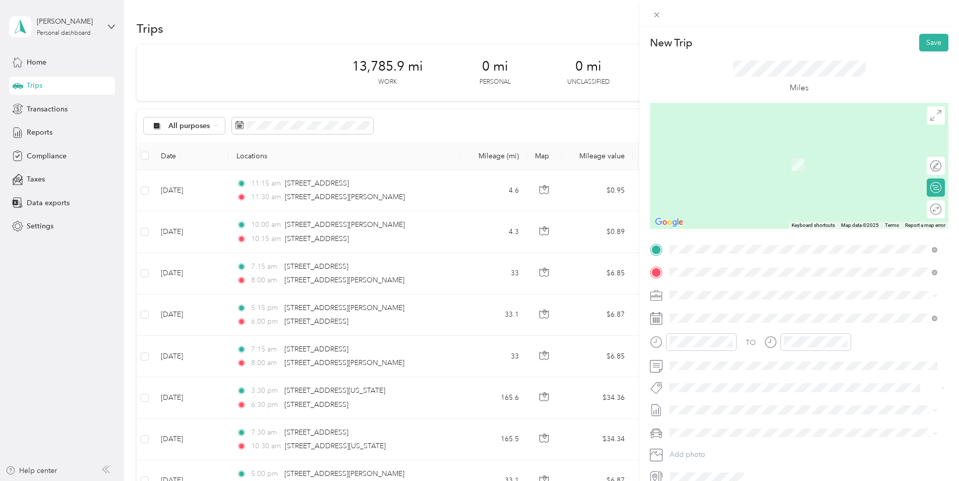
click at [728, 308] on span "[STREET_ADDRESS][PERSON_NAME][US_STATE]" at bounding box center [767, 308] width 157 height 9
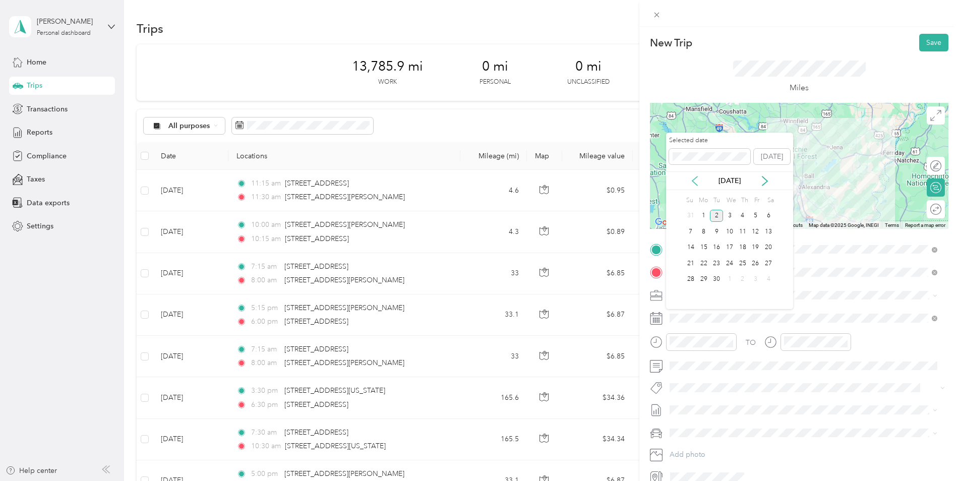
click at [695, 182] on icon at bounding box center [695, 181] width 10 height 10
click at [761, 264] on div "22" at bounding box center [755, 263] width 13 height 13
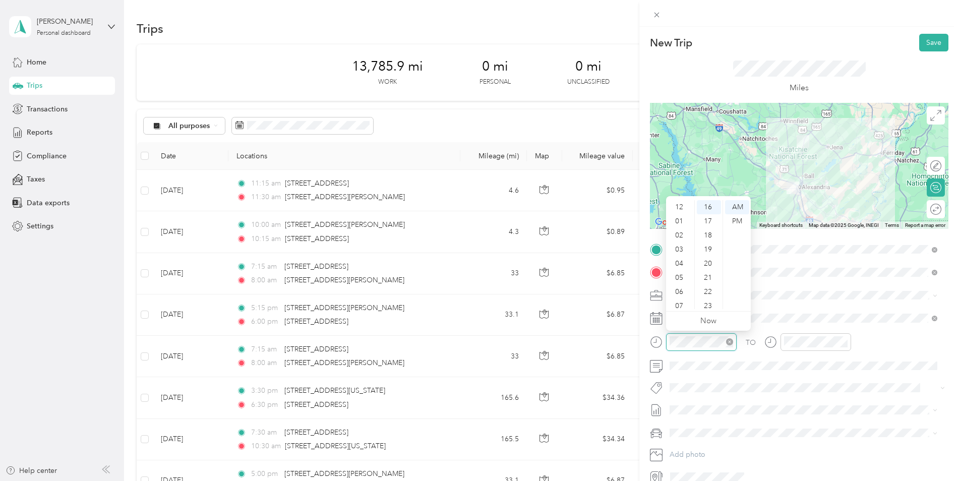
scroll to position [61, 0]
click at [683, 260] on div "08" at bounding box center [680, 260] width 24 height 14
click at [684, 246] on div "07" at bounding box center [680, 246] width 24 height 14
click at [710, 241] on div "15" at bounding box center [709, 244] width 24 height 14
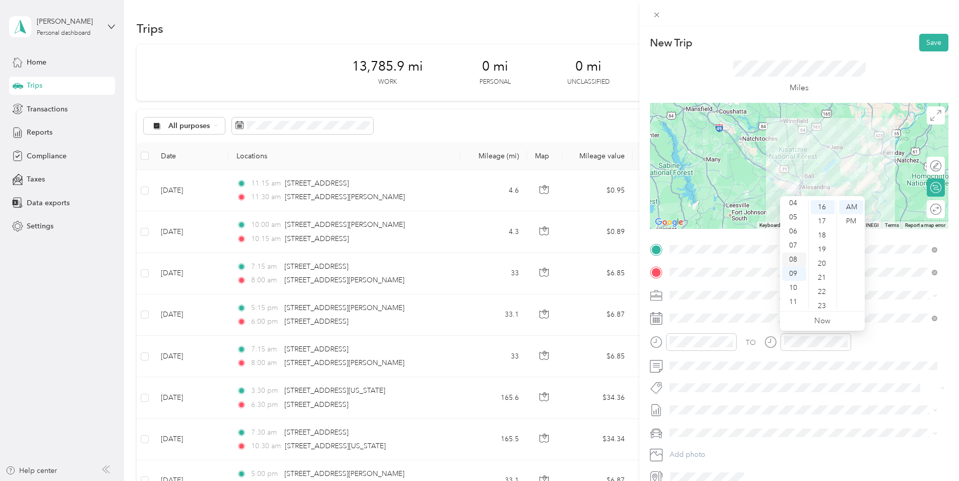
click at [794, 260] on div "08" at bounding box center [794, 260] width 24 height 14
click at [822, 205] on div "00" at bounding box center [823, 207] width 24 height 14
click at [690, 447] on span "Kia K5" at bounding box center [683, 450] width 20 height 9
click at [927, 39] on button "Save" at bounding box center [933, 43] width 29 height 18
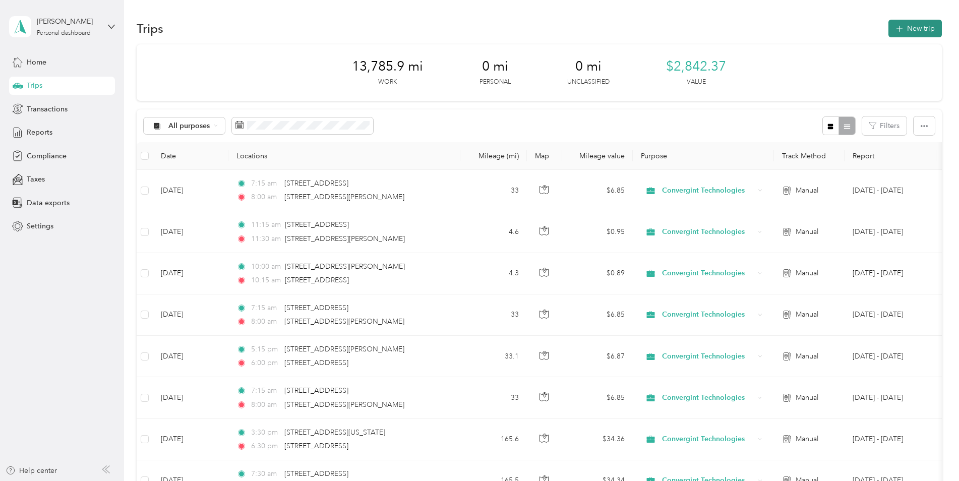
click at [907, 29] on button "New trip" at bounding box center [915, 29] width 53 height 18
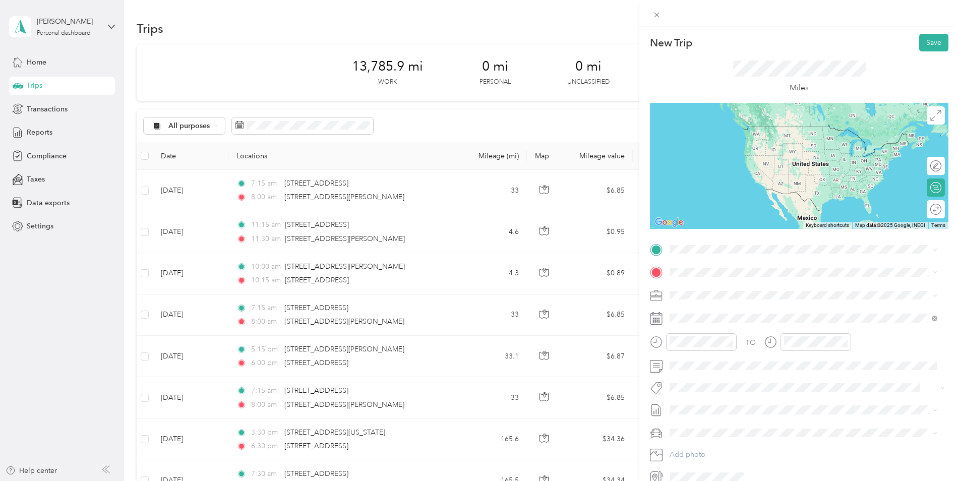
click at [712, 283] on span "[STREET_ADDRESS][PERSON_NAME][US_STATE]" at bounding box center [767, 283] width 157 height 9
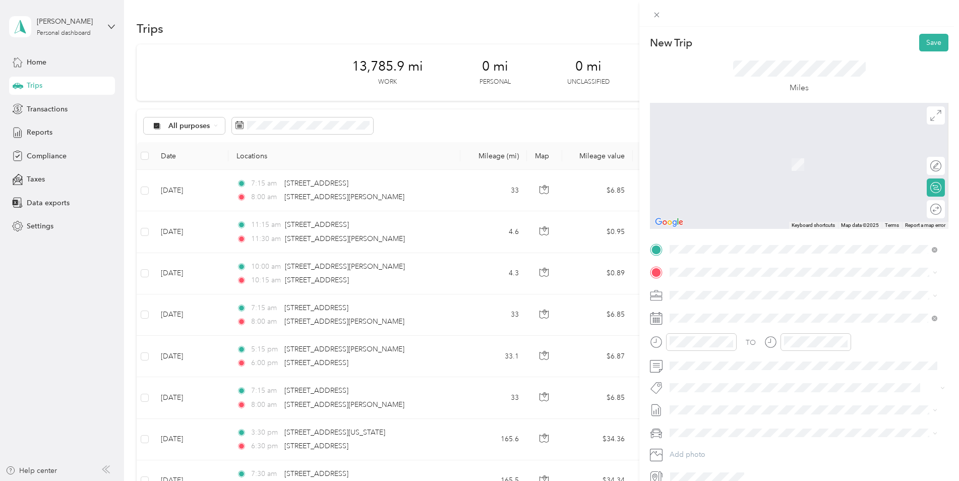
click at [744, 310] on span "[STREET_ADDRESS][US_STATE]" at bounding box center [739, 305] width 101 height 9
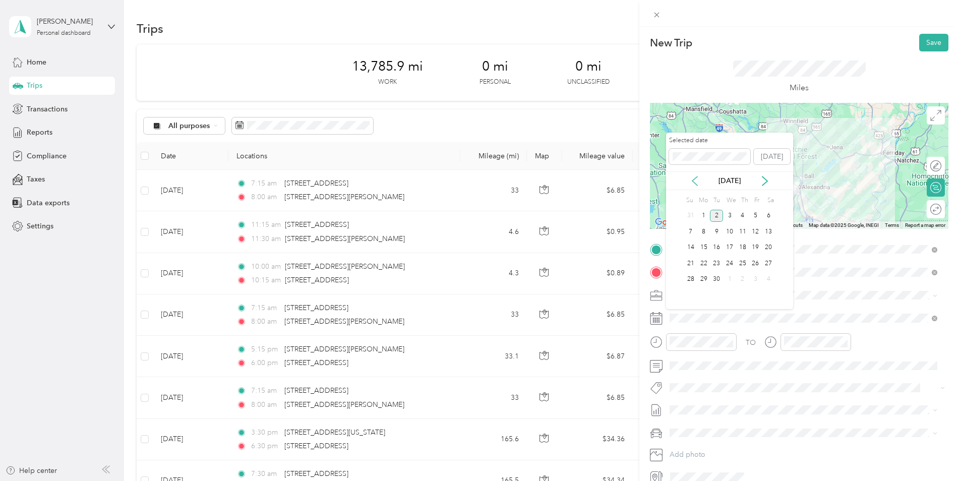
click at [698, 182] on icon at bounding box center [695, 181] width 10 height 10
click at [757, 264] on div "22" at bounding box center [755, 263] width 13 height 13
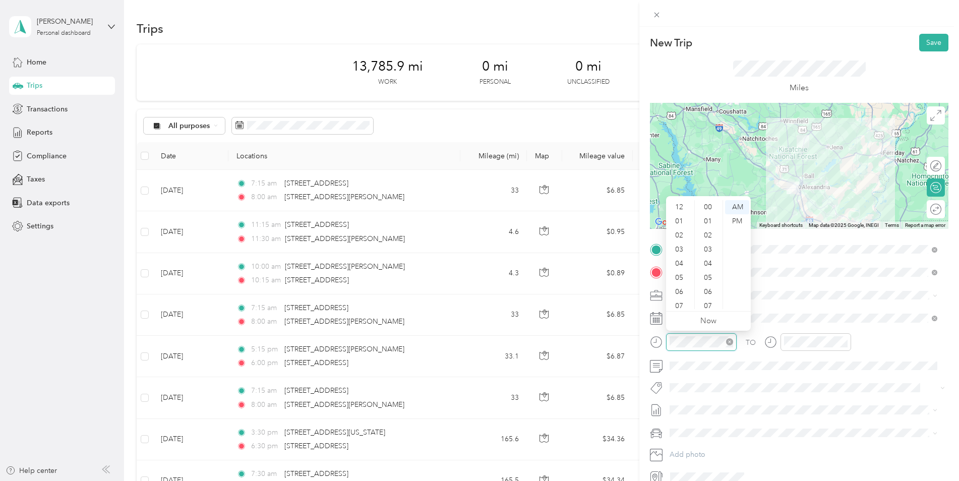
scroll to position [61, 0]
click at [683, 217] on div "05" at bounding box center [680, 217] width 24 height 14
click at [710, 218] on div "15" at bounding box center [709, 215] width 24 height 14
click at [739, 223] on div "PM" at bounding box center [737, 221] width 24 height 14
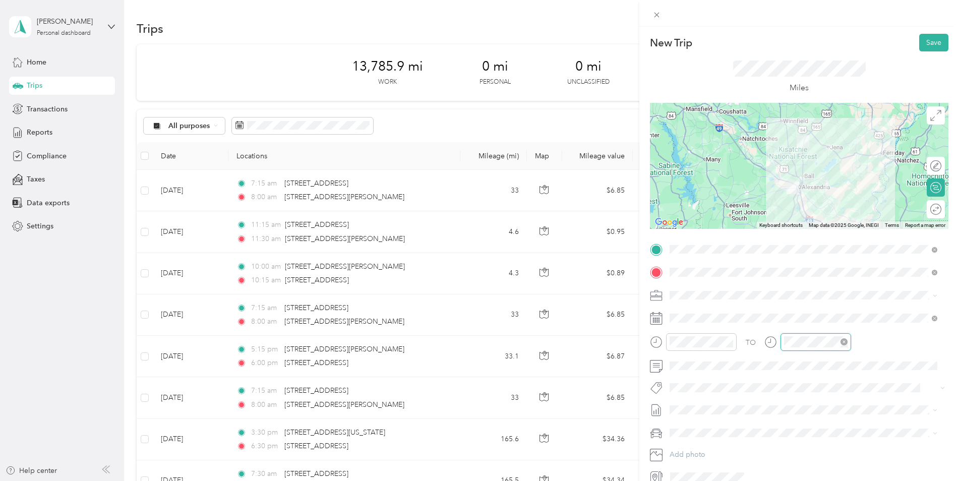
scroll to position [61, 0]
click at [797, 229] on div "06" at bounding box center [794, 231] width 24 height 14
drag, startPoint x: 824, startPoint y: 203, endPoint x: 833, endPoint y: 210, distance: 12.2
click at [824, 203] on div "00" at bounding box center [823, 207] width 24 height 14
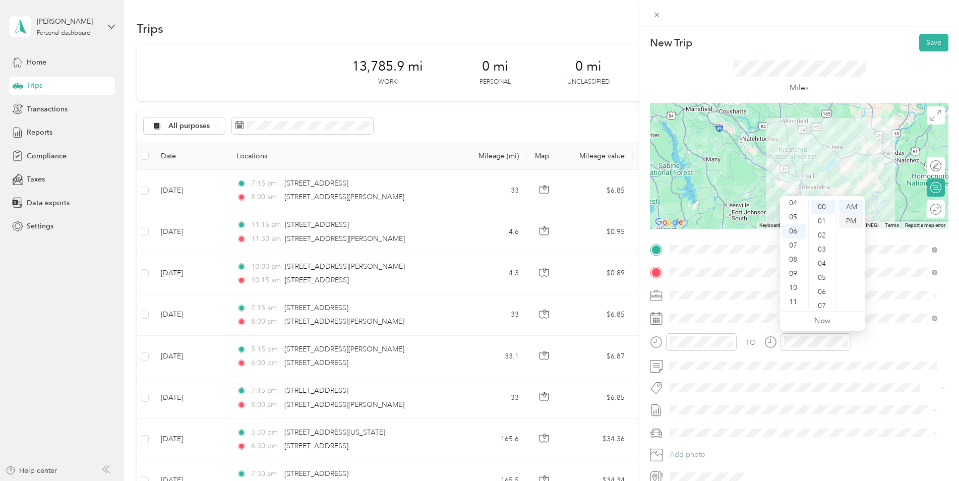
click at [859, 220] on div "PM" at bounding box center [851, 221] width 24 height 14
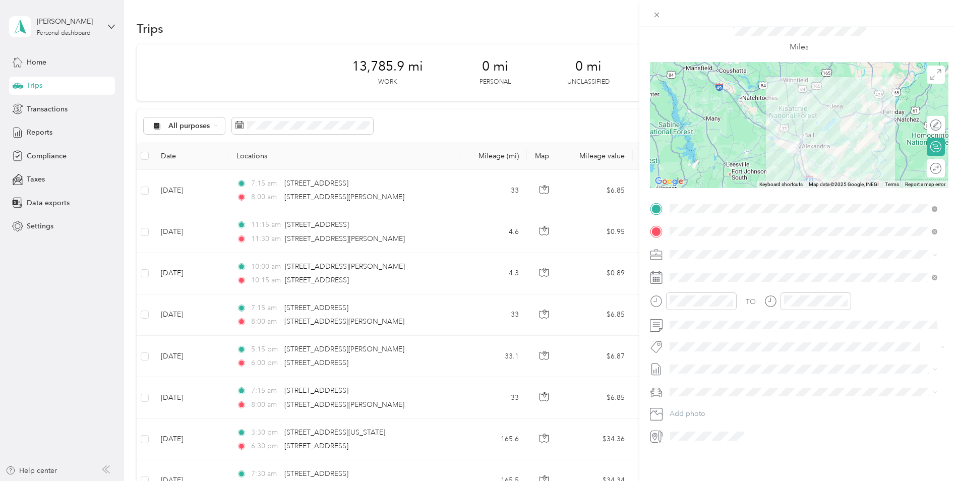
click at [706, 403] on li "Kia K5" at bounding box center [803, 399] width 275 height 18
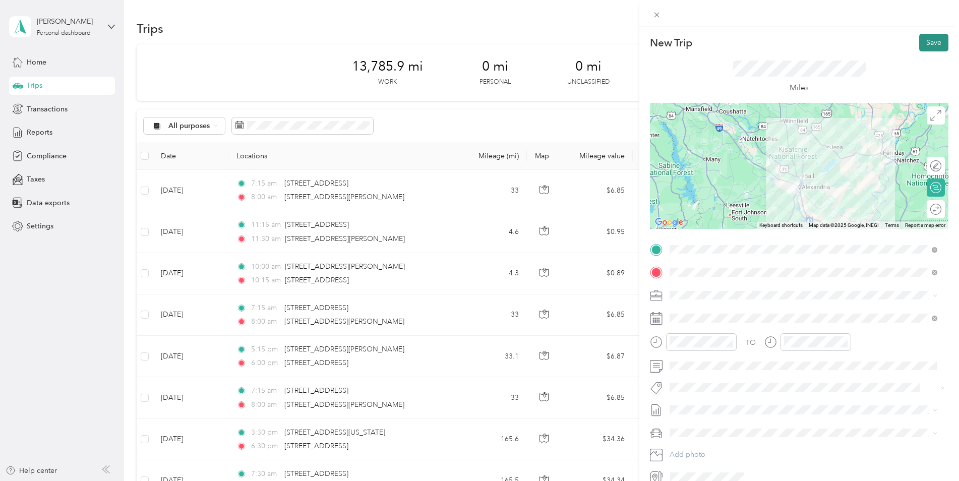
click at [929, 42] on button "Save" at bounding box center [933, 43] width 29 height 18
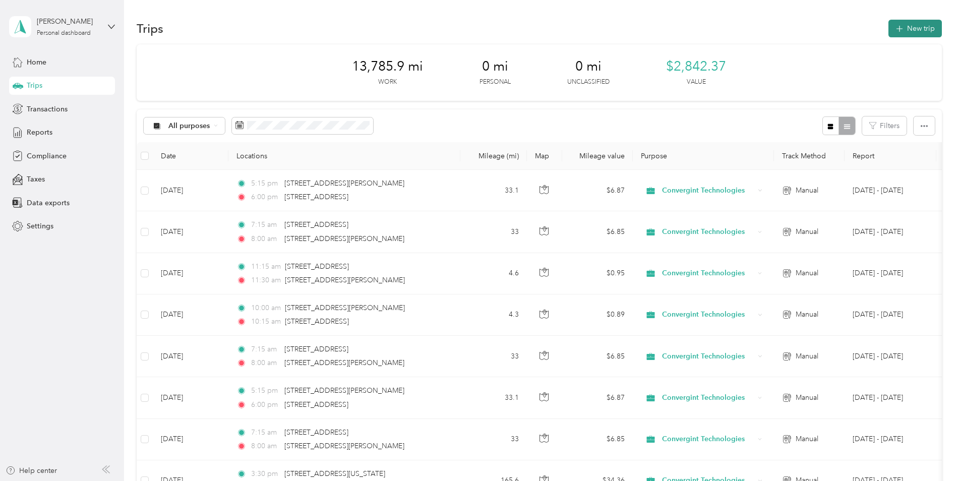
click at [925, 31] on button "New trip" at bounding box center [915, 29] width 53 height 18
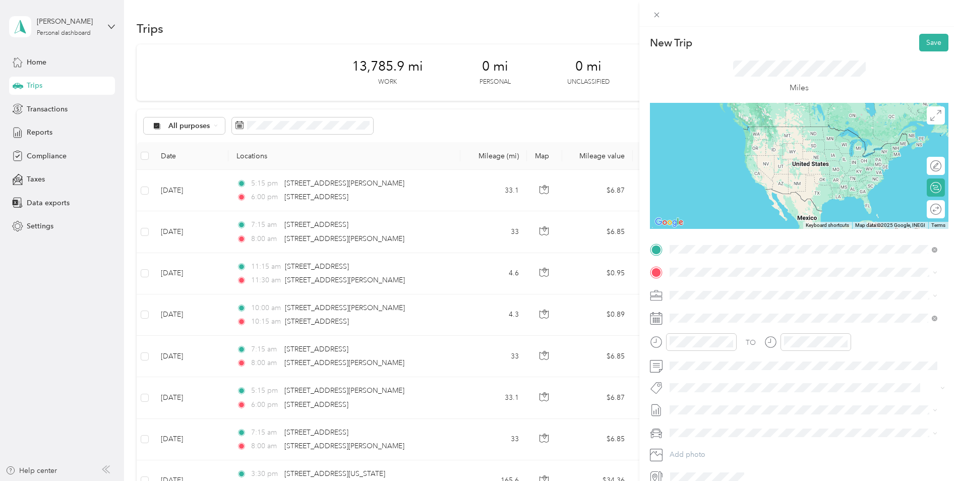
click at [715, 289] on span "[STREET_ADDRESS][US_STATE]" at bounding box center [739, 285] width 101 height 9
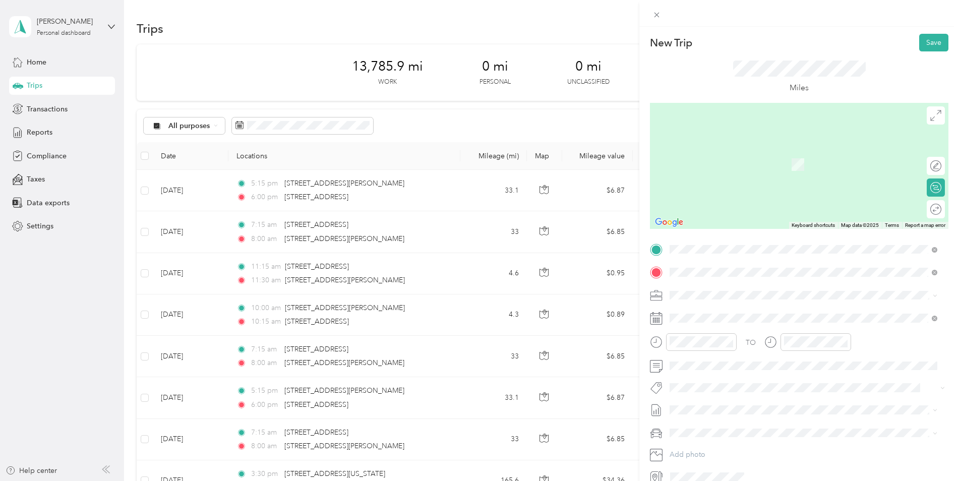
click at [746, 311] on span "[STREET_ADDRESS][PERSON_NAME][US_STATE]" at bounding box center [767, 308] width 157 height 9
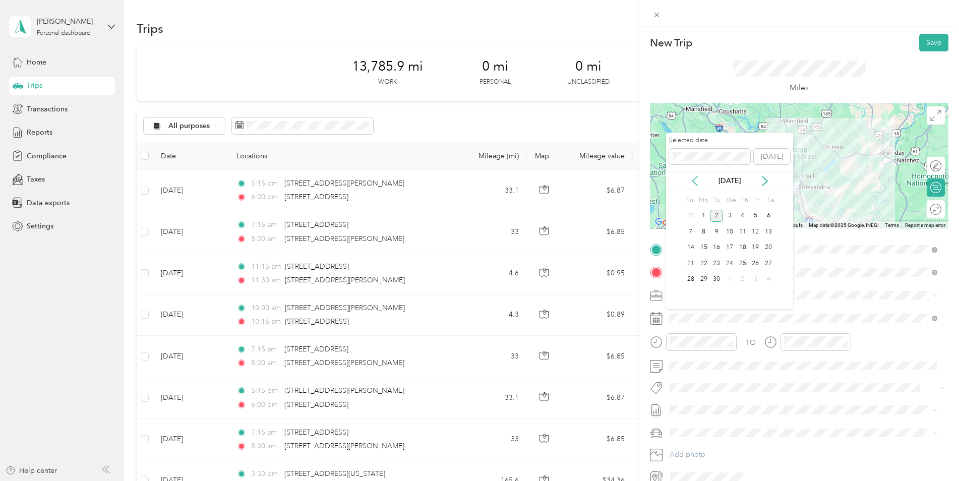
click at [699, 182] on icon at bounding box center [695, 181] width 10 height 10
click at [701, 281] on div "25" at bounding box center [703, 279] width 13 height 13
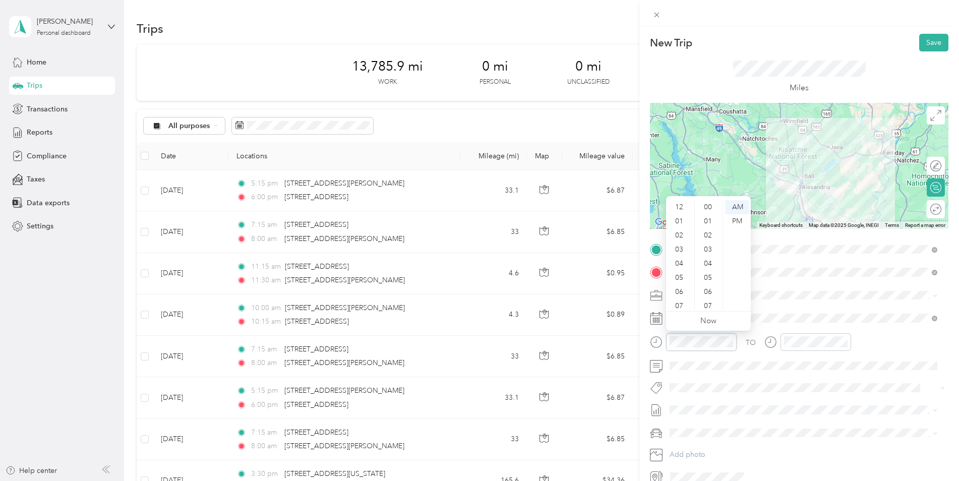
scroll to position [61, 0]
drag, startPoint x: 682, startPoint y: 241, endPoint x: 699, endPoint y: 245, distance: 17.1
click at [682, 241] on div "07" at bounding box center [680, 246] width 24 height 14
click at [710, 298] on div "15" at bounding box center [709, 296] width 24 height 14
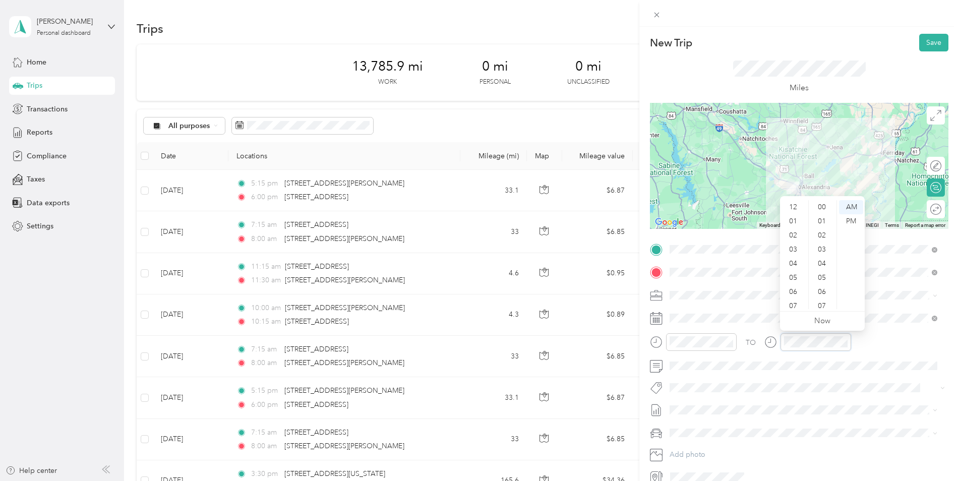
scroll to position [61, 0]
click at [796, 257] on div "08" at bounding box center [794, 260] width 24 height 14
click at [822, 208] on div "00" at bounding box center [823, 207] width 24 height 14
click at [702, 447] on div "Kia K5" at bounding box center [803, 450] width 261 height 11
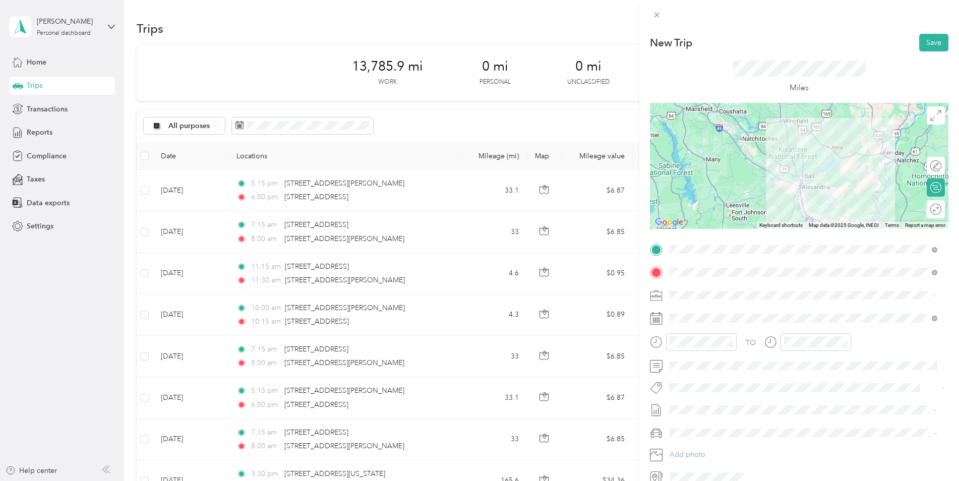
drag, startPoint x: 928, startPoint y: 29, endPoint x: 921, endPoint y: 42, distance: 14.2
click at [927, 33] on div "New Trip Save This trip cannot be edited because it is either under review, app…" at bounding box center [799, 267] width 320 height 481
click at [921, 42] on button "Save" at bounding box center [933, 43] width 29 height 18
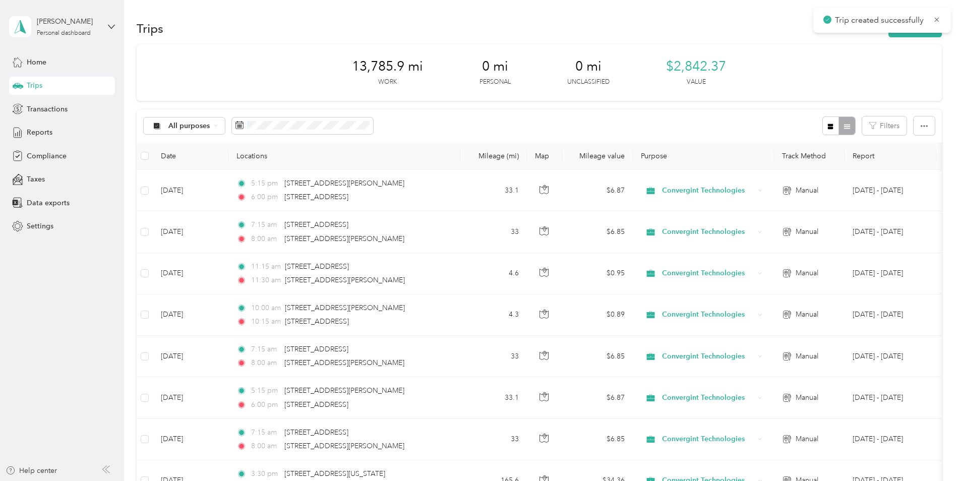
click at [917, 38] on div "Trips New trip" at bounding box center [539, 28] width 805 height 21
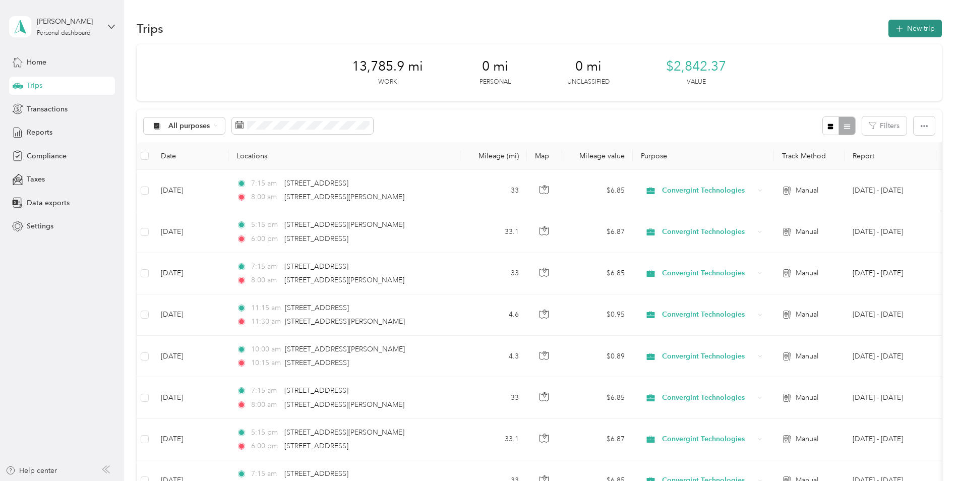
click at [902, 36] on button "New trip" at bounding box center [915, 29] width 53 height 18
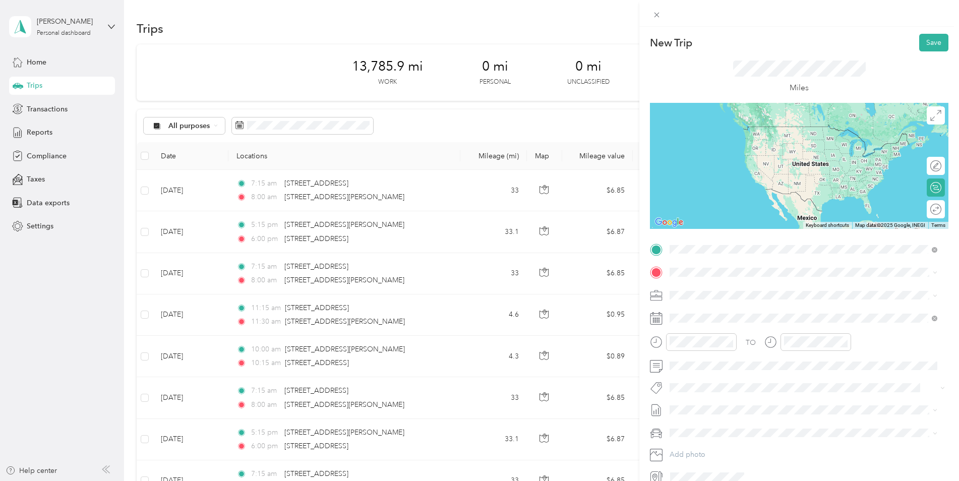
click at [703, 283] on span "[STREET_ADDRESS][PERSON_NAME][US_STATE]" at bounding box center [767, 285] width 157 height 9
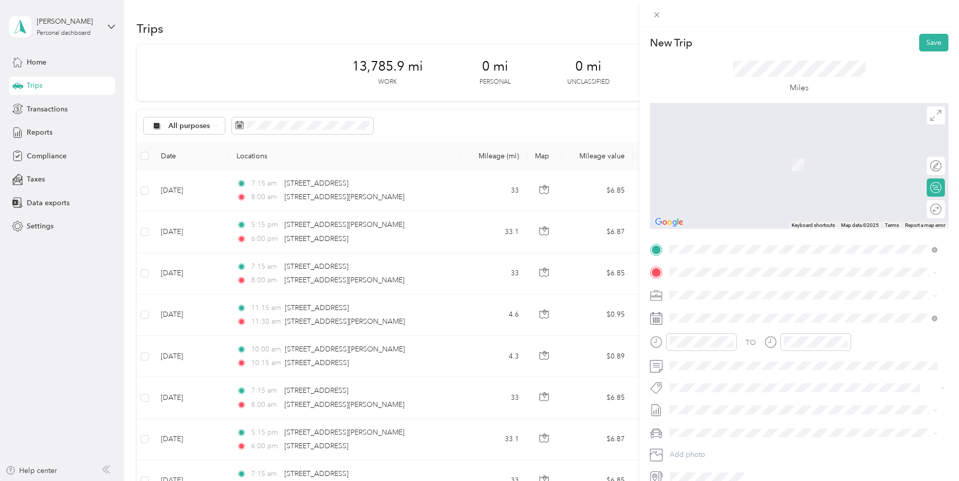
click at [711, 313] on span "[STREET_ADDRESS][US_STATE]" at bounding box center [739, 308] width 101 height 9
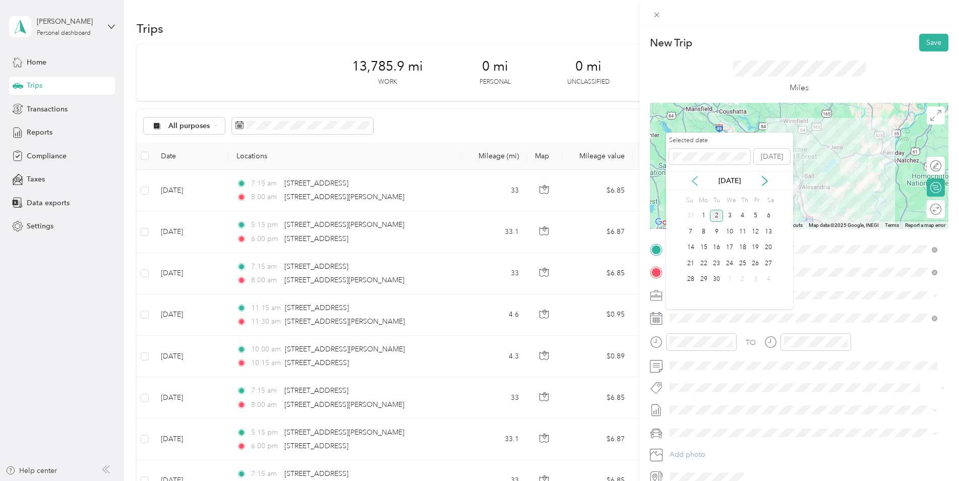
click at [699, 186] on icon at bounding box center [695, 181] width 10 height 10
drag, startPoint x: 692, startPoint y: 281, endPoint x: 700, endPoint y: 280, distance: 8.2
click at [700, 280] on div "24 25 26 27 28 29 30" at bounding box center [729, 279] width 91 height 16
click at [700, 280] on div "25" at bounding box center [703, 279] width 13 height 13
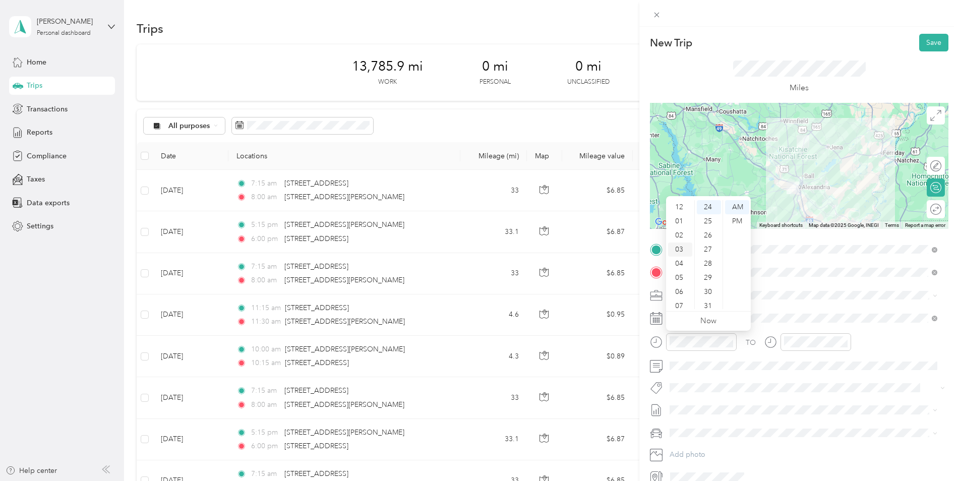
click at [683, 252] on div "03" at bounding box center [680, 250] width 24 height 14
click at [708, 208] on div "00" at bounding box center [709, 207] width 24 height 14
click at [740, 221] on div "PM" at bounding box center [737, 221] width 24 height 14
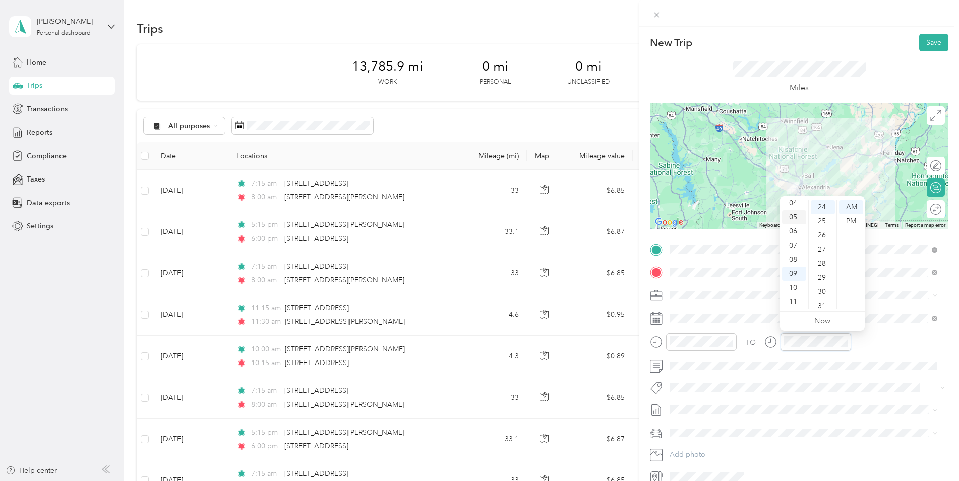
scroll to position [10, 0]
click at [793, 243] on div "03" at bounding box center [794, 239] width 24 height 14
click at [824, 251] on div "45" at bounding box center [823, 252] width 24 height 14
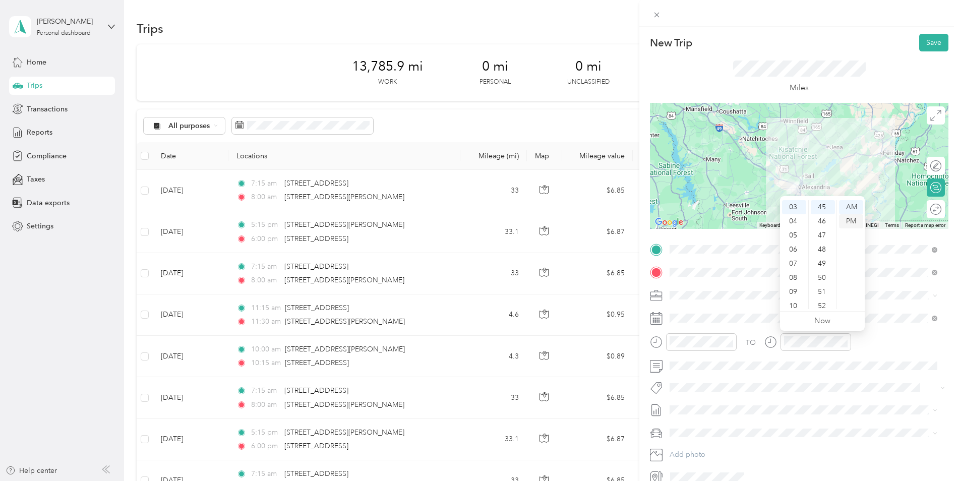
click at [848, 219] on div "PM" at bounding box center [851, 221] width 24 height 14
click at [689, 446] on span "Kia K5" at bounding box center [683, 450] width 20 height 9
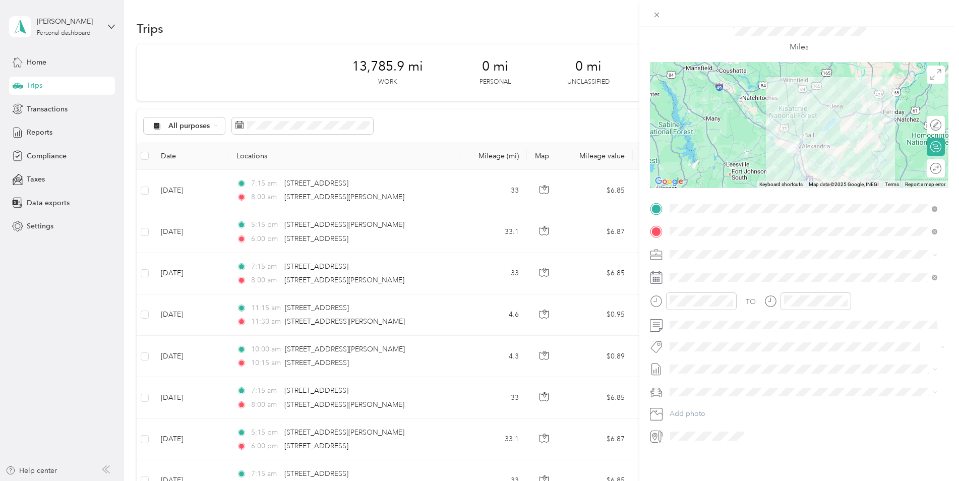
scroll to position [0, 0]
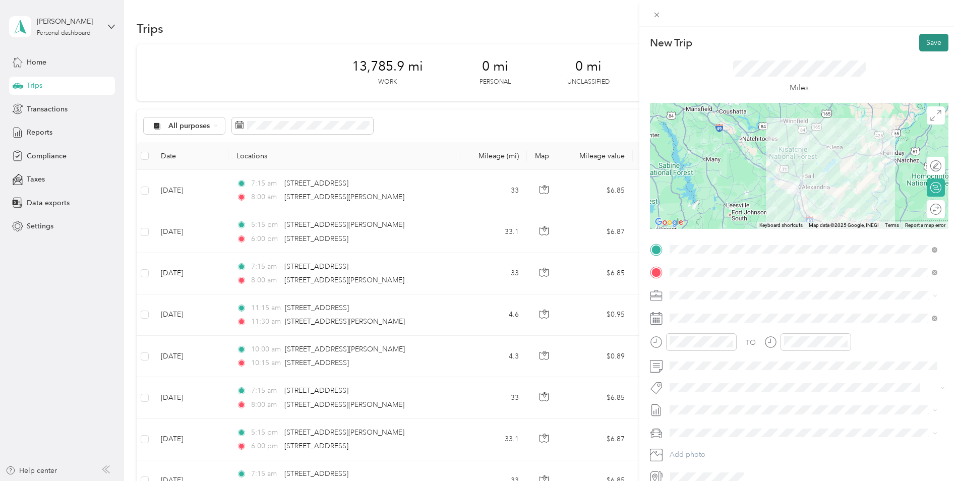
click at [928, 41] on button "Save" at bounding box center [933, 43] width 29 height 18
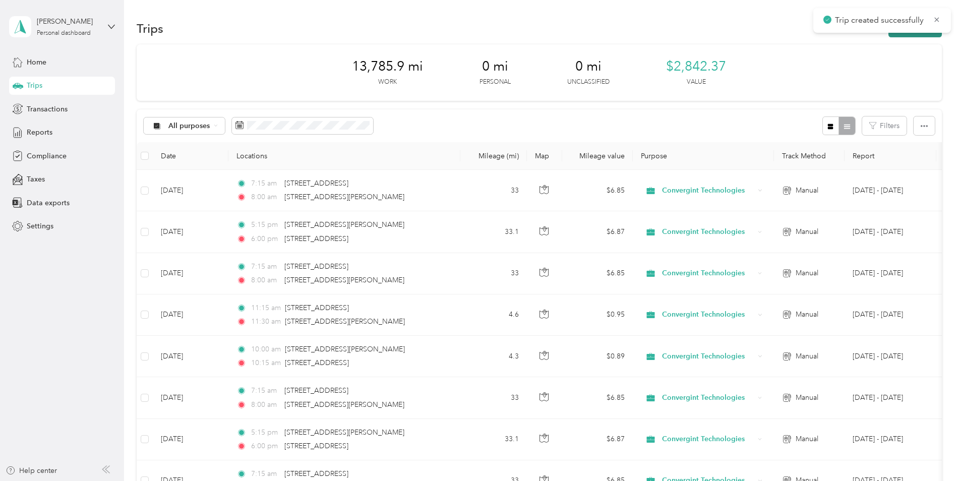
click at [918, 36] on button "New trip" at bounding box center [915, 29] width 53 height 18
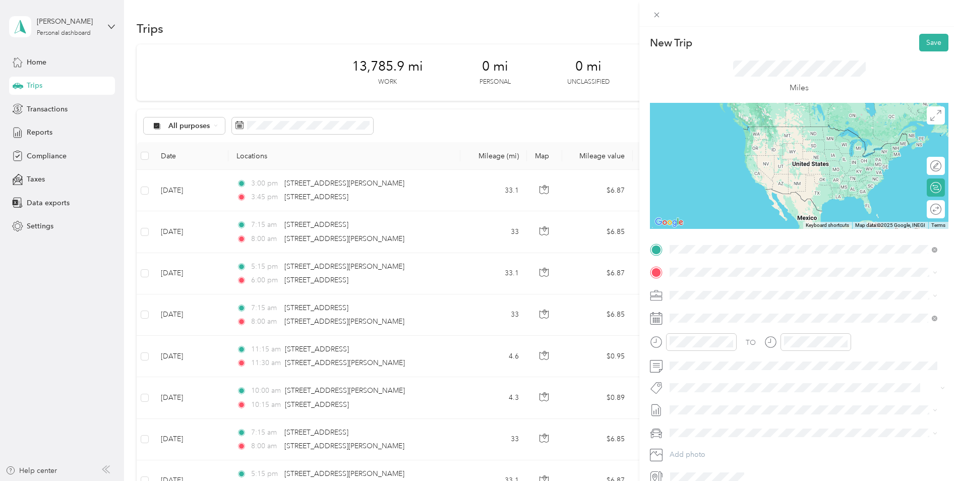
click at [732, 283] on span "[STREET_ADDRESS][US_STATE]" at bounding box center [739, 285] width 101 height 9
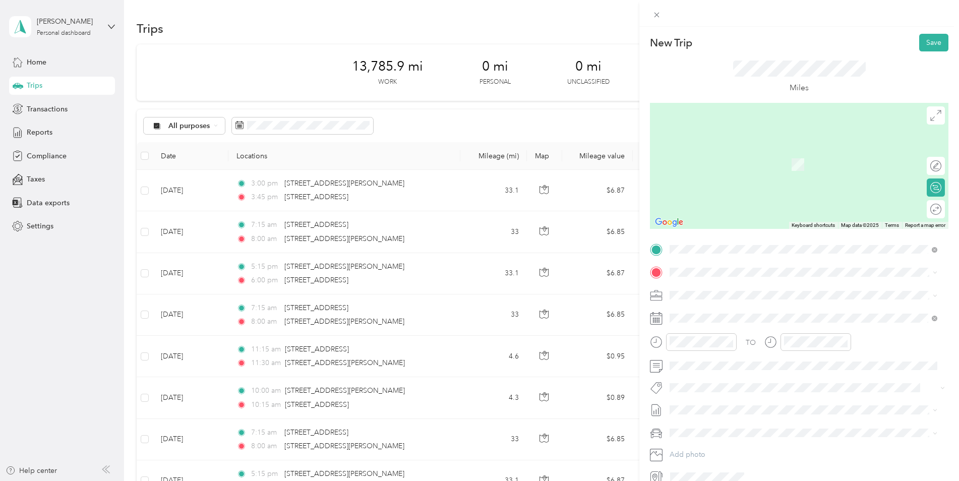
click at [725, 308] on span "[STREET_ADDRESS][PERSON_NAME][US_STATE]" at bounding box center [767, 305] width 157 height 9
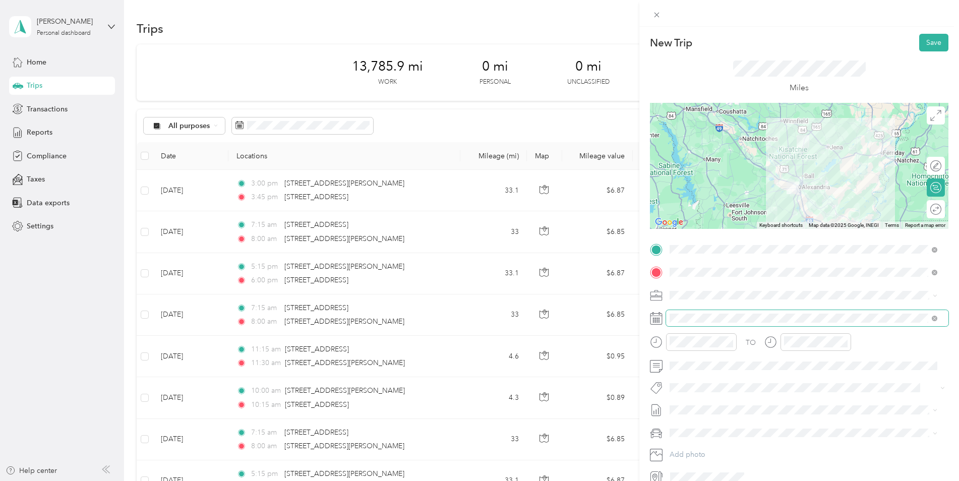
click at [725, 313] on span at bounding box center [807, 318] width 282 height 16
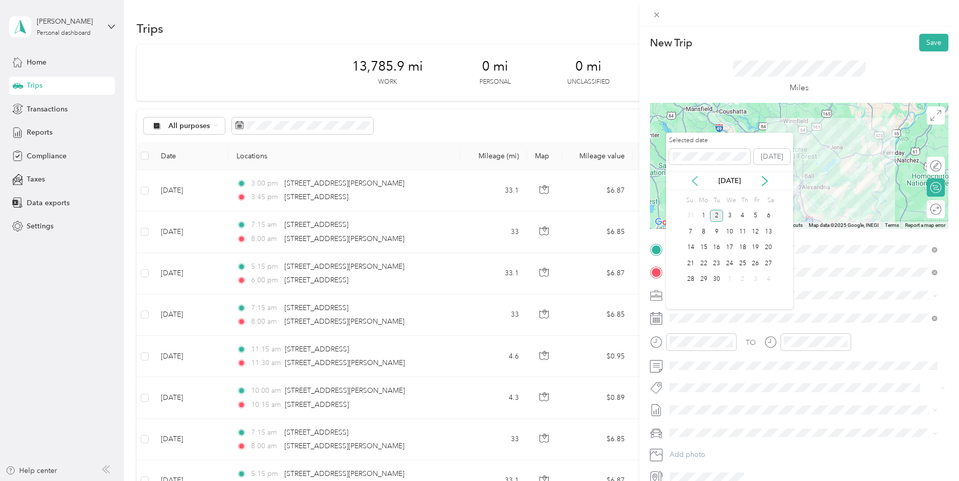
click at [699, 183] on icon at bounding box center [695, 181] width 10 height 10
click at [720, 279] on div "26" at bounding box center [716, 279] width 13 height 13
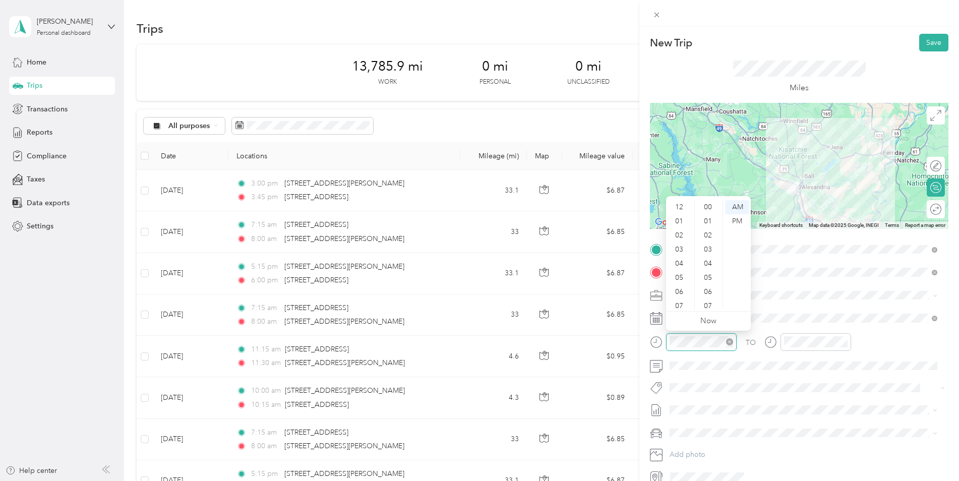
scroll to position [61, 0]
click at [680, 243] on div "07" at bounding box center [680, 246] width 24 height 14
click at [707, 216] on div "15" at bounding box center [709, 217] width 24 height 14
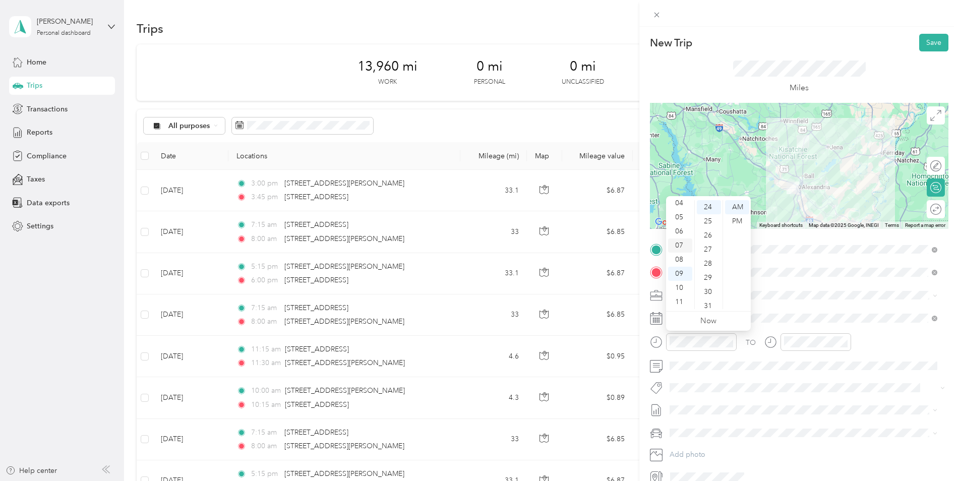
click at [680, 244] on div "07" at bounding box center [680, 246] width 24 height 14
click at [710, 284] on ul "00 01 02 03 04 05 06 07 08 09 10 11 12 13 14 15 16 17 18 19 20 21 22 23 24 25 2…" at bounding box center [708, 254] width 28 height 109
click at [681, 247] on div "07" at bounding box center [680, 246] width 24 height 14
click at [703, 255] on div "27" at bounding box center [709, 250] width 24 height 14
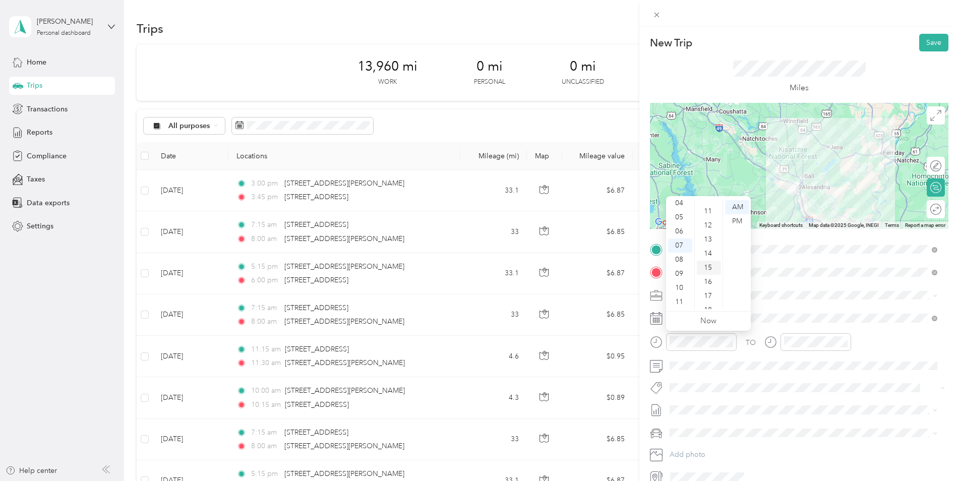
click at [709, 266] on div "15" at bounding box center [709, 268] width 24 height 14
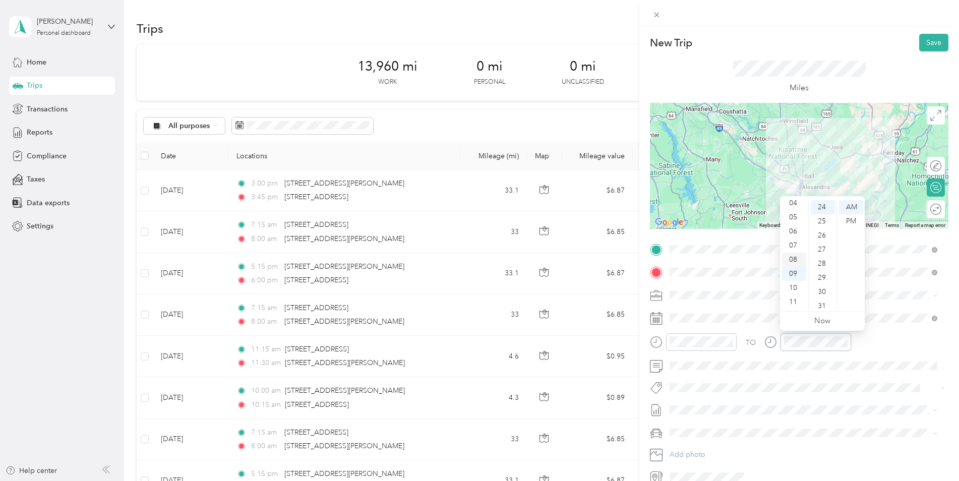
scroll to position [339, 0]
click at [793, 258] on div "08" at bounding box center [794, 260] width 24 height 14
click at [822, 209] on div "00" at bounding box center [823, 207] width 24 height 14
click at [699, 449] on div "Kia K5" at bounding box center [803, 446] width 261 height 11
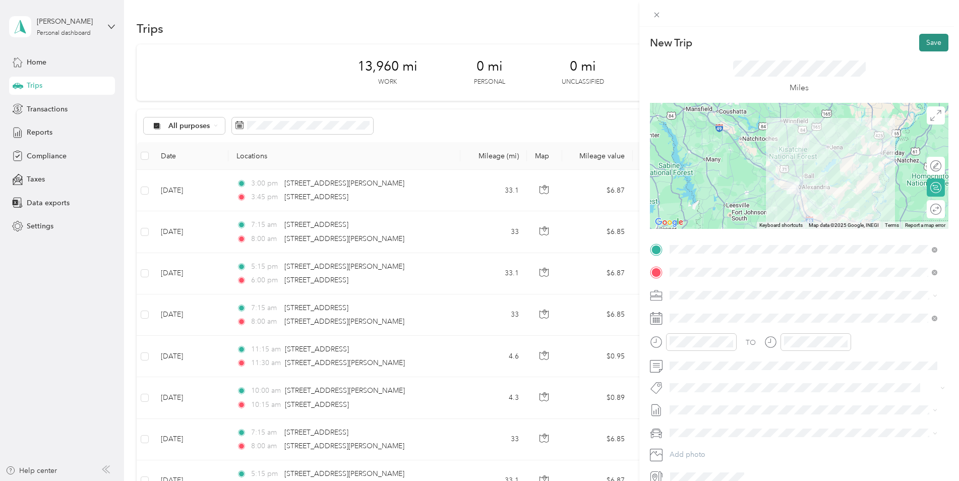
click at [926, 42] on button "Save" at bounding box center [933, 43] width 29 height 18
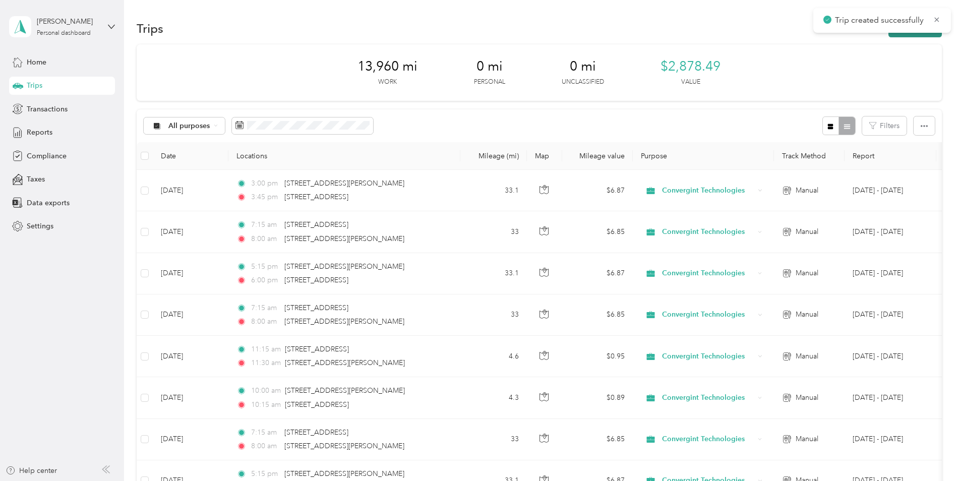
click at [921, 36] on button "New trip" at bounding box center [915, 29] width 53 height 18
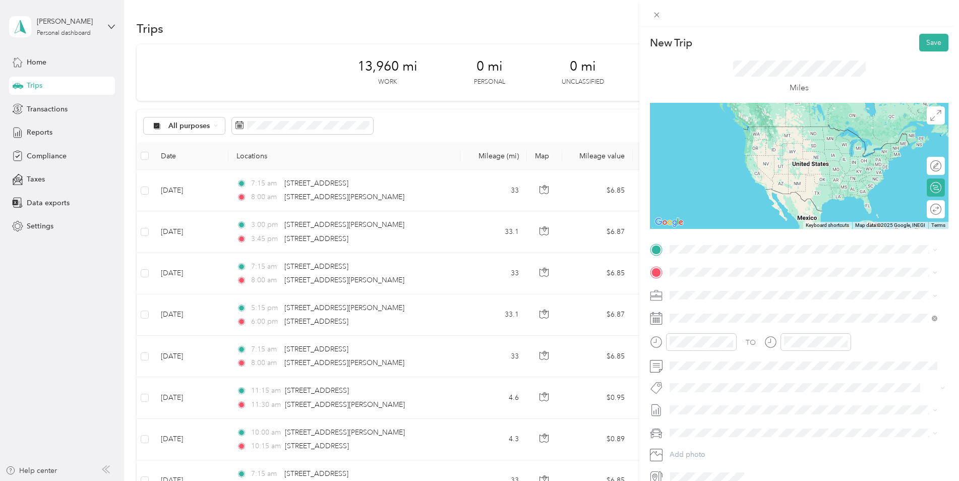
click at [701, 288] on span "[STREET_ADDRESS][PERSON_NAME][US_STATE]" at bounding box center [767, 283] width 157 height 9
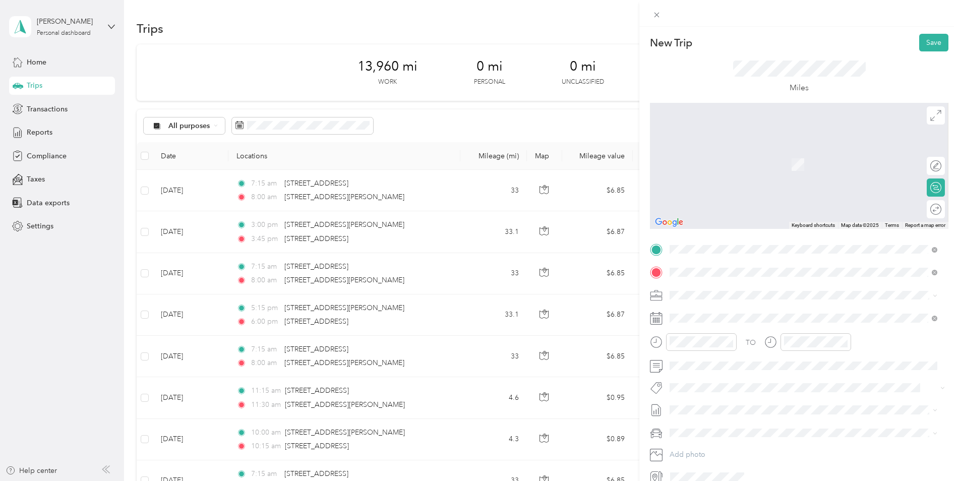
click at [699, 313] on span "[STREET_ADDRESS][US_STATE]" at bounding box center [739, 308] width 101 height 9
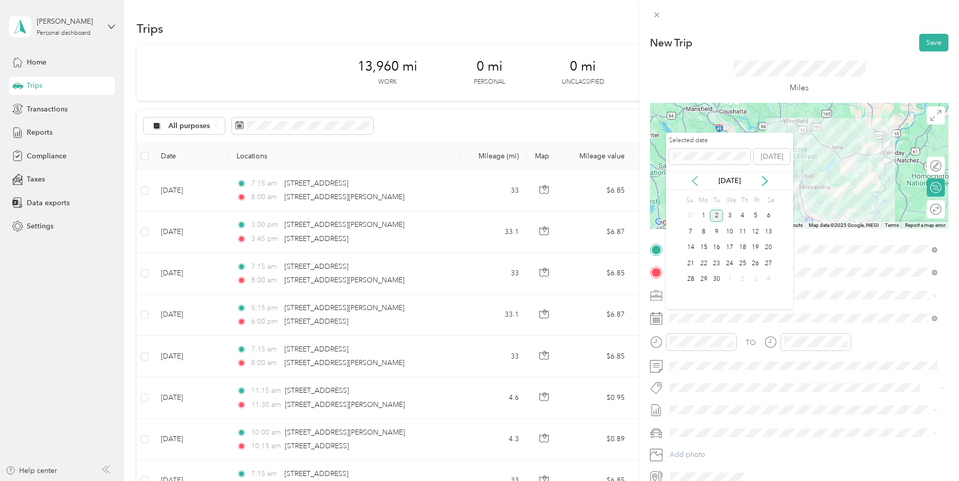
click at [697, 182] on icon at bounding box center [695, 181] width 10 height 10
click at [721, 277] on div "26" at bounding box center [716, 279] width 13 height 13
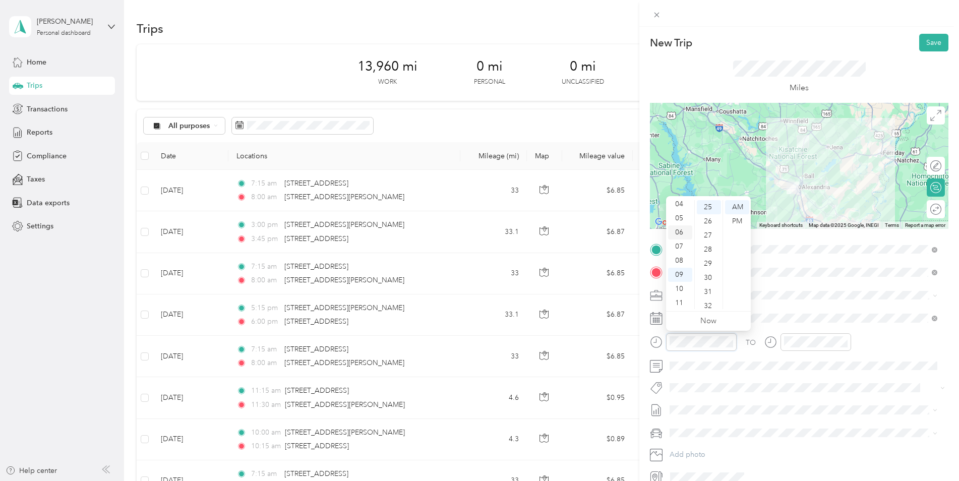
scroll to position [61, 0]
click at [680, 215] on div "05" at bounding box center [680, 217] width 24 height 14
click at [707, 206] on div "00" at bounding box center [709, 207] width 24 height 14
click at [733, 220] on div "PM" at bounding box center [737, 221] width 24 height 14
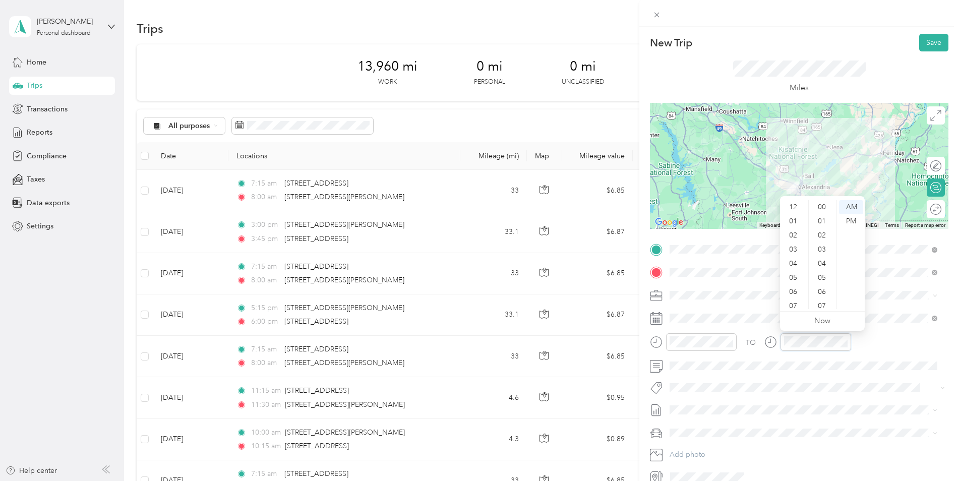
scroll to position [61, 0]
click at [795, 218] on div "05" at bounding box center [794, 217] width 24 height 14
click at [825, 288] on div "45" at bounding box center [823, 288] width 24 height 14
click at [851, 217] on div "PM" at bounding box center [851, 221] width 24 height 14
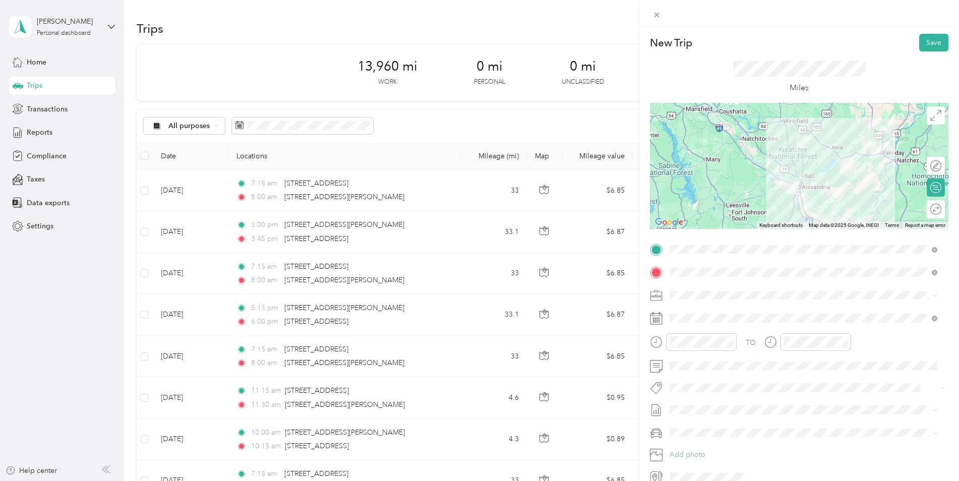
click at [710, 448] on div "Kia K5" at bounding box center [803, 447] width 261 height 11
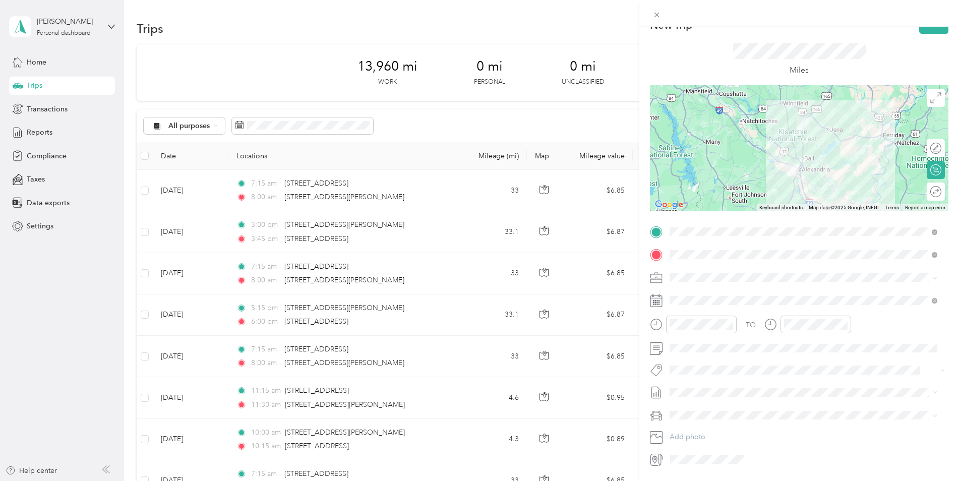
scroll to position [0, 0]
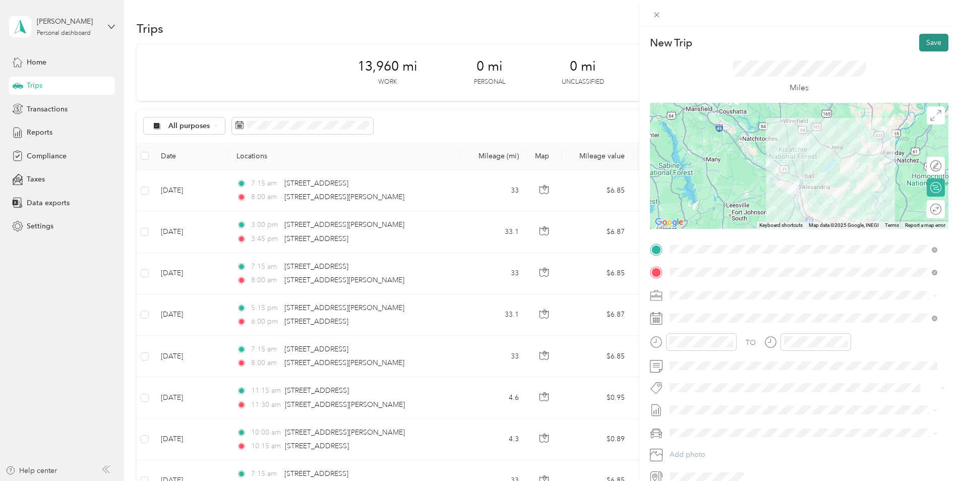
click at [925, 45] on button "Save" at bounding box center [933, 43] width 29 height 18
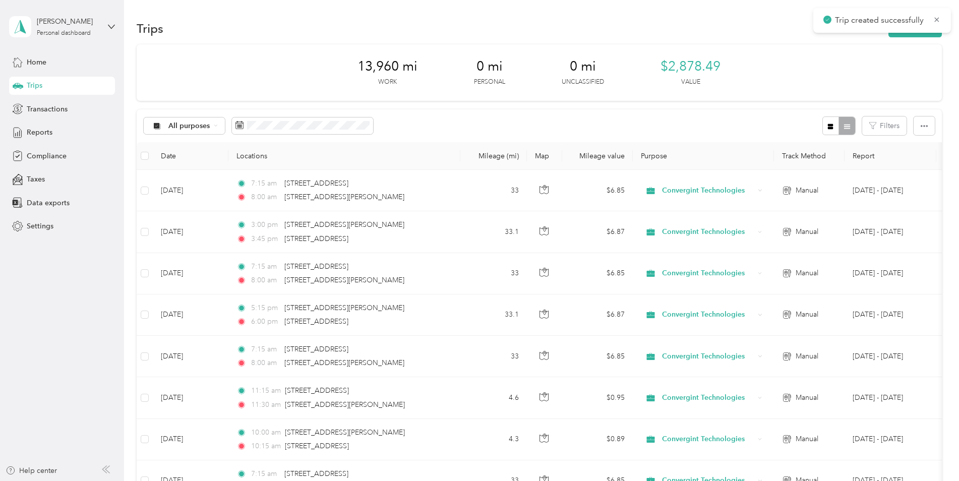
click at [911, 38] on div "Trips New trip" at bounding box center [539, 28] width 805 height 21
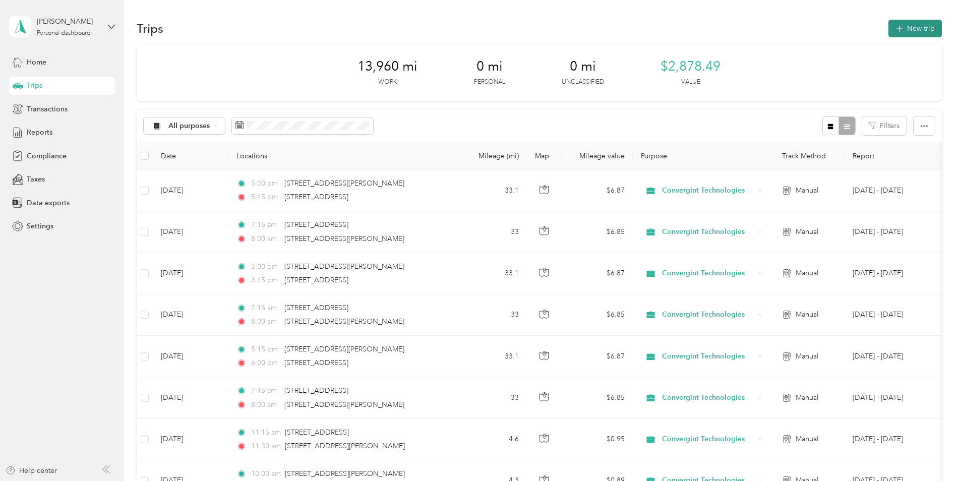
click at [900, 27] on icon "button" at bounding box center [900, 29] width 12 height 12
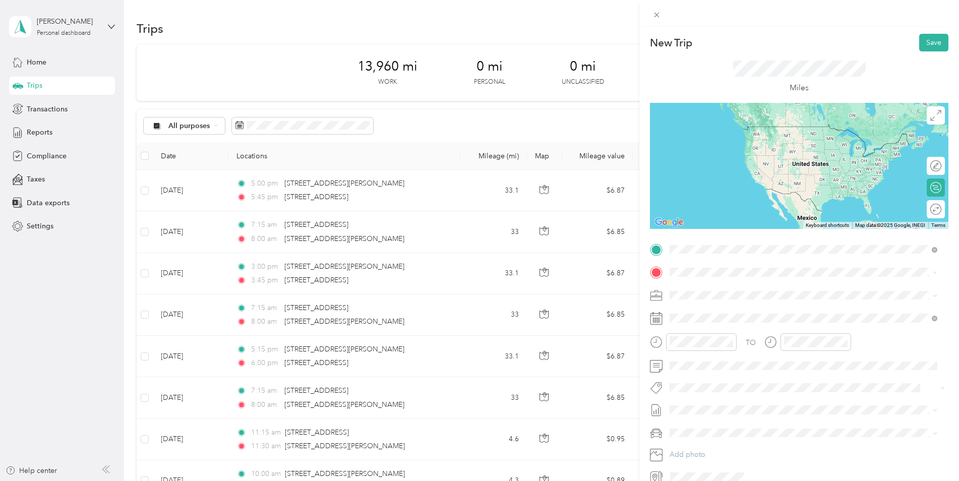
click at [734, 290] on span "[STREET_ADDRESS][US_STATE]" at bounding box center [739, 285] width 101 height 9
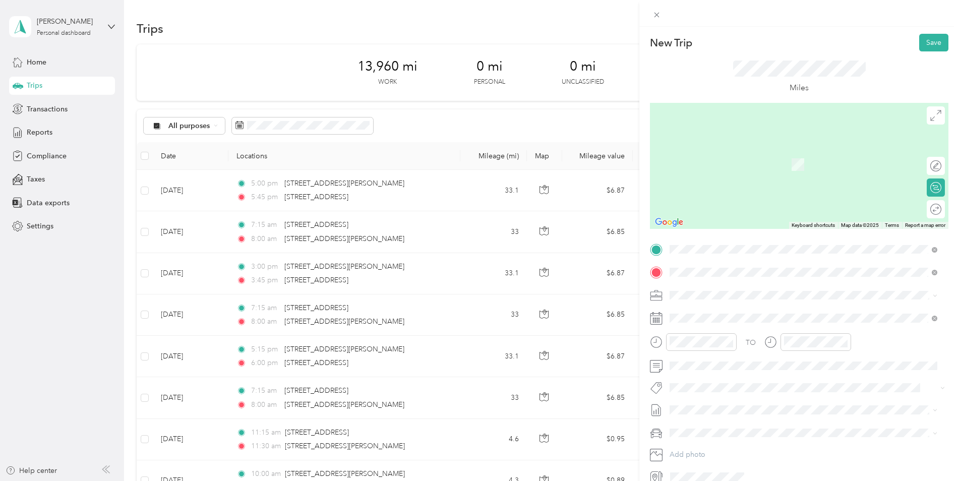
click at [725, 311] on span "[STREET_ADDRESS][PERSON_NAME][US_STATE]" at bounding box center [767, 308] width 157 height 9
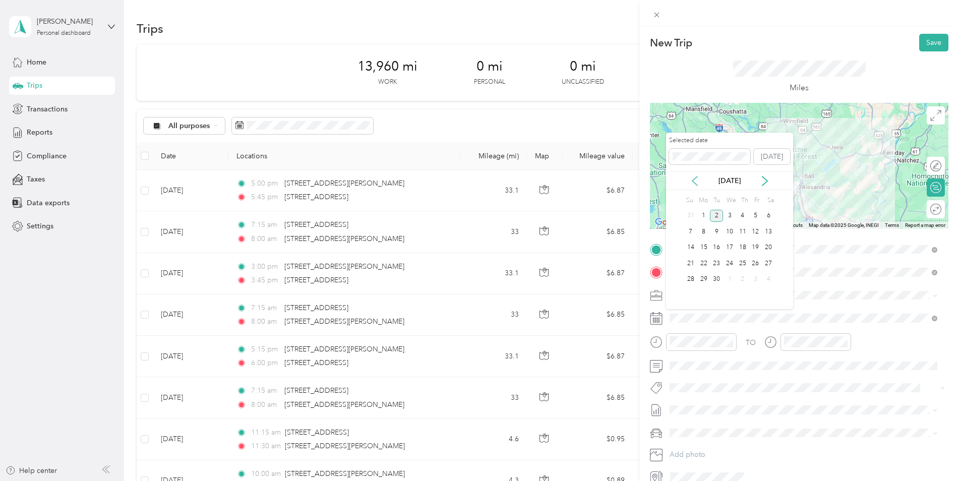
click at [697, 179] on icon at bounding box center [695, 181] width 10 height 10
click at [733, 281] on div "27" at bounding box center [729, 279] width 13 height 13
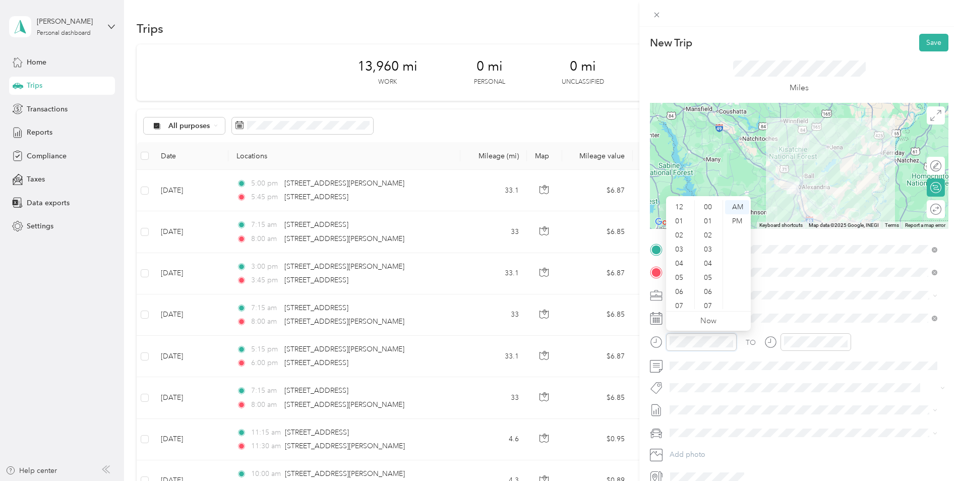
scroll to position [61, 0]
click at [681, 243] on div "07" at bounding box center [680, 246] width 24 height 14
click at [710, 255] on div "15" at bounding box center [709, 254] width 24 height 14
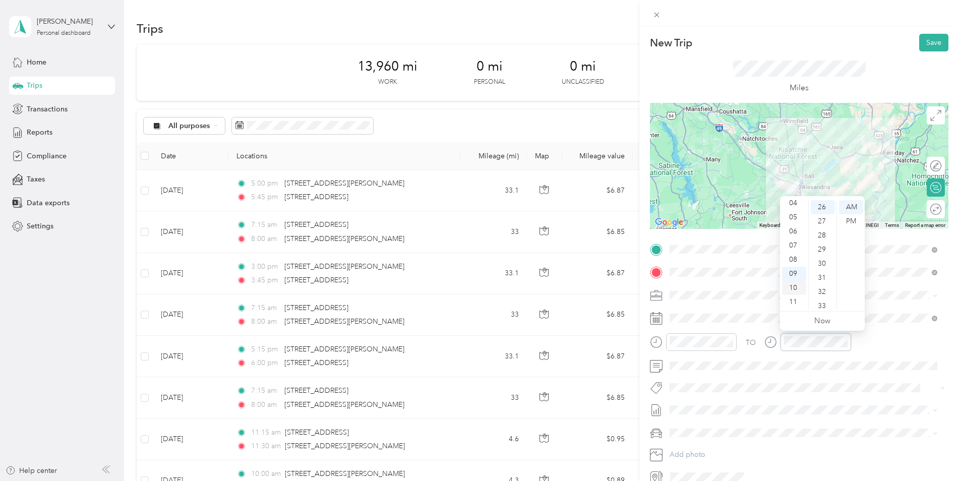
scroll to position [367, 0]
click at [793, 260] on div "08" at bounding box center [794, 260] width 24 height 14
click at [820, 204] on div "00" at bounding box center [823, 207] width 24 height 14
click at [701, 453] on li "Kia K5" at bounding box center [803, 447] width 275 height 18
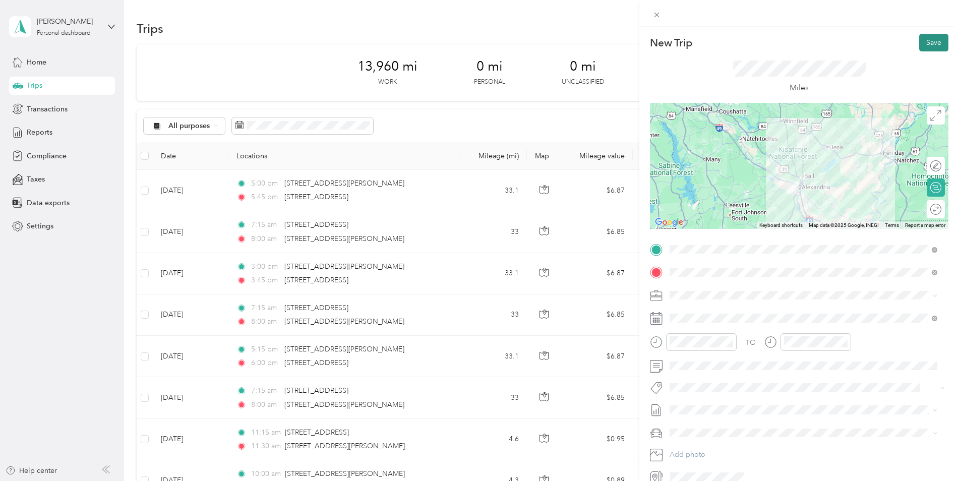
click at [926, 41] on button "Save" at bounding box center [933, 43] width 29 height 18
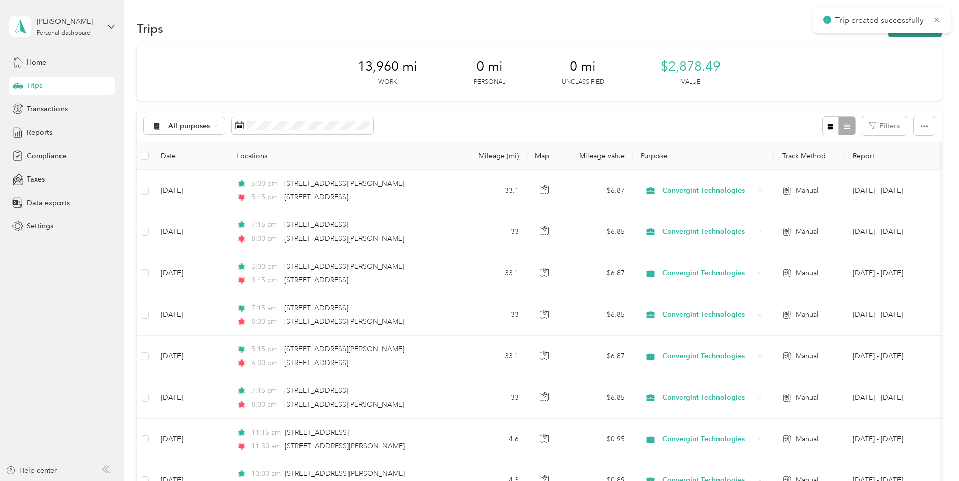
click at [908, 35] on button "New trip" at bounding box center [915, 29] width 53 height 18
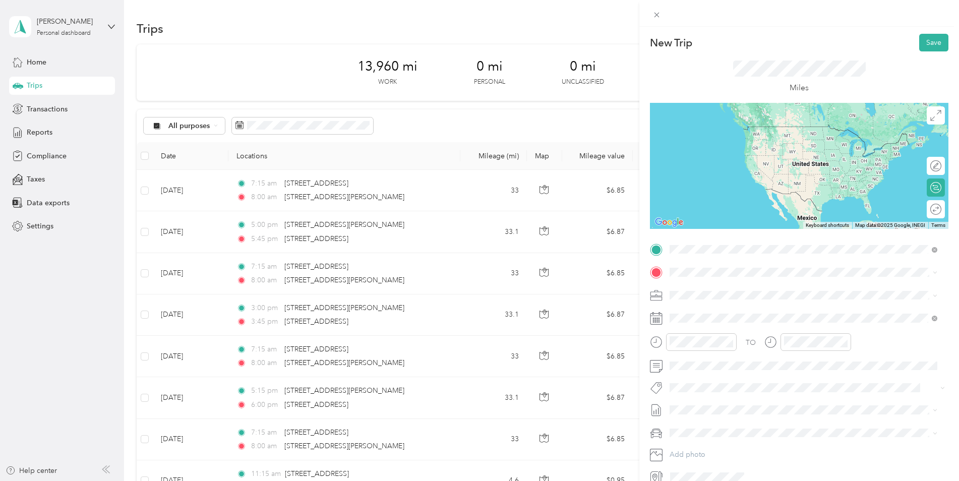
click at [712, 290] on span "[STREET_ADDRESS][PERSON_NAME][US_STATE]" at bounding box center [767, 285] width 157 height 9
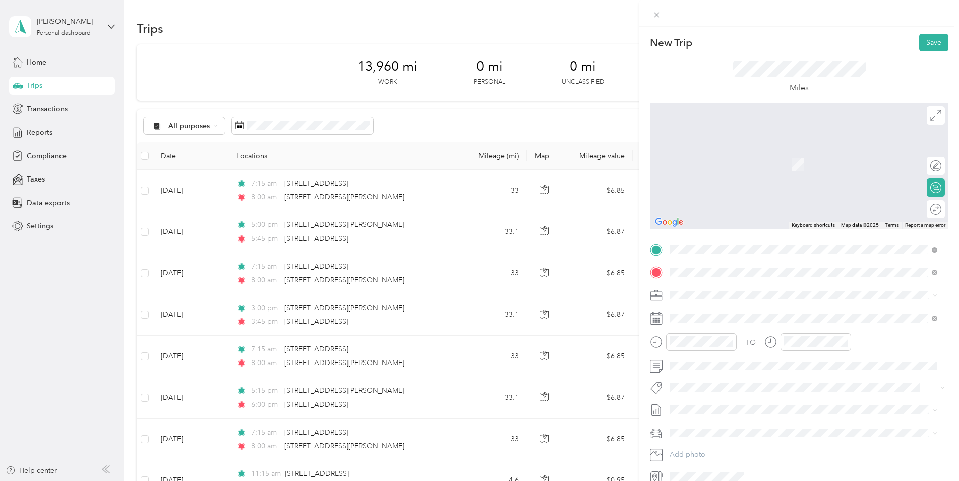
click at [714, 312] on span "[STREET_ADDRESS][US_STATE]" at bounding box center [739, 308] width 101 height 9
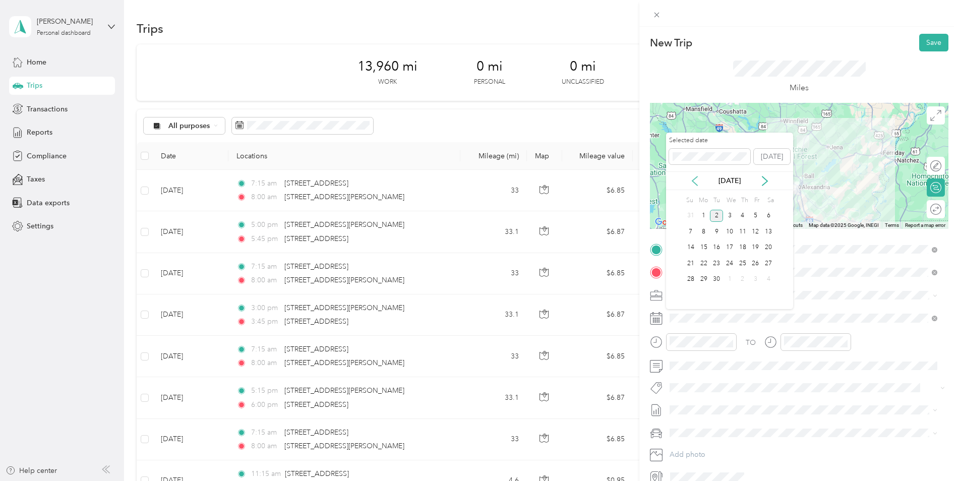
click at [695, 185] on icon at bounding box center [695, 181] width 10 height 10
click at [730, 280] on div "27" at bounding box center [729, 279] width 13 height 13
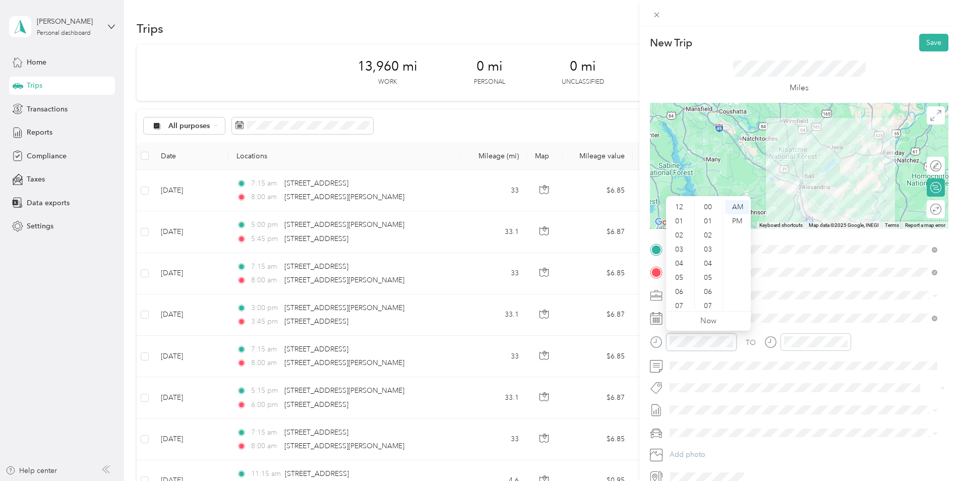
scroll to position [61, 0]
click at [680, 216] on div "05" at bounding box center [680, 217] width 24 height 14
click at [711, 205] on div "00" at bounding box center [709, 207] width 24 height 14
click at [736, 222] on div "PM" at bounding box center [737, 221] width 24 height 14
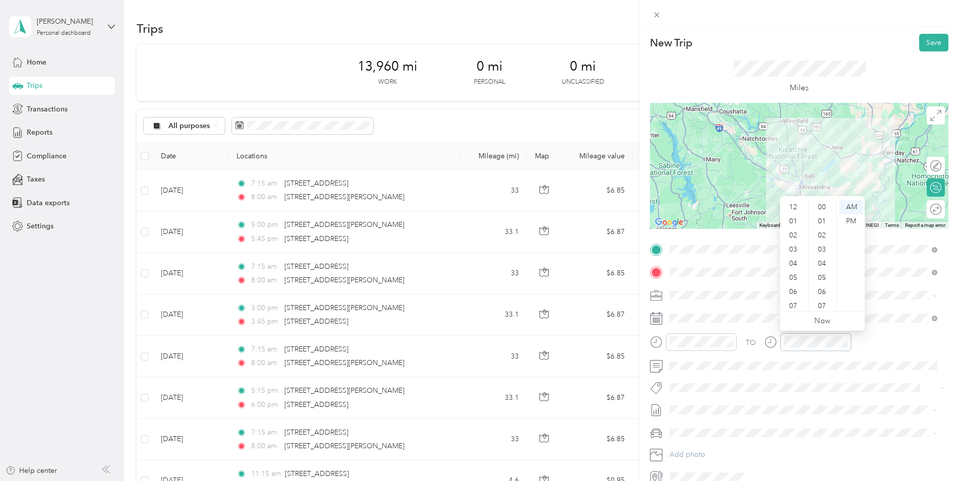
scroll to position [61, 0]
click at [793, 215] on div "05" at bounding box center [794, 217] width 24 height 14
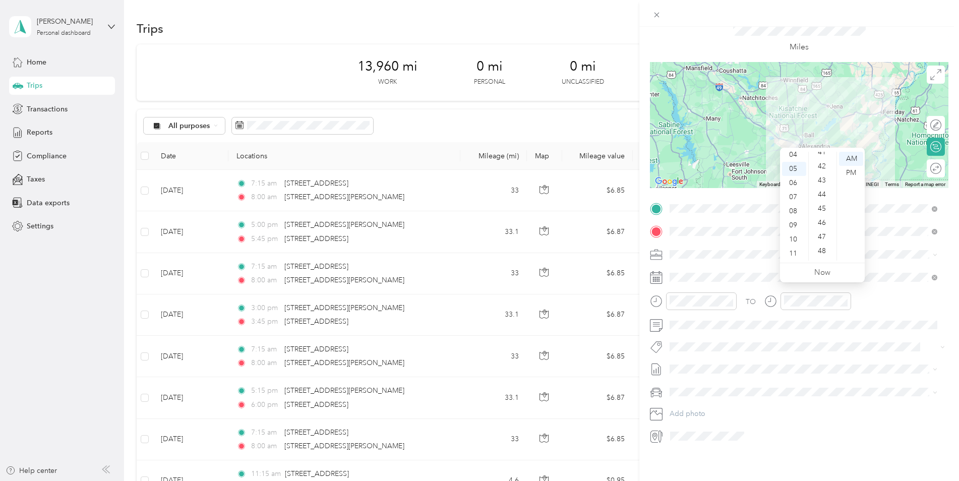
scroll to position [633, 0]
click at [821, 159] on div "45" at bounding box center [823, 161] width 24 height 14
click at [854, 174] on div "PM" at bounding box center [851, 173] width 24 height 14
drag, startPoint x: 736, startPoint y: 415, endPoint x: 737, endPoint y: 410, distance: 5.8
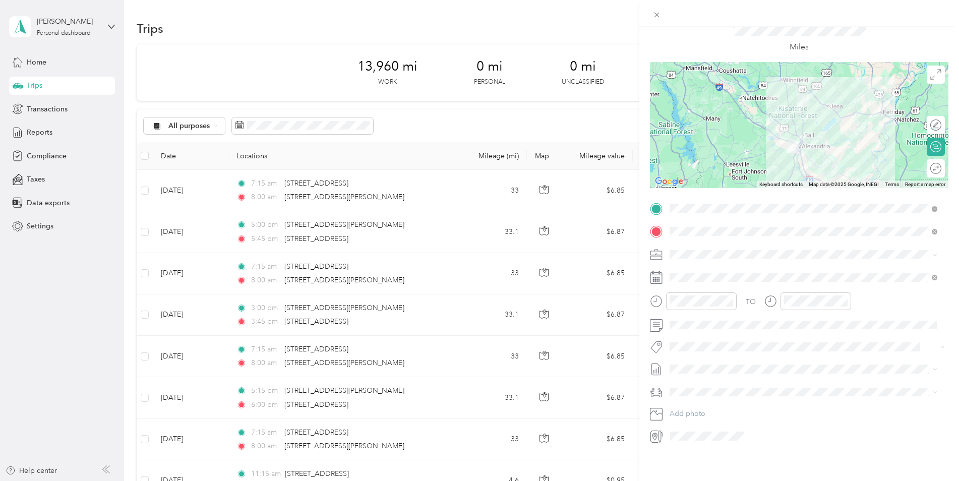
click at [729, 401] on div "Kia K5" at bounding box center [803, 402] width 261 height 11
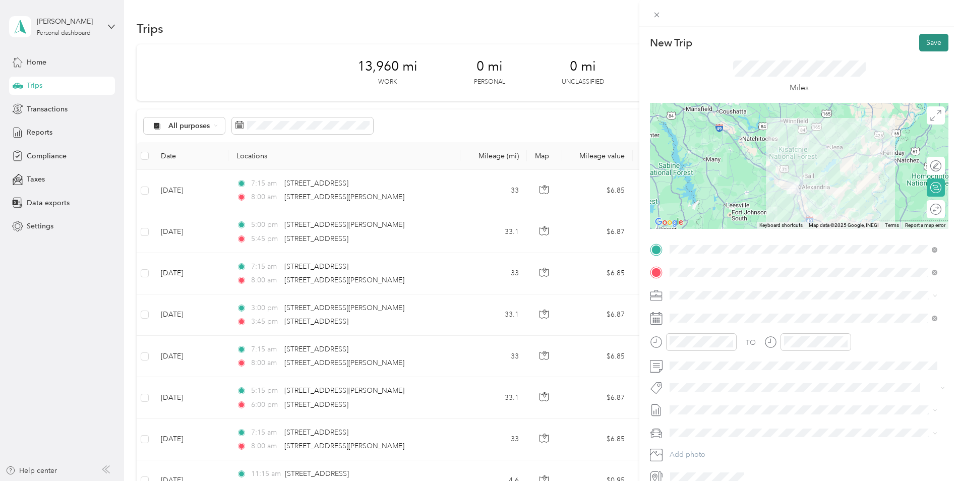
click at [924, 44] on button "Save" at bounding box center [933, 43] width 29 height 18
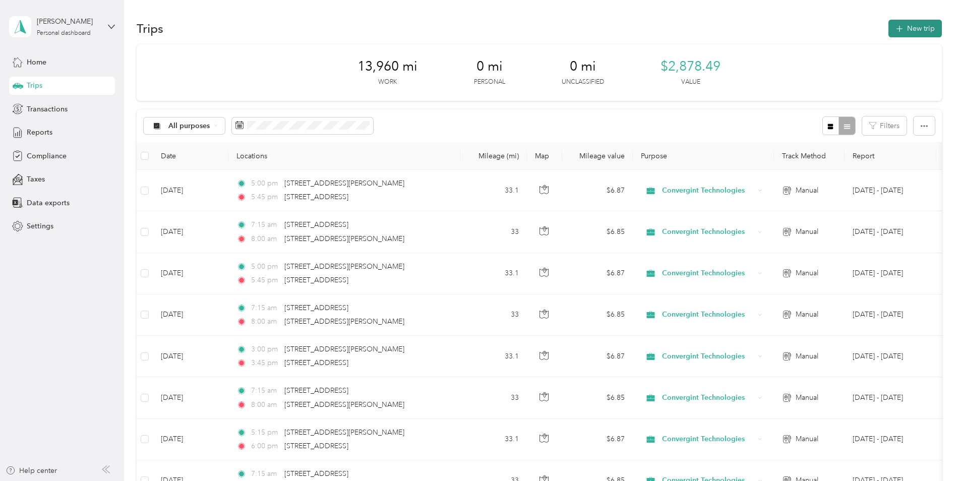
click at [927, 29] on button "New trip" at bounding box center [915, 29] width 53 height 18
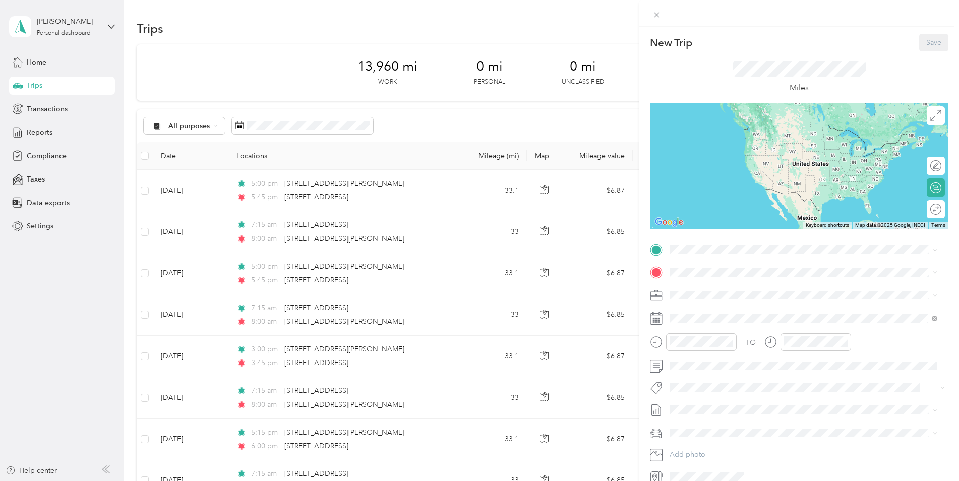
click at [760, 257] on div "TO Add photo" at bounding box center [799, 364] width 299 height 244
click at [751, 287] on span "[STREET_ADDRESS][US_STATE]" at bounding box center [739, 285] width 101 height 9
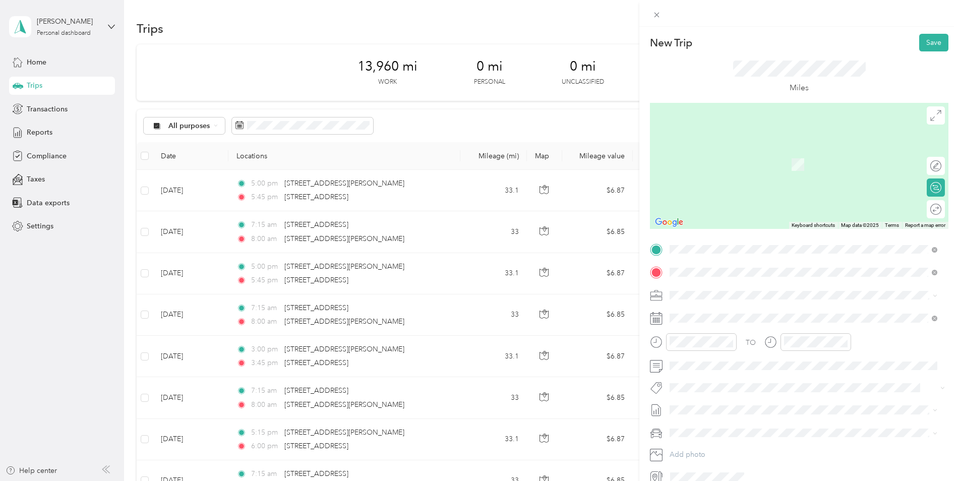
click at [734, 313] on span "[STREET_ADDRESS][PERSON_NAME][US_STATE]" at bounding box center [767, 308] width 157 height 9
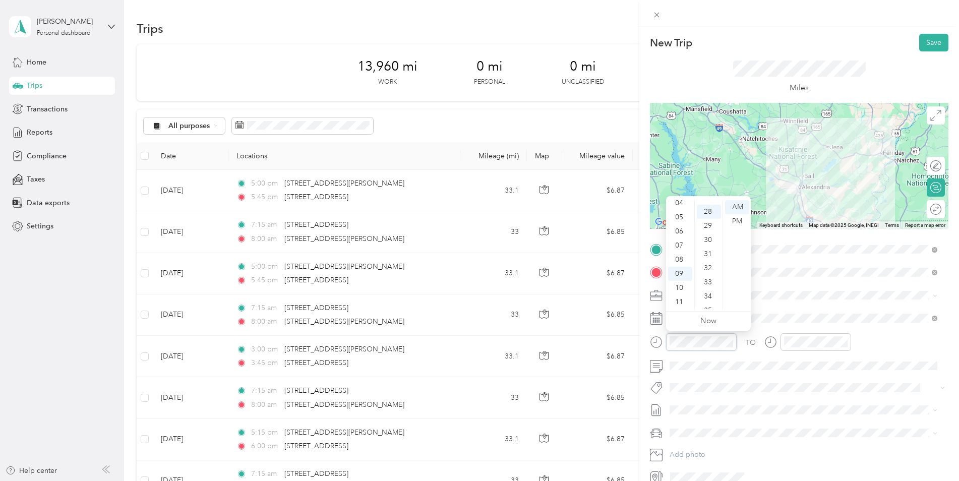
scroll to position [395, 0]
click at [684, 243] on div "07" at bounding box center [680, 246] width 24 height 14
click at [711, 269] on div "15" at bounding box center [709, 268] width 24 height 14
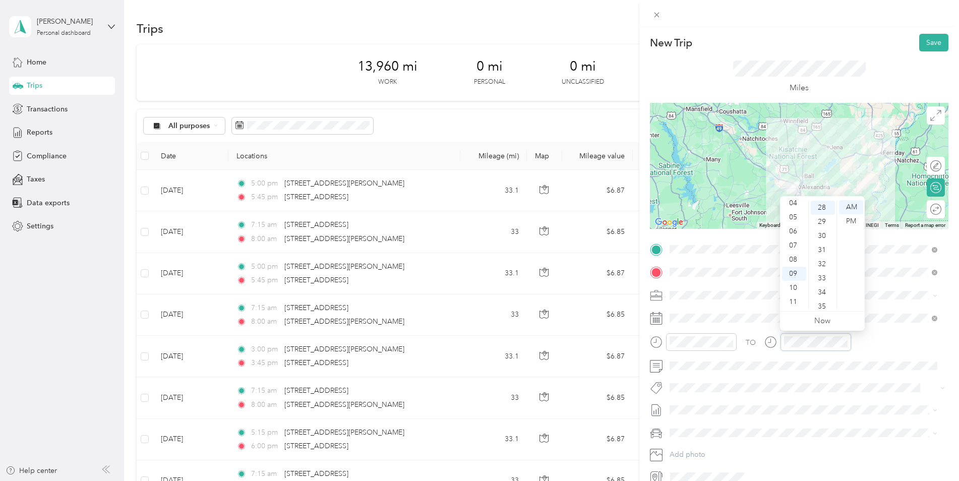
scroll to position [395, 0]
click at [791, 261] on div "08" at bounding box center [794, 260] width 24 height 14
click at [822, 205] on div "00" at bounding box center [823, 207] width 24 height 14
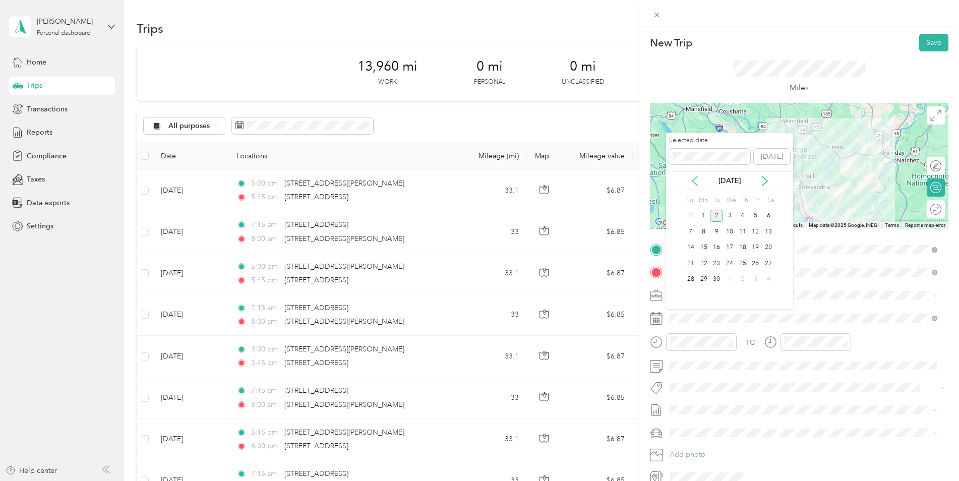
click at [692, 181] on icon at bounding box center [694, 181] width 5 height 9
click at [755, 279] on div "29" at bounding box center [755, 279] width 13 height 13
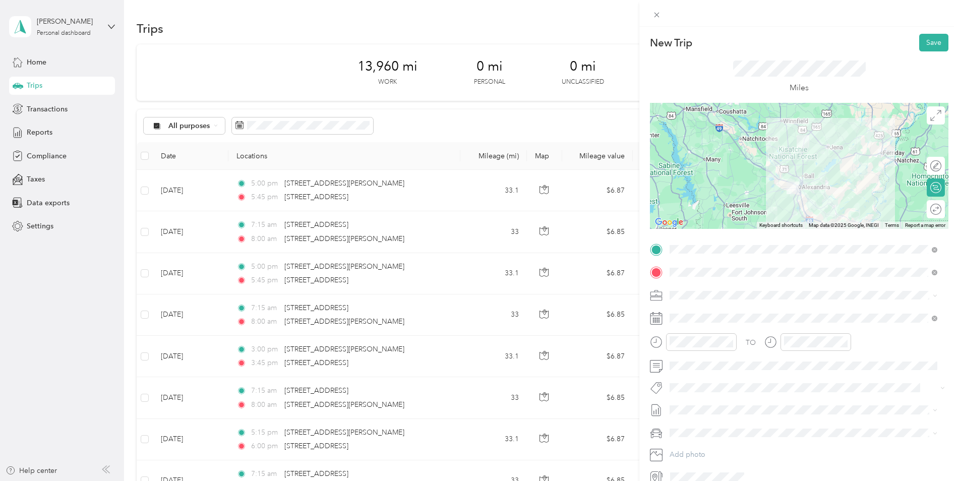
click at [707, 438] on span at bounding box center [807, 433] width 282 height 16
click at [707, 452] on li "Kia K5" at bounding box center [803, 450] width 275 height 18
click at [920, 38] on button "Save" at bounding box center [933, 43] width 29 height 18
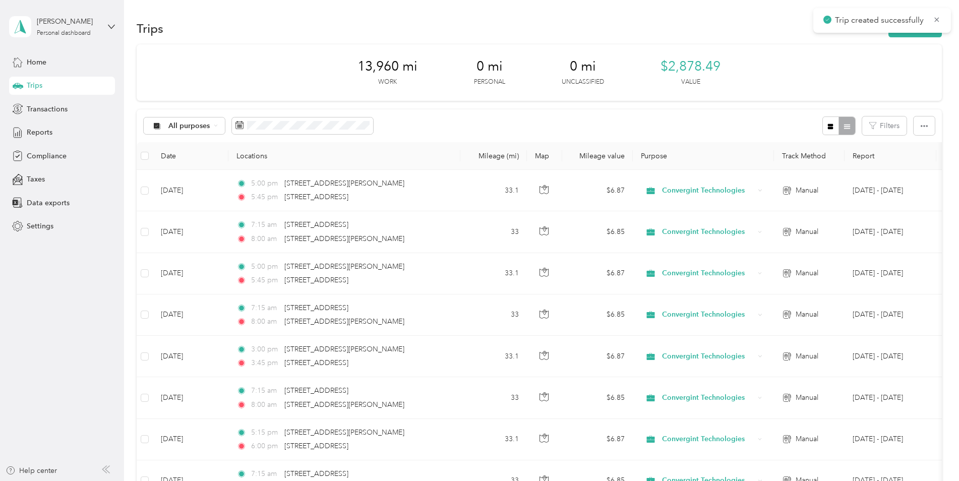
click at [914, 36] on button "New trip" at bounding box center [915, 29] width 53 height 18
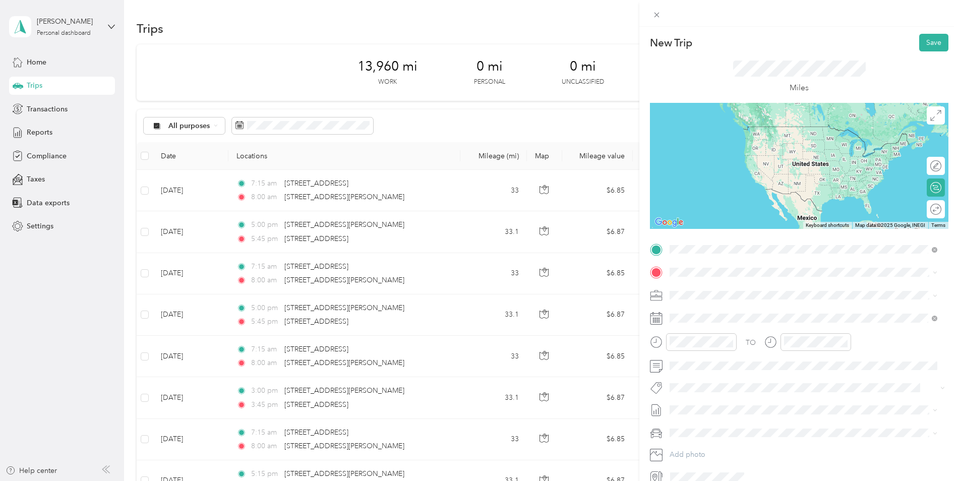
click at [740, 287] on span "[STREET_ADDRESS][PERSON_NAME][US_STATE]" at bounding box center [767, 285] width 157 height 9
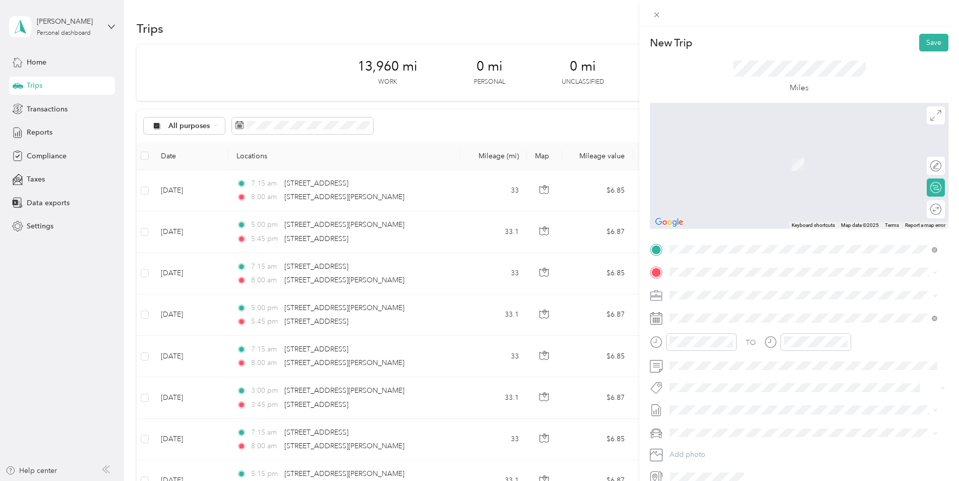
click at [724, 308] on span "[STREET_ADDRESS][US_STATE]" at bounding box center [739, 308] width 101 height 9
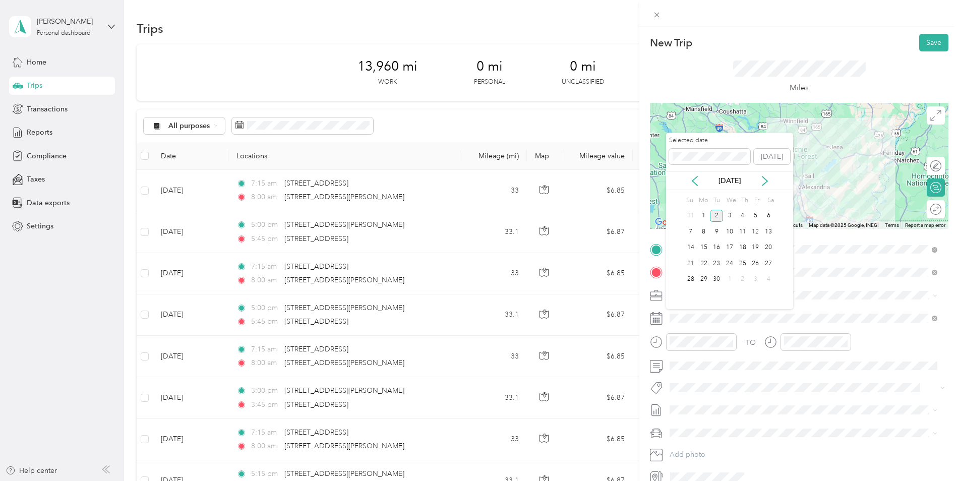
click at [700, 180] on div "[DATE]" at bounding box center [729, 181] width 127 height 11
click at [692, 177] on icon at bounding box center [695, 181] width 10 height 10
click at [760, 280] on div "29" at bounding box center [755, 279] width 13 height 13
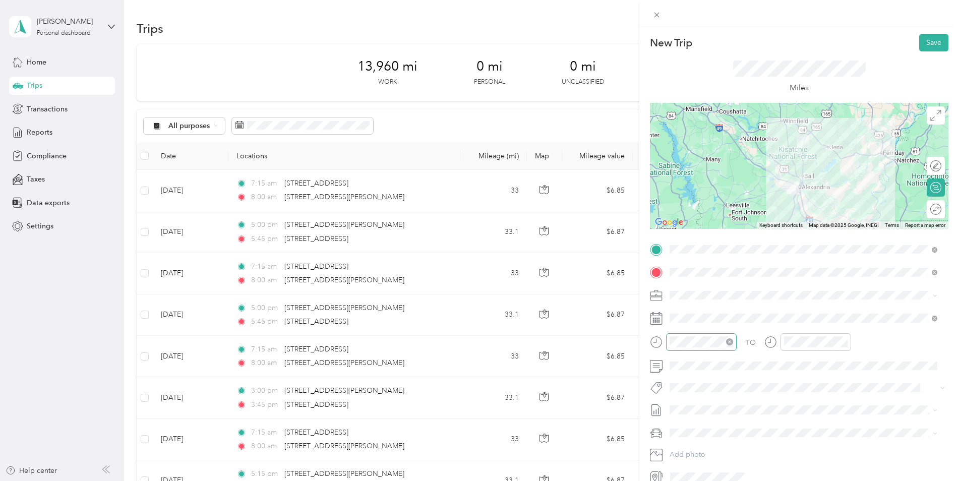
click at [718, 347] on div at bounding box center [701, 342] width 71 height 18
click at [684, 220] on div "05" at bounding box center [680, 217] width 24 height 14
click at [711, 206] on div "00" at bounding box center [709, 207] width 24 height 14
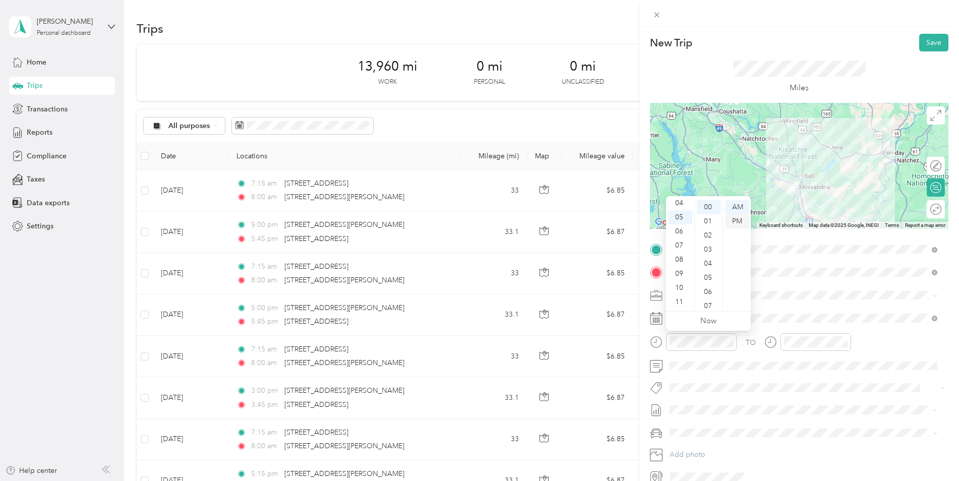
click at [741, 222] on div "PM" at bounding box center [737, 221] width 24 height 14
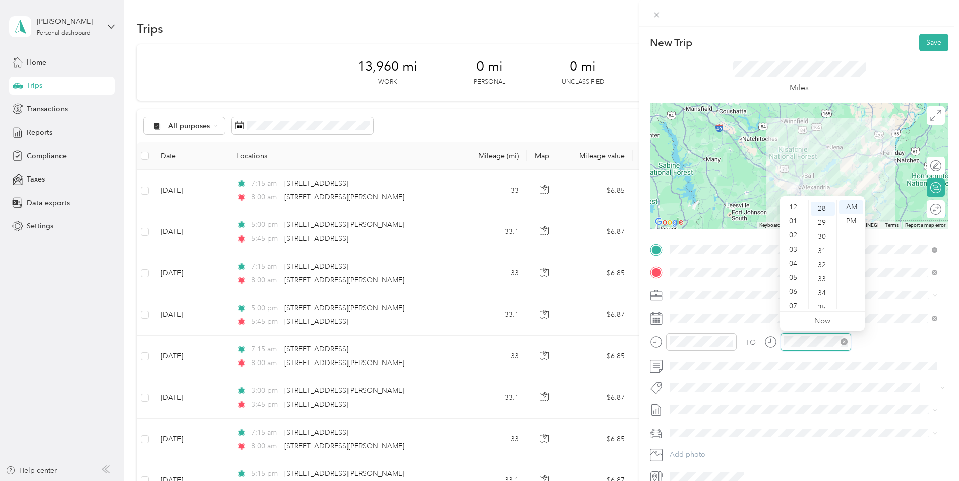
scroll to position [61, 0]
click at [793, 218] on div "05" at bounding box center [794, 217] width 24 height 14
click at [821, 294] on div "45" at bounding box center [823, 296] width 24 height 14
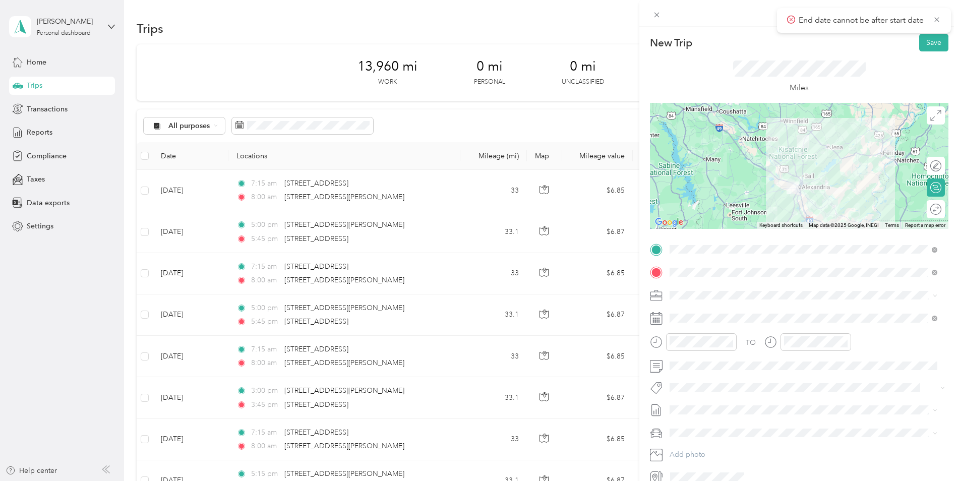
click at [694, 447] on div "Kia K5" at bounding box center [803, 447] width 261 height 11
click at [921, 36] on button "Save" at bounding box center [933, 43] width 29 height 18
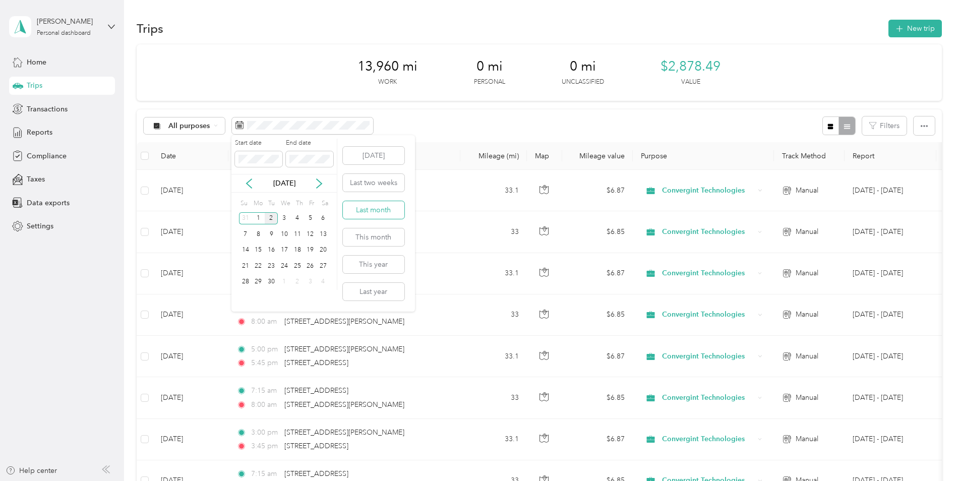
click at [367, 209] on button "Last month" at bounding box center [374, 210] width 62 height 18
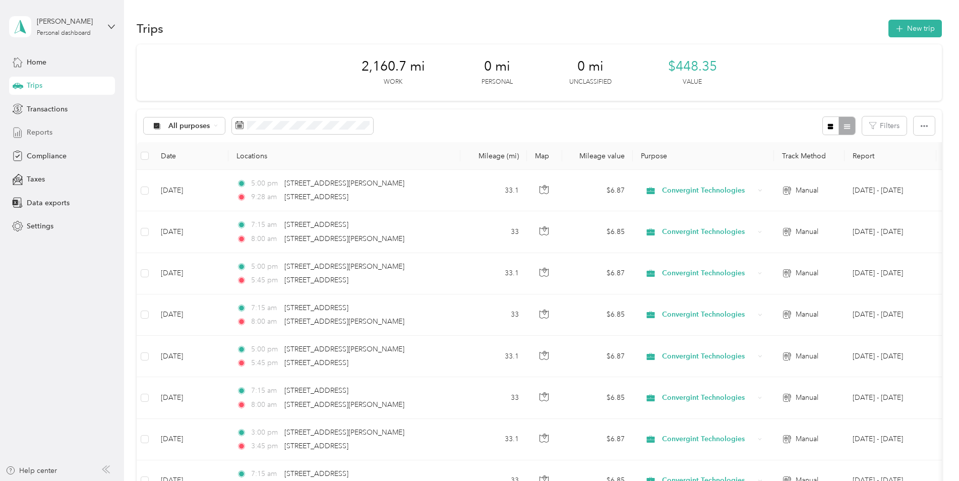
click at [36, 136] on span "Reports" at bounding box center [40, 132] width 26 height 11
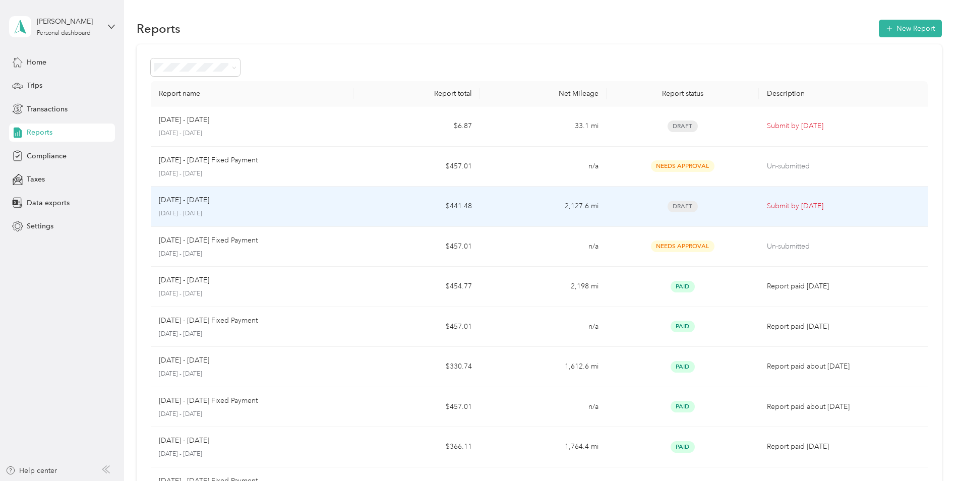
click at [248, 210] on p "[DATE] - [DATE]" at bounding box center [252, 213] width 187 height 9
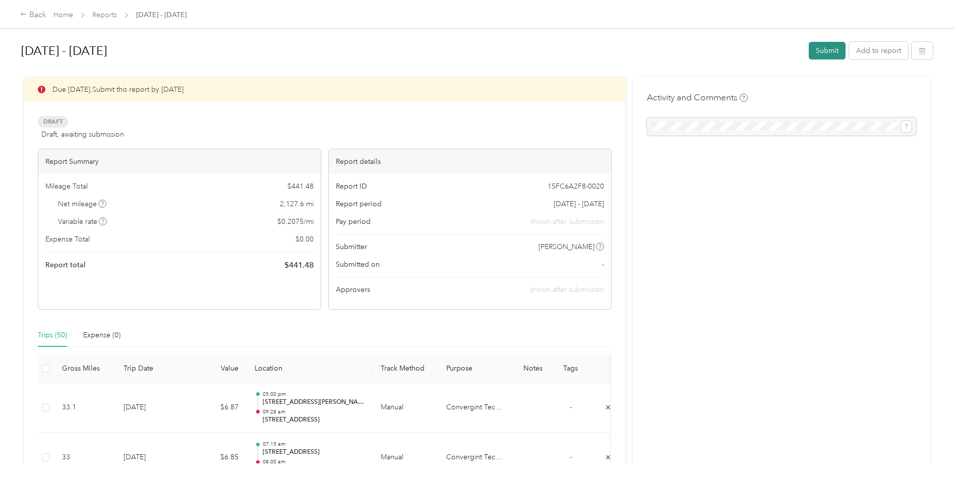
click at [828, 49] on button "Submit" at bounding box center [827, 51] width 37 height 18
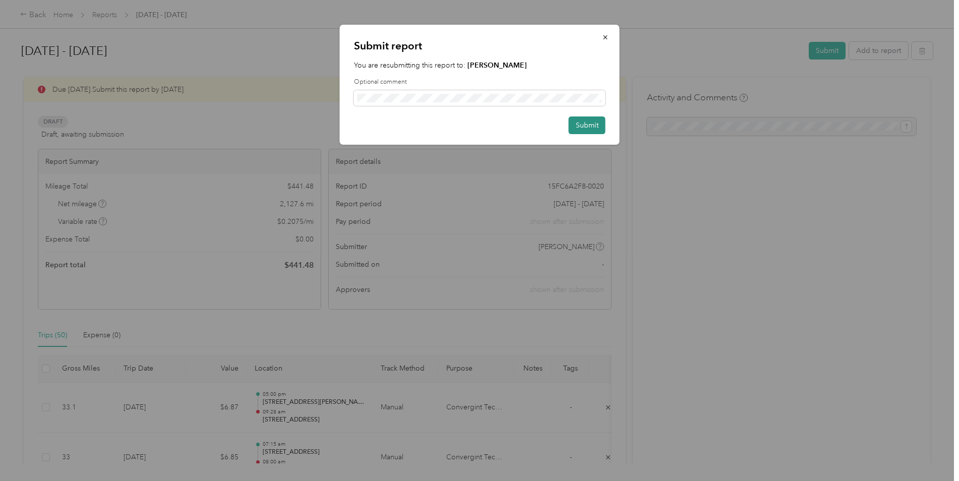
click at [594, 124] on button "Submit" at bounding box center [587, 126] width 37 height 18
